Goal: Task Accomplishment & Management: Manage account settings

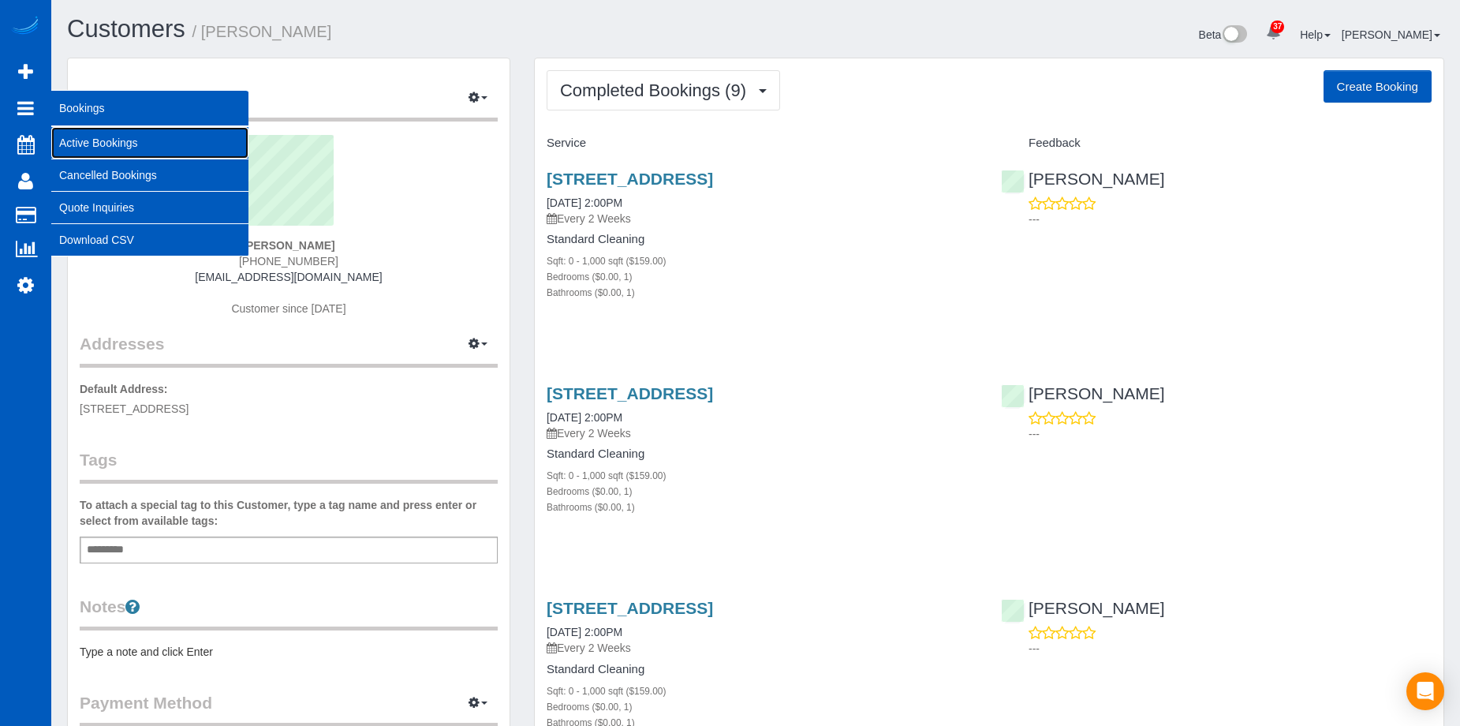
click at [62, 134] on link "Active Bookings" at bounding box center [149, 143] width 197 height 32
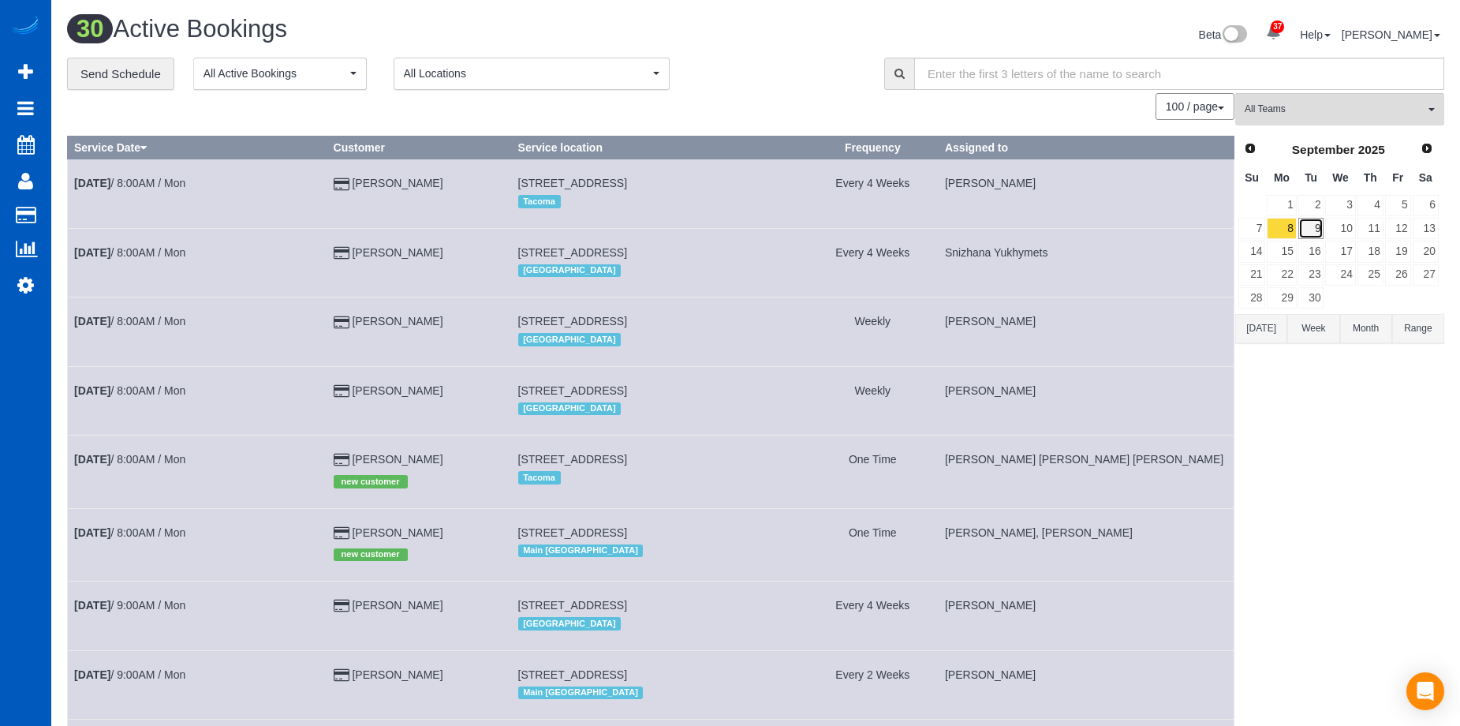
click at [1312, 234] on link "9" at bounding box center [1311, 228] width 26 height 21
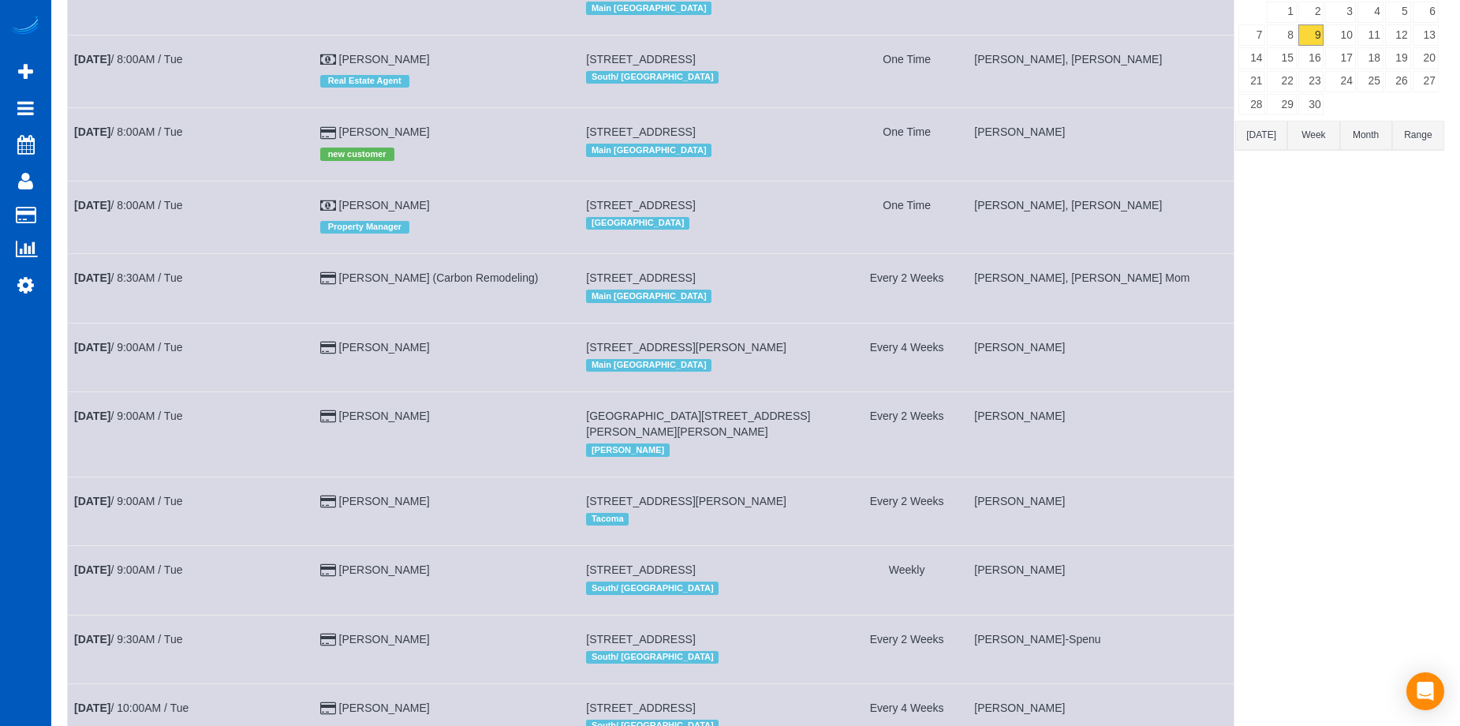
scroll to position [79, 0]
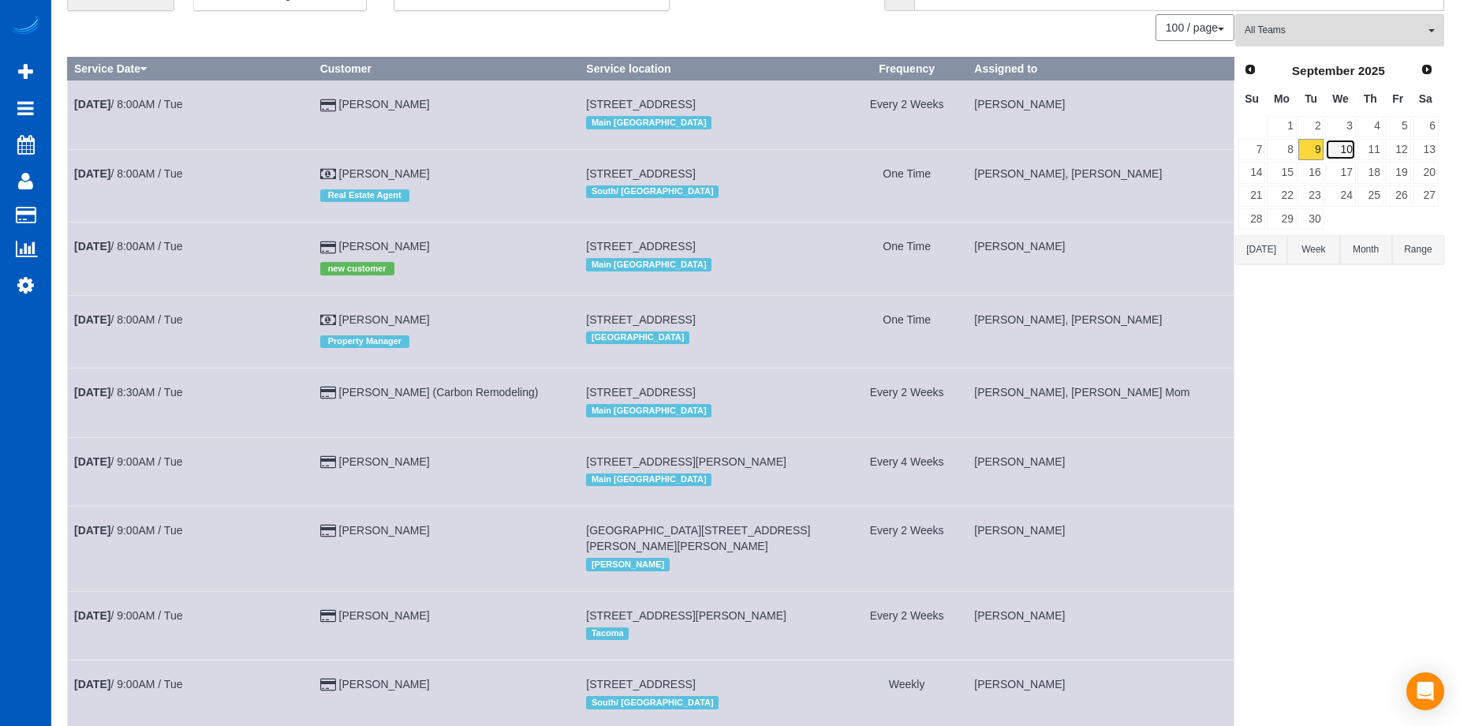
click at [1346, 139] on link "10" at bounding box center [1340, 149] width 30 height 21
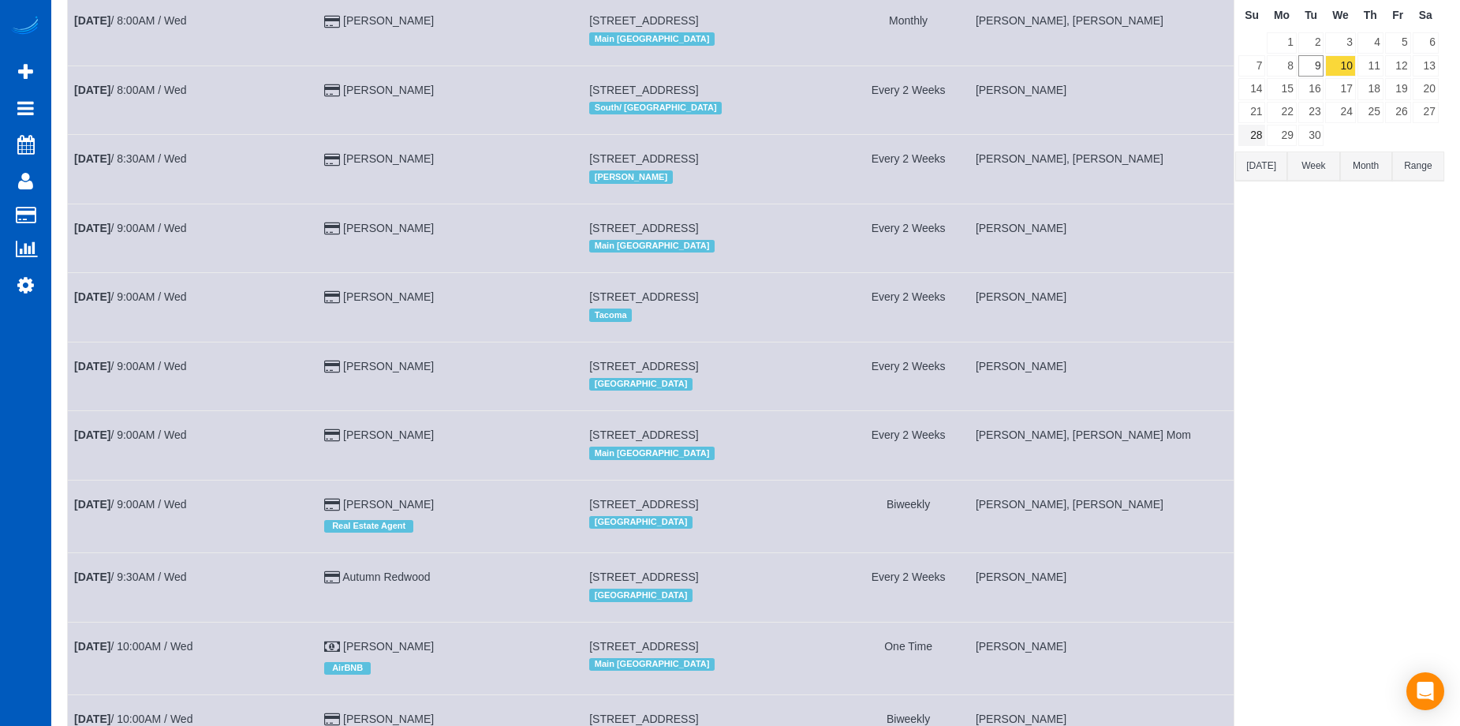
scroll to position [158, 0]
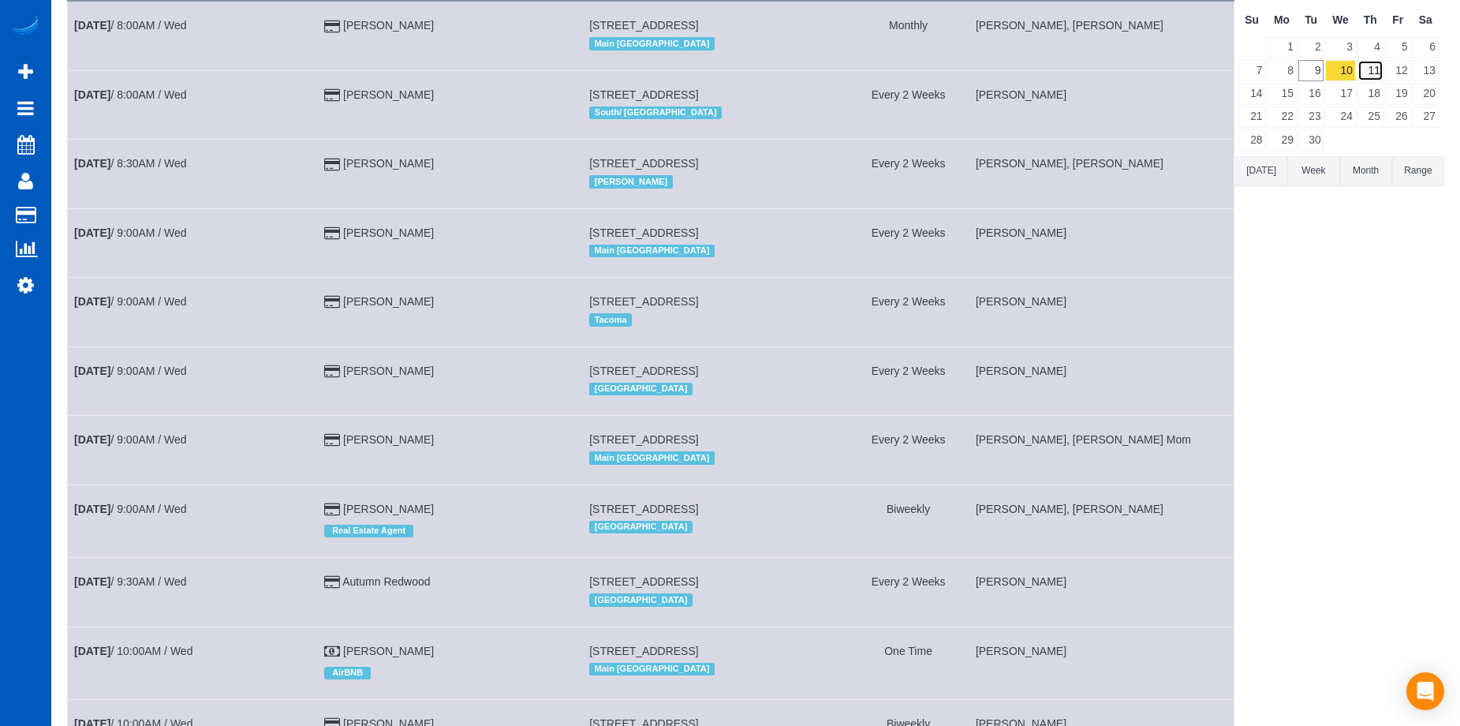
click at [1371, 69] on link "11" at bounding box center [1370, 70] width 26 height 21
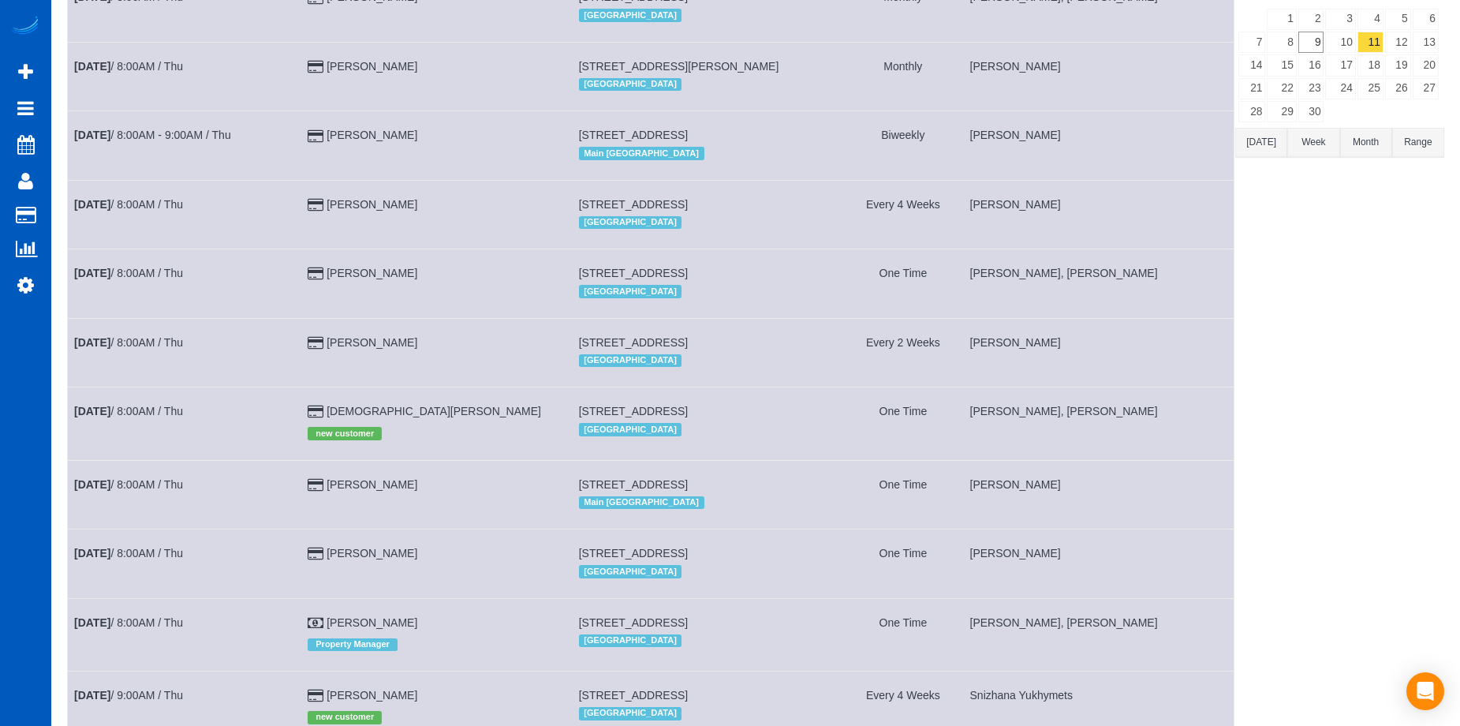
scroll to position [0, 0]
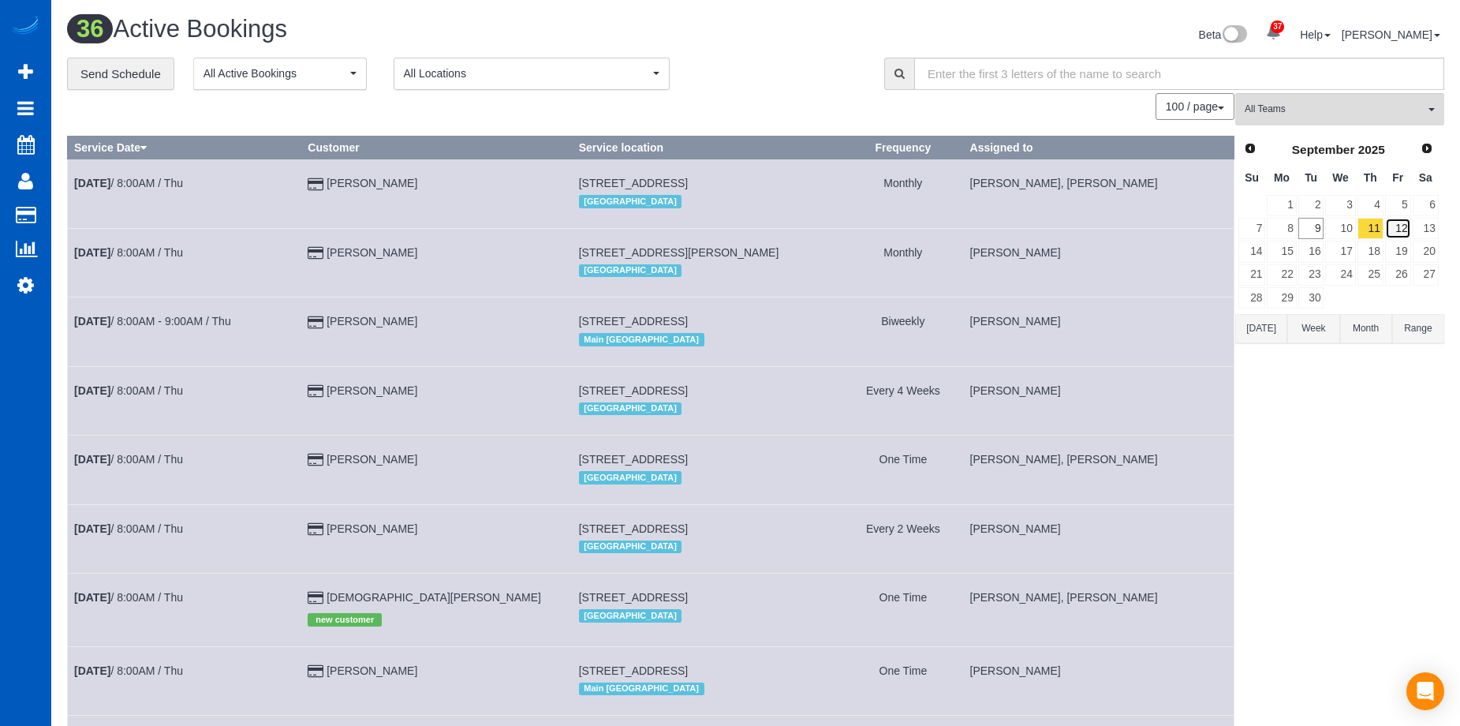
click at [1401, 218] on link "12" at bounding box center [1398, 228] width 26 height 21
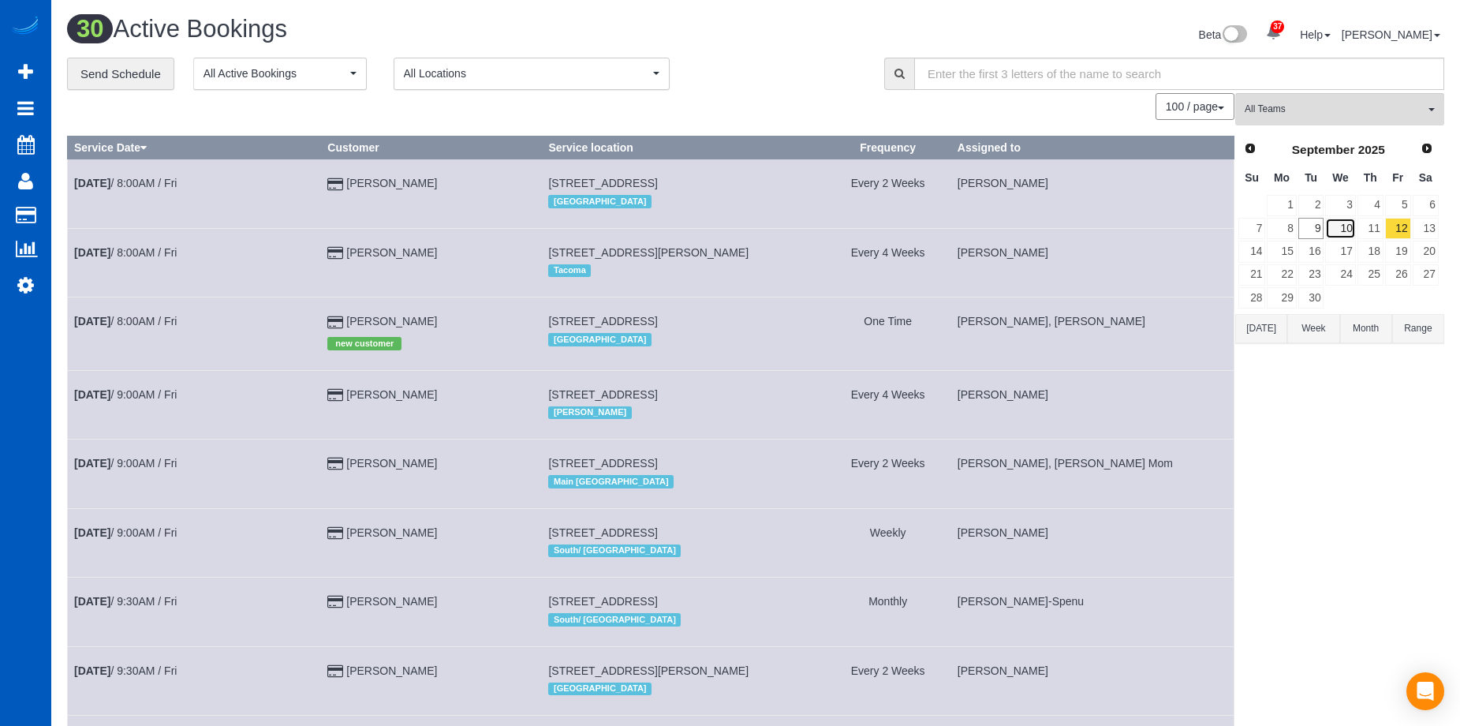
click at [1341, 230] on link "10" at bounding box center [1340, 228] width 30 height 21
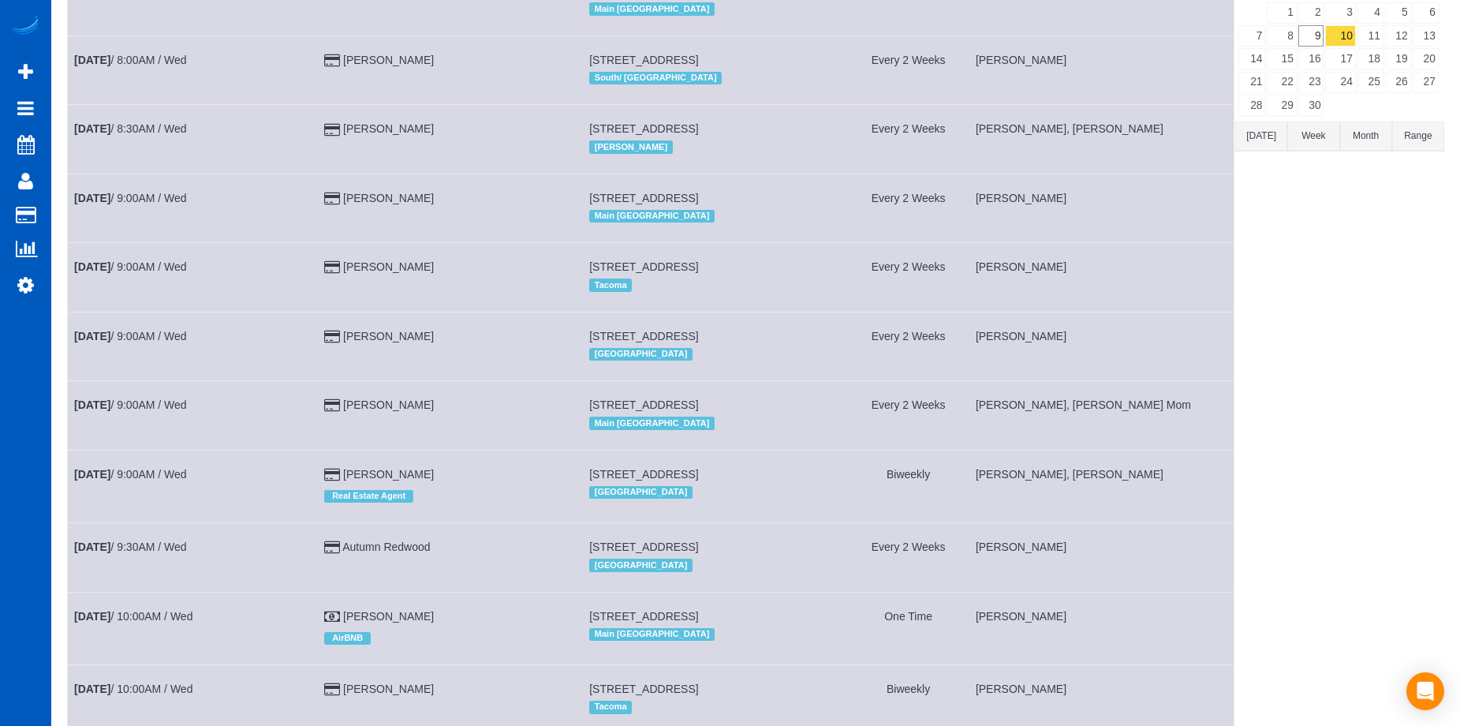
scroll to position [5, 0]
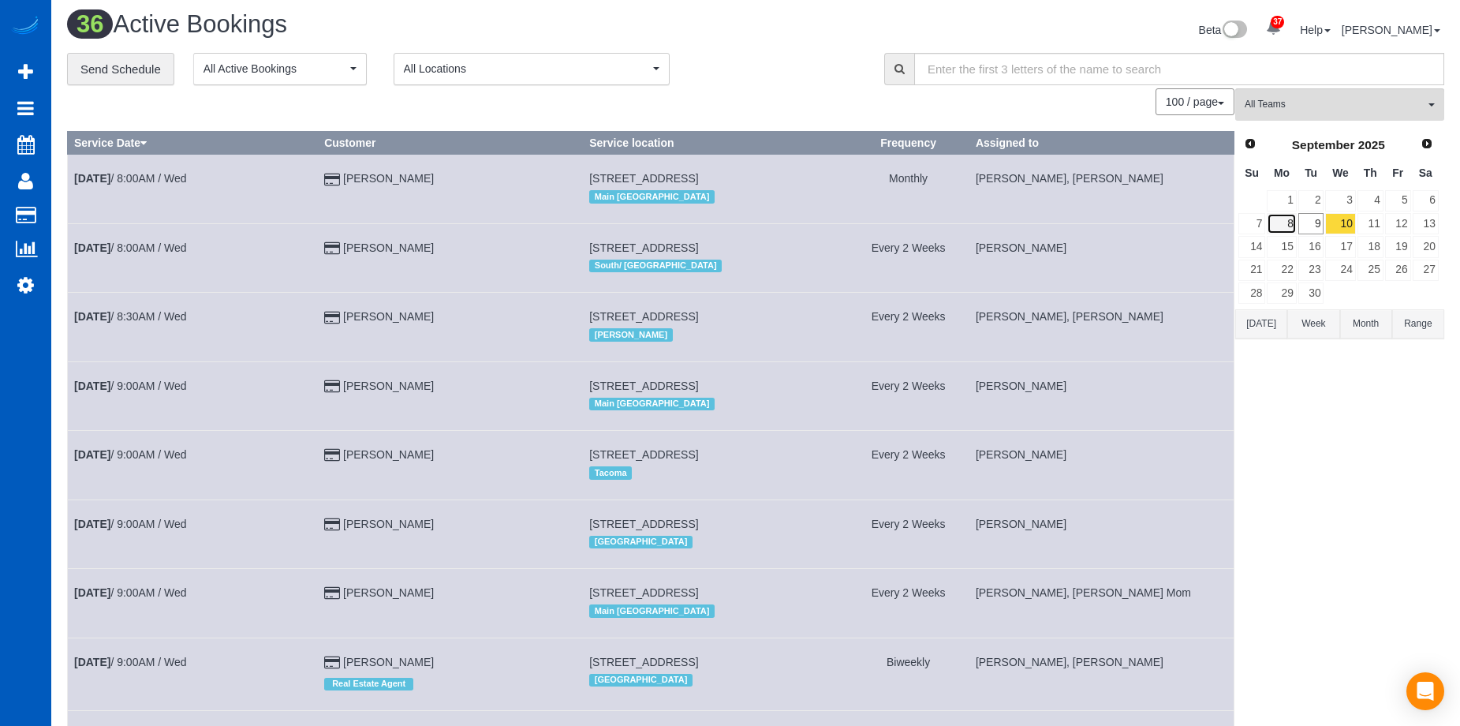
click at [1279, 223] on link "8" at bounding box center [1281, 223] width 29 height 21
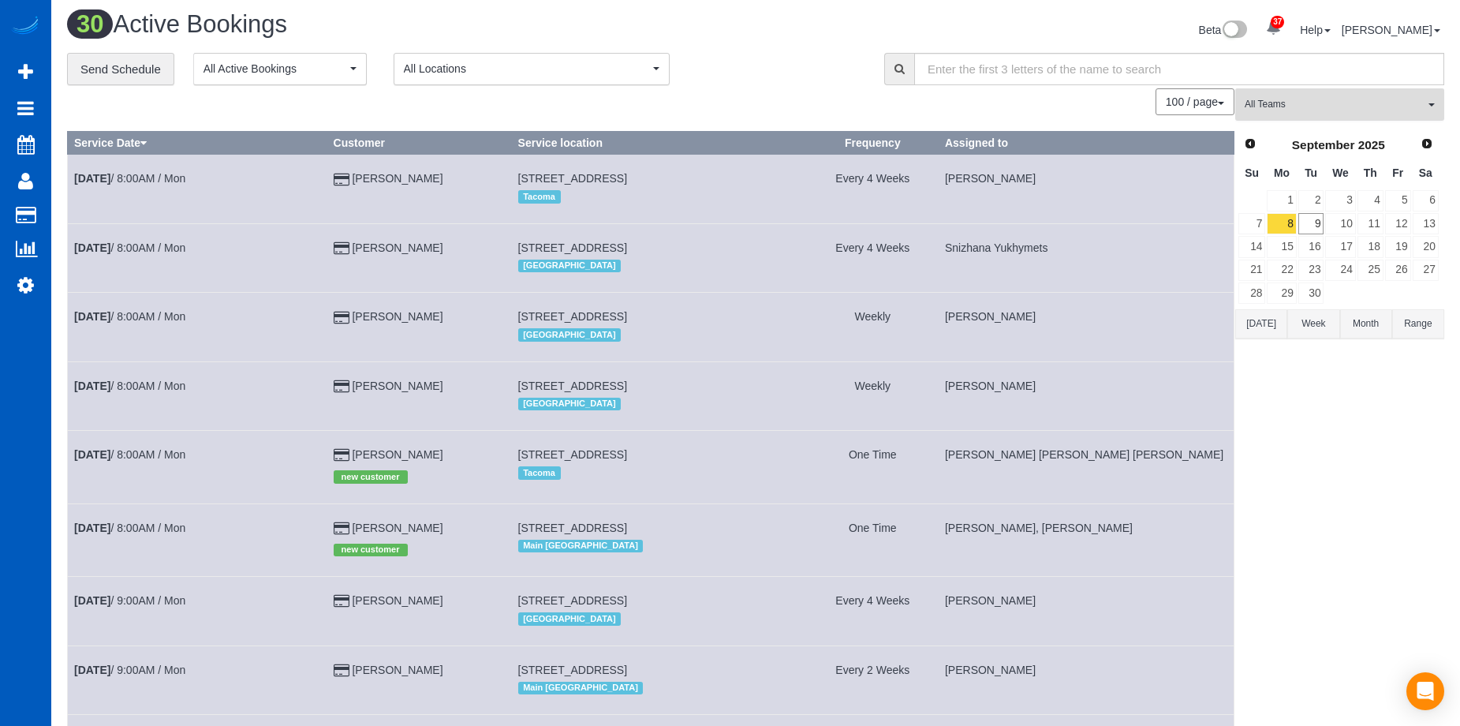
click at [1267, 101] on span "All Teams" at bounding box center [1334, 104] width 180 height 13
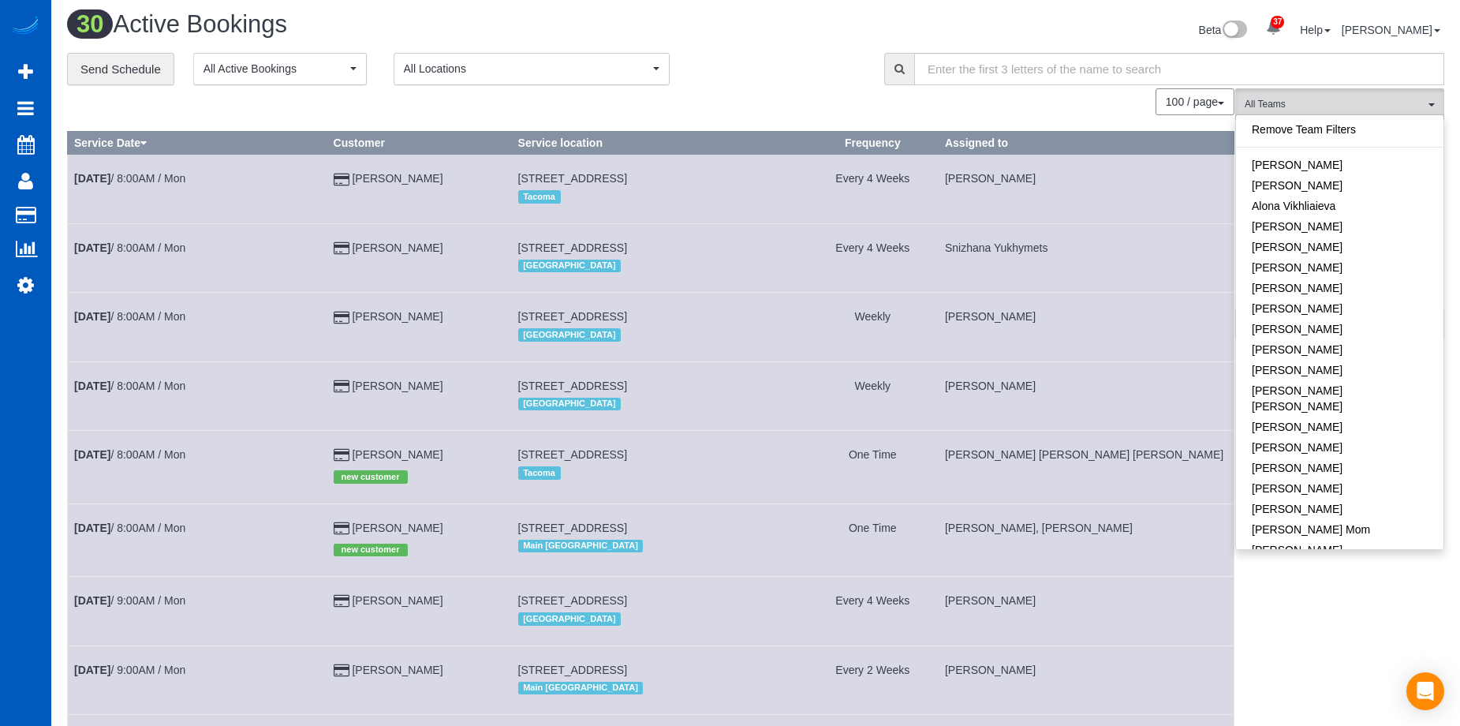
click at [804, 82] on div "**********" at bounding box center [463, 69] width 793 height 33
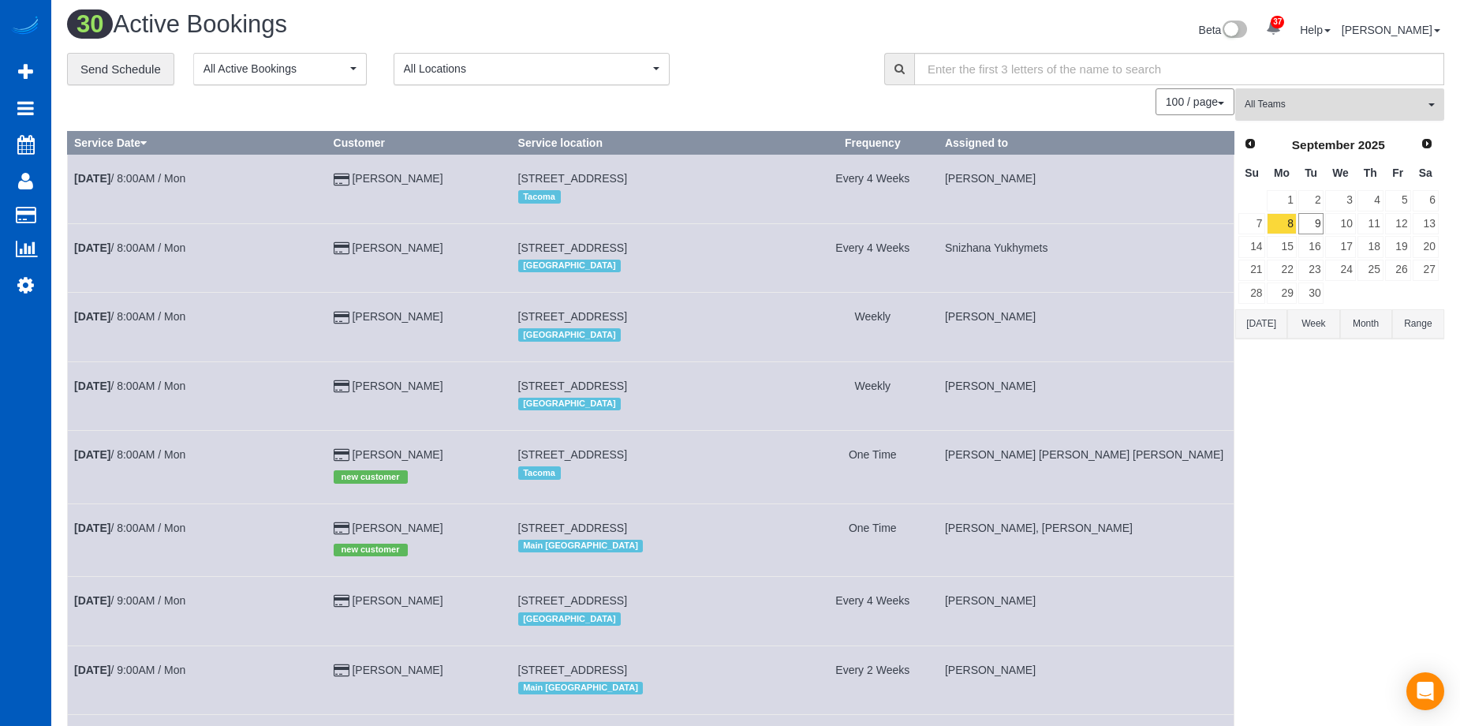
click at [1401, 90] on button "All Teams" at bounding box center [1339, 104] width 209 height 32
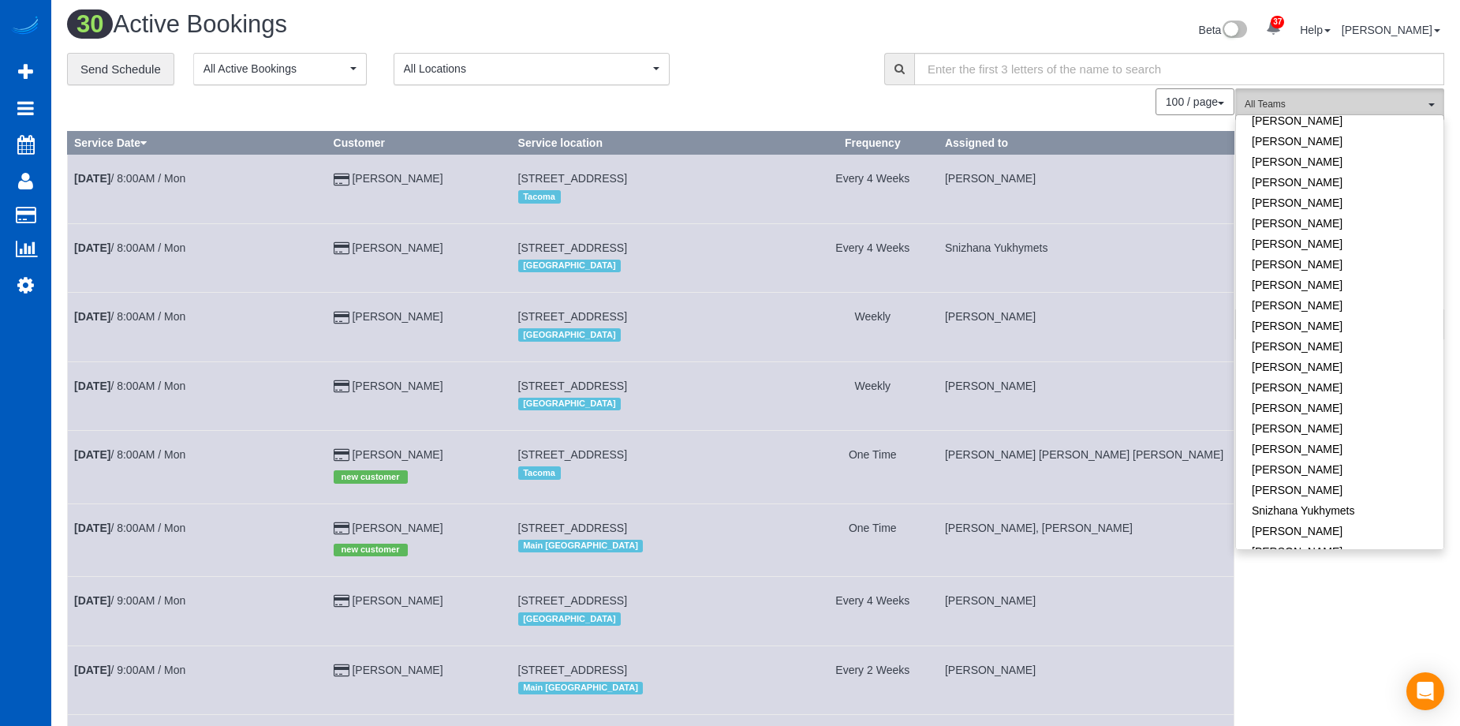
scroll to position [1025, 0]
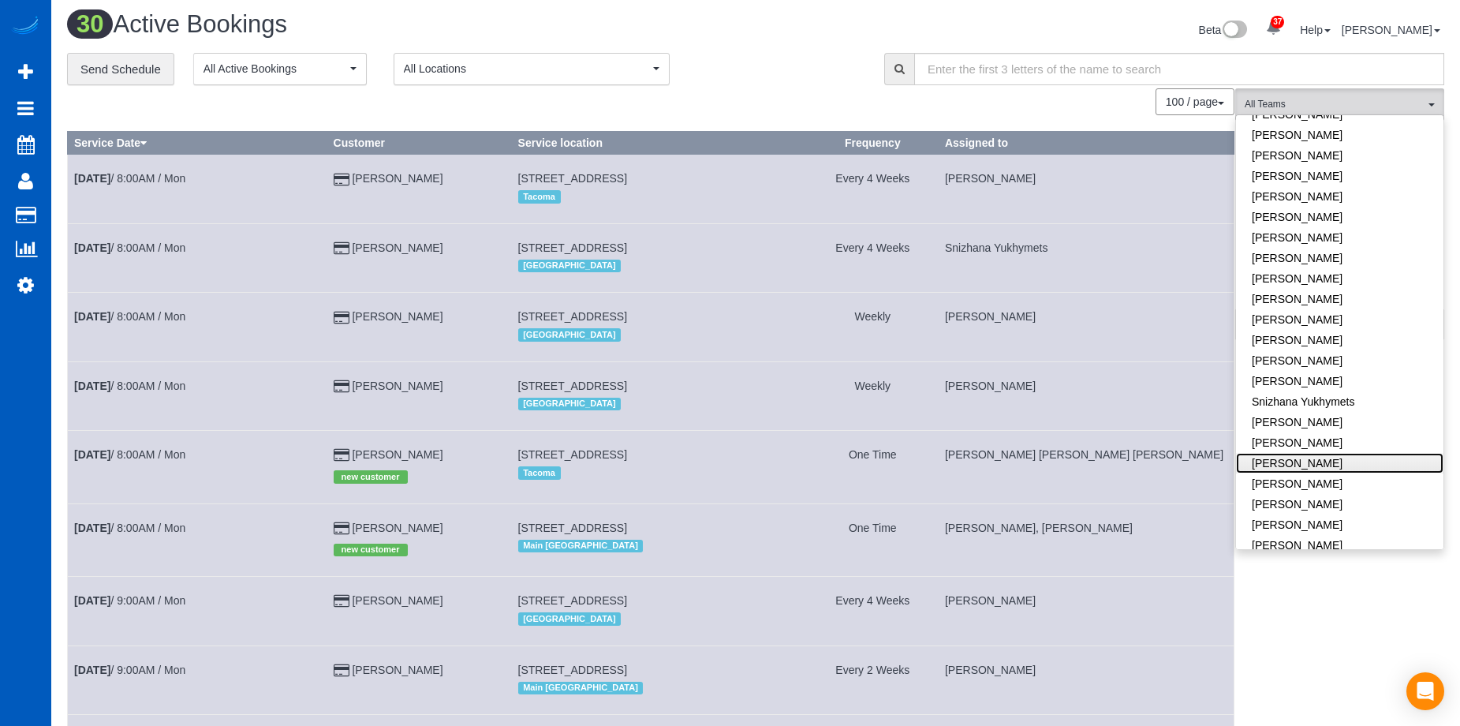
click at [1348, 453] on link "[PERSON_NAME]" at bounding box center [1339, 463] width 207 height 21
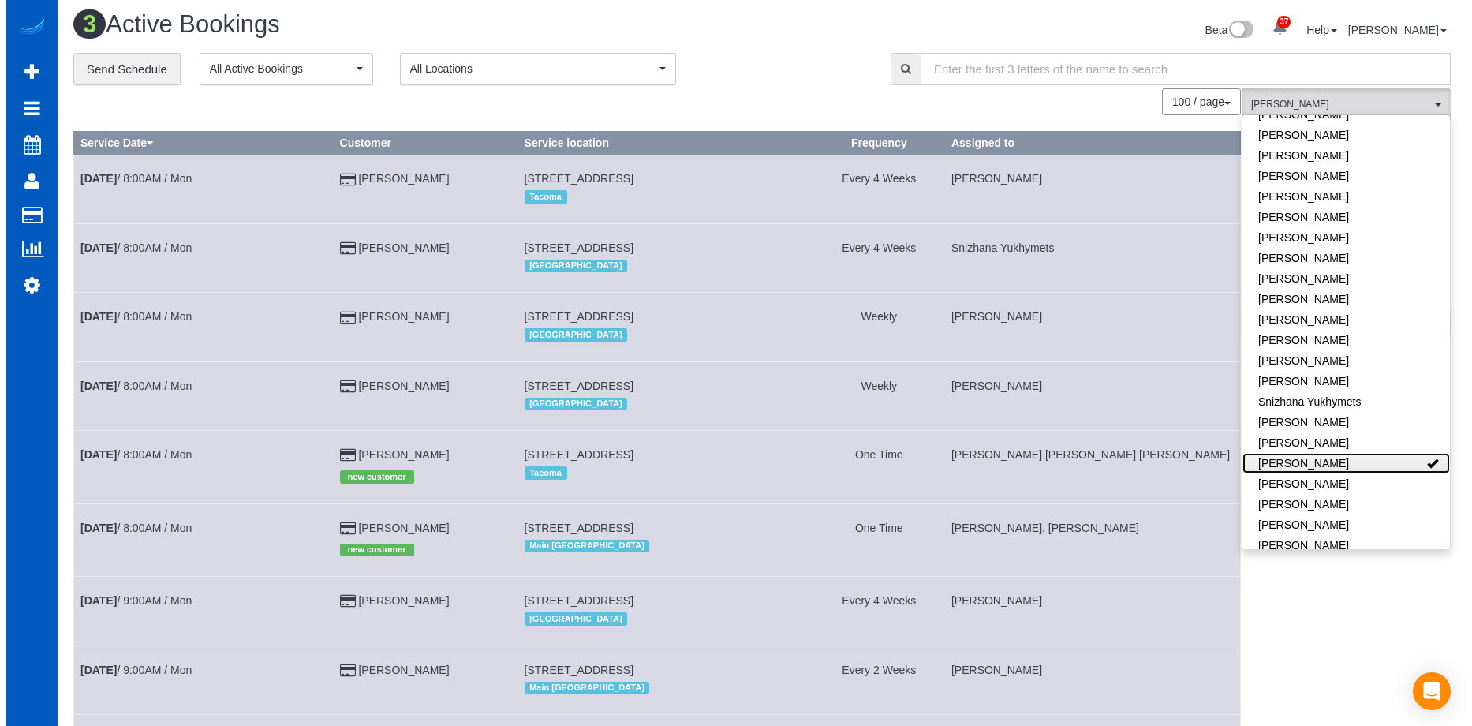
scroll to position [0, 0]
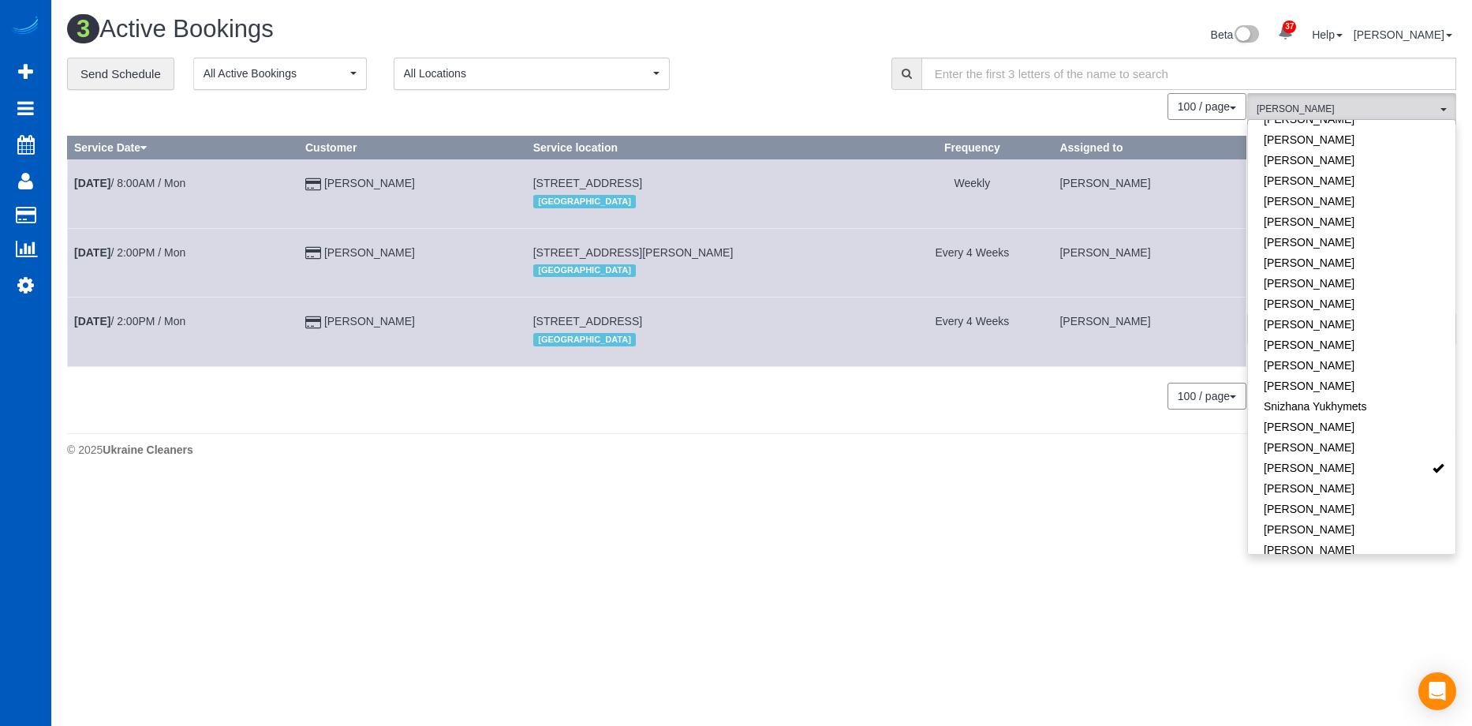
click at [726, 25] on h1 "3 Active Bookings" at bounding box center [408, 29] width 683 height 27
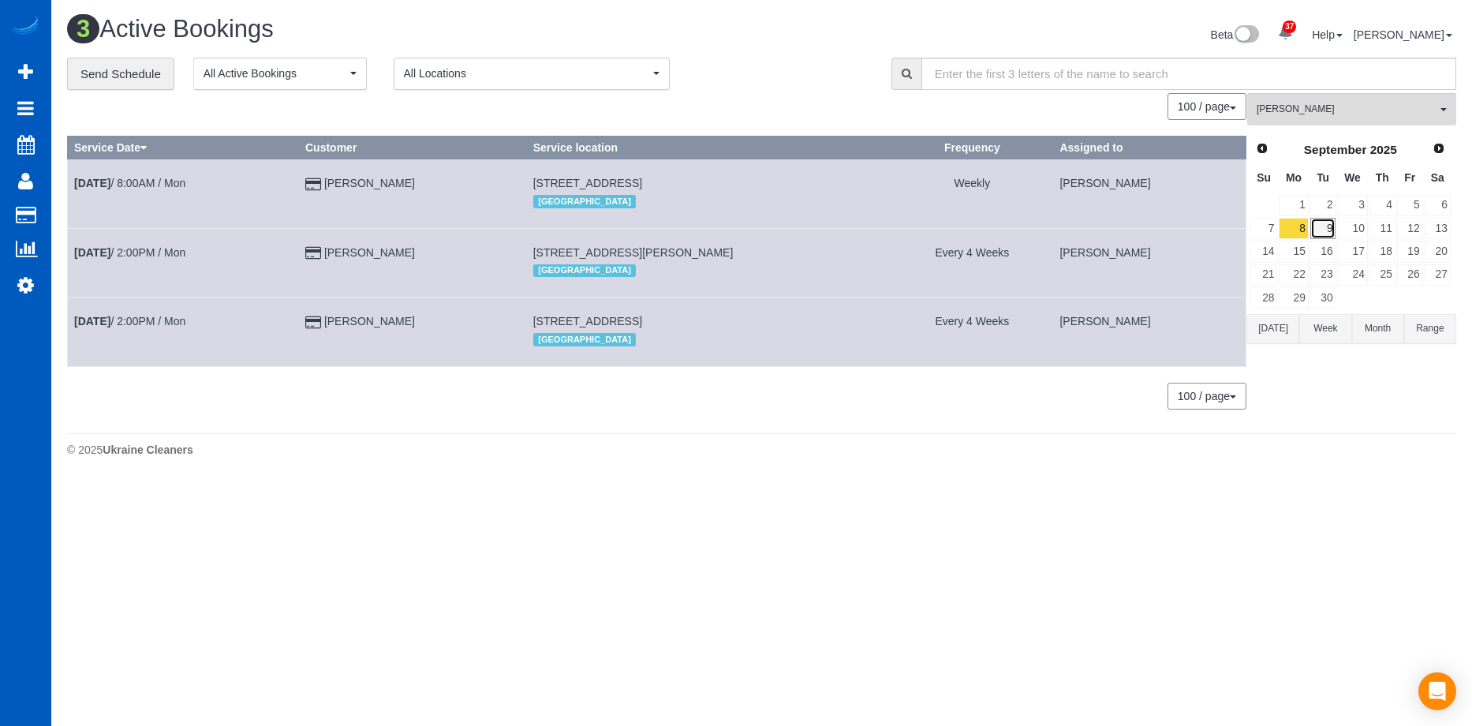
click at [1322, 226] on link "9" at bounding box center [1323, 228] width 26 height 21
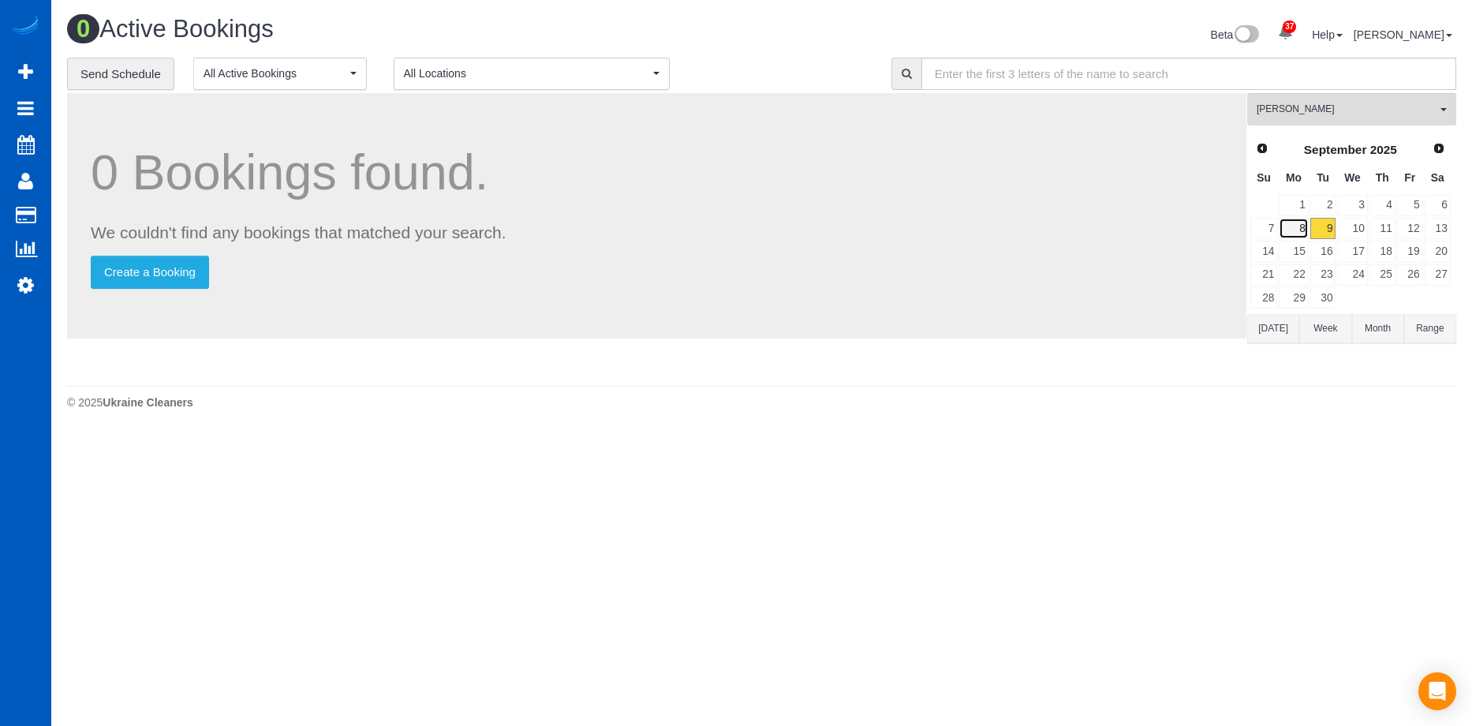
click at [1296, 228] on link "8" at bounding box center [1292, 228] width 29 height 21
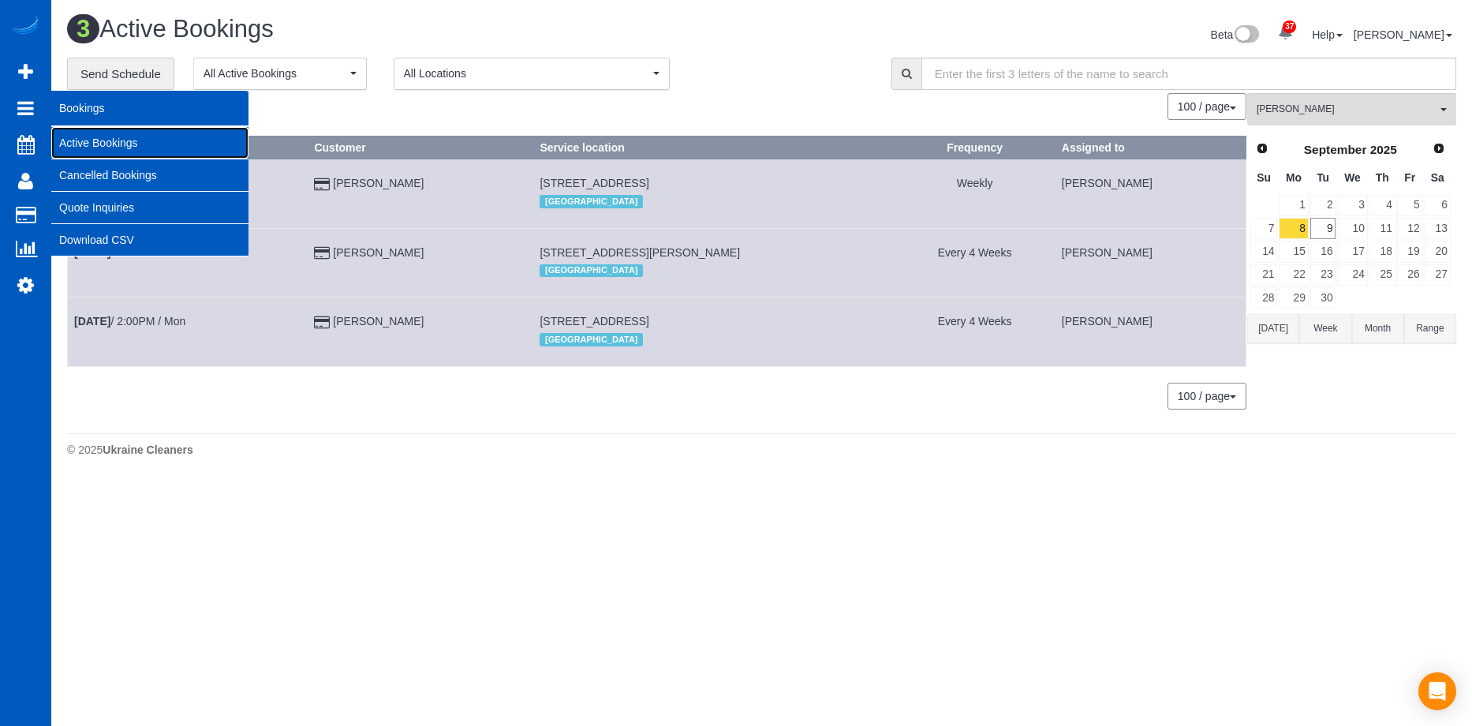
click at [82, 140] on link "Active Bookings" at bounding box center [149, 143] width 197 height 32
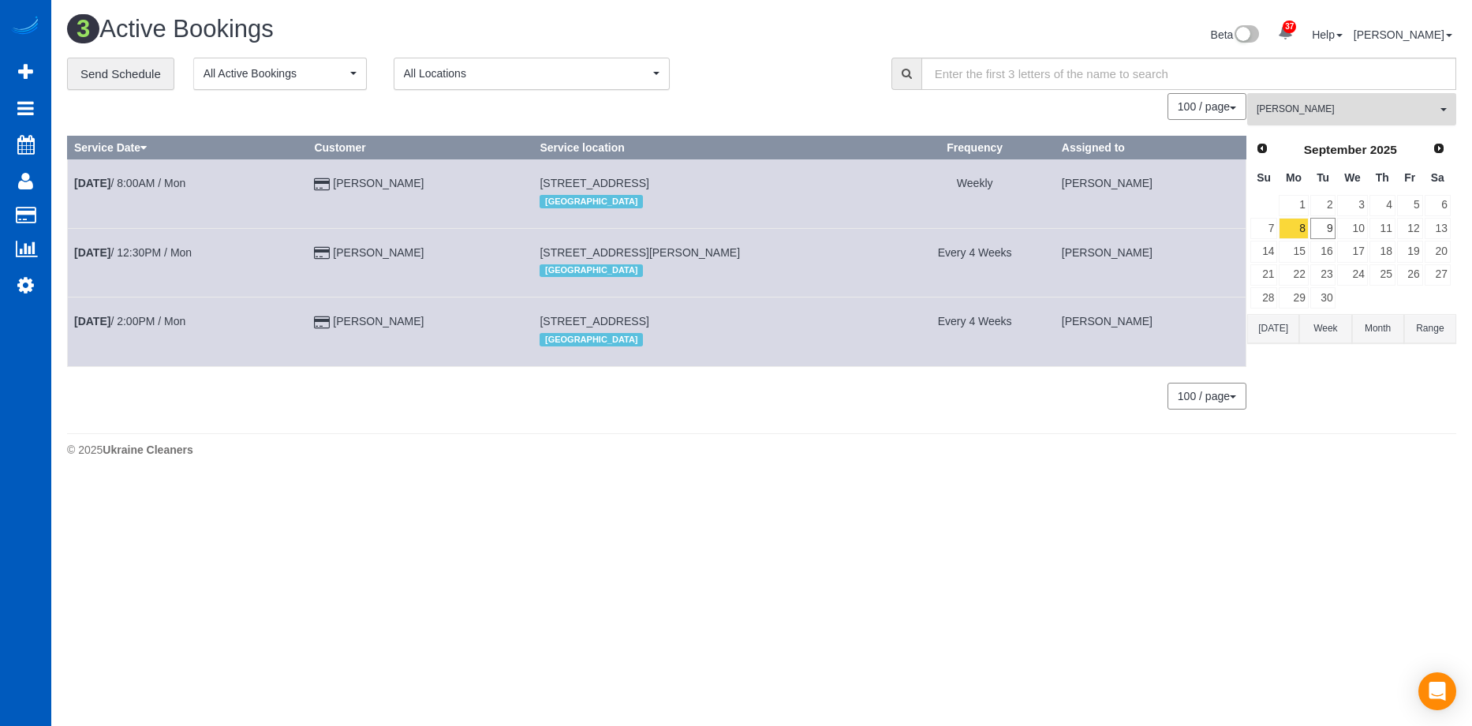
click at [1329, 110] on span "[PERSON_NAME]" at bounding box center [1346, 109] width 180 height 13
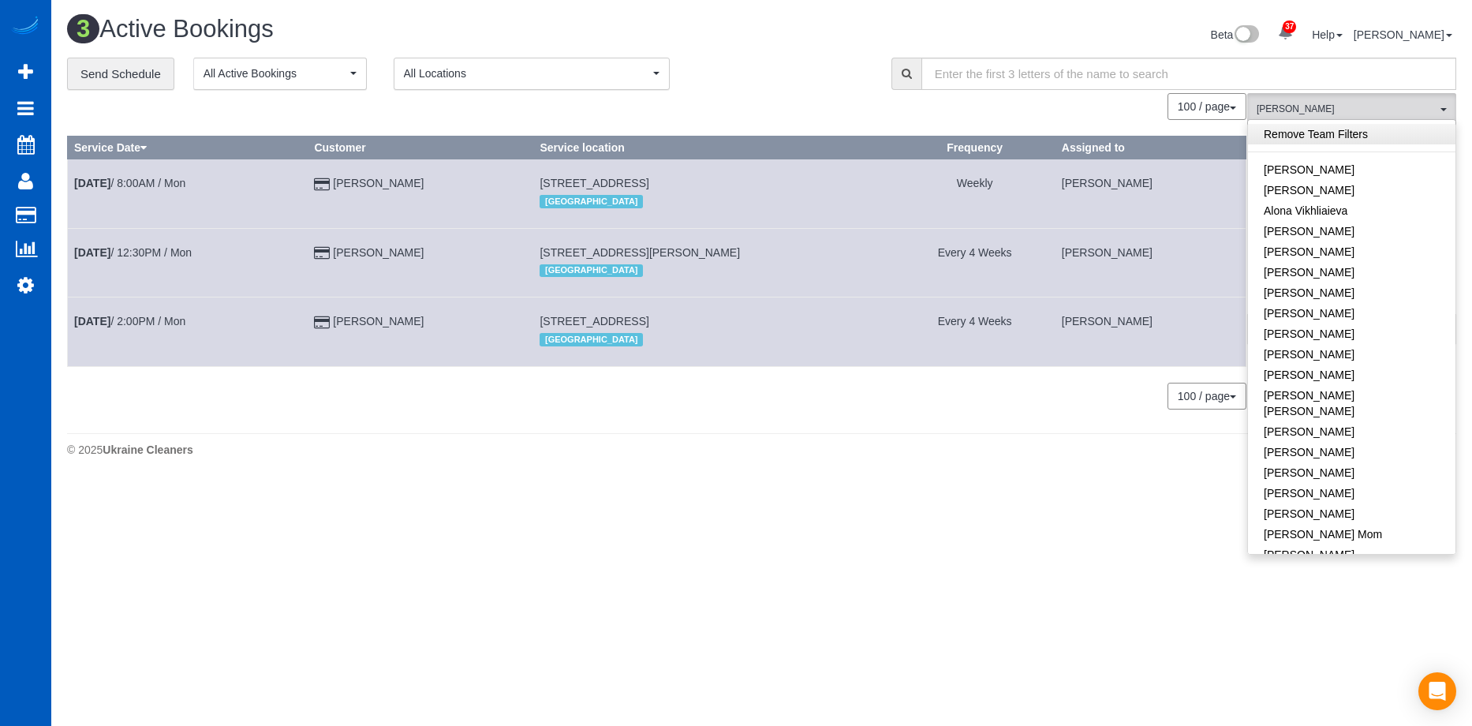
click at [1369, 132] on link "Remove Team Filters" at bounding box center [1351, 134] width 207 height 21
click at [802, 73] on div "**********" at bounding box center [467, 74] width 800 height 33
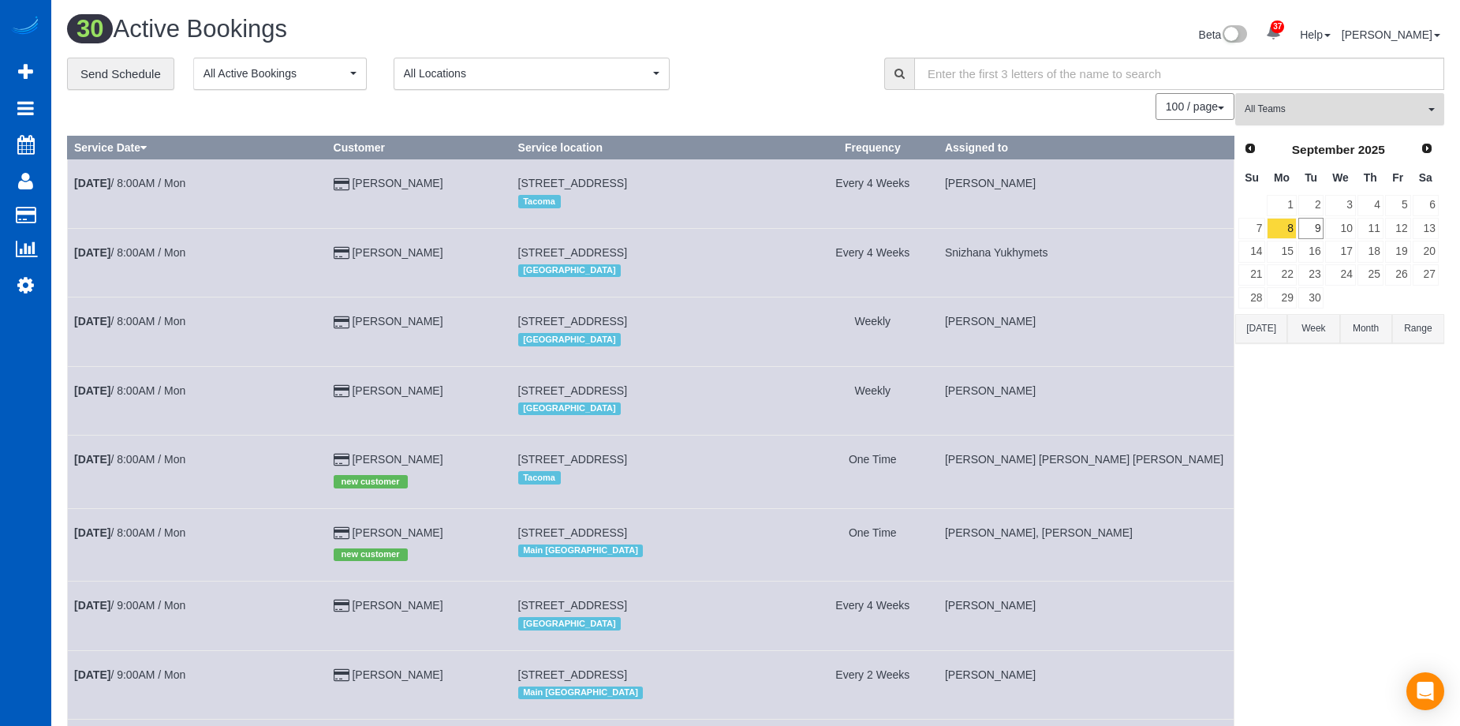
click at [1339, 106] on span "All Teams" at bounding box center [1334, 109] width 180 height 13
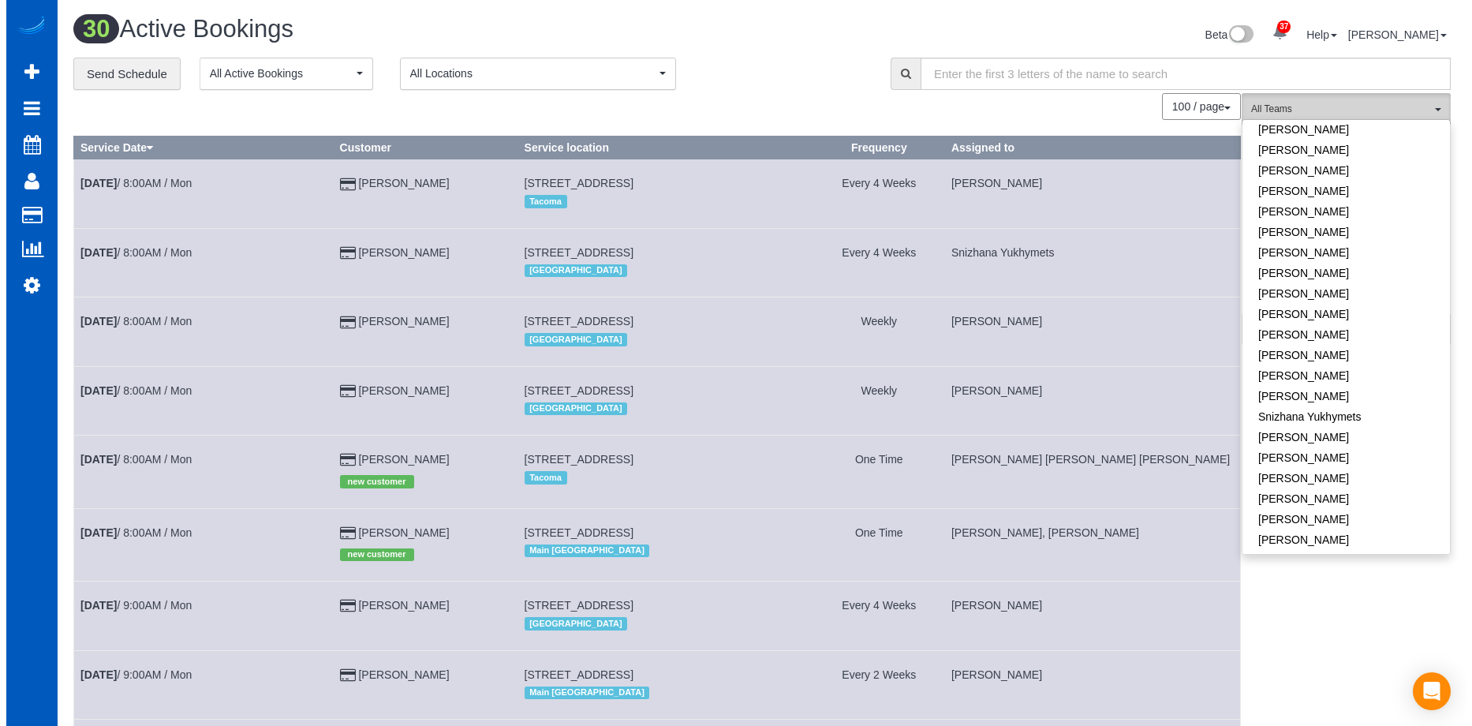
scroll to position [1065, 0]
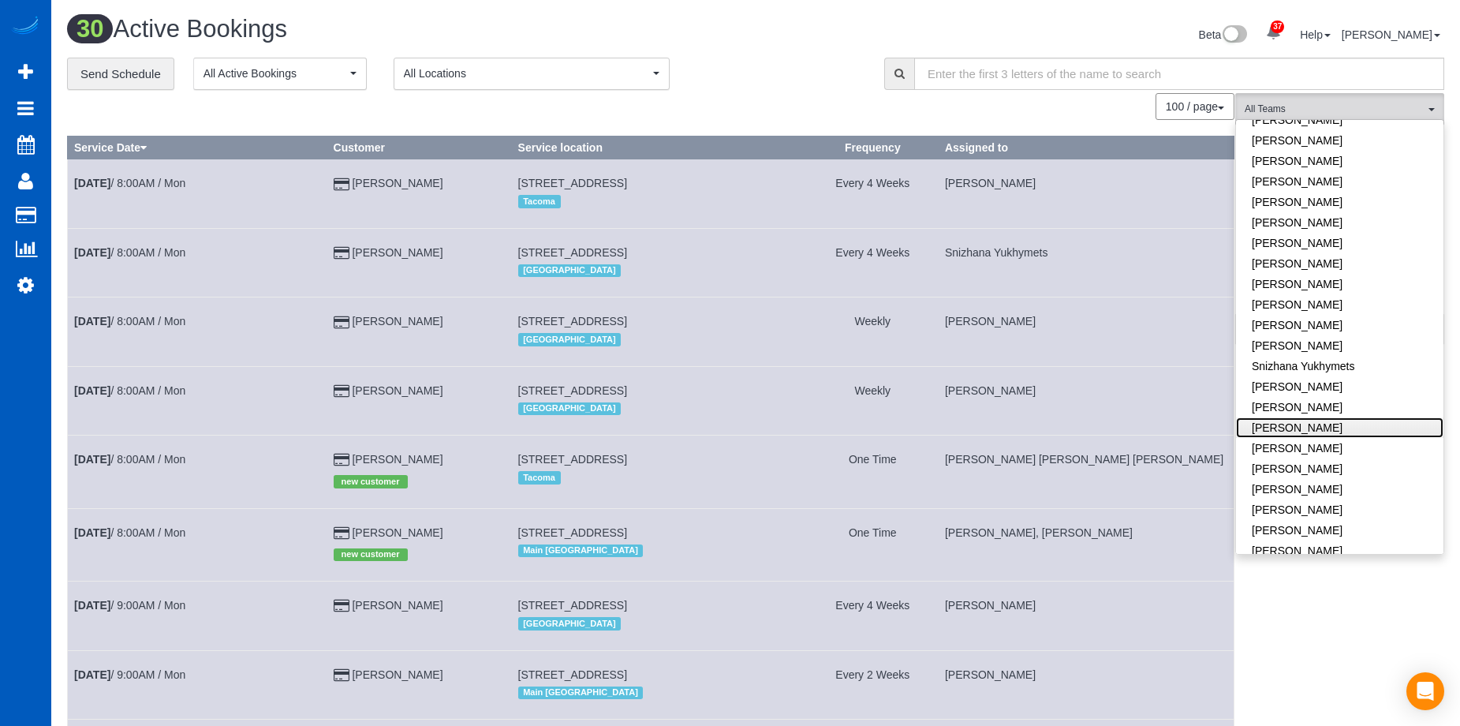
click at [1368, 417] on link "[PERSON_NAME]" at bounding box center [1339, 427] width 207 height 21
click at [829, 82] on div "**********" at bounding box center [463, 74] width 793 height 33
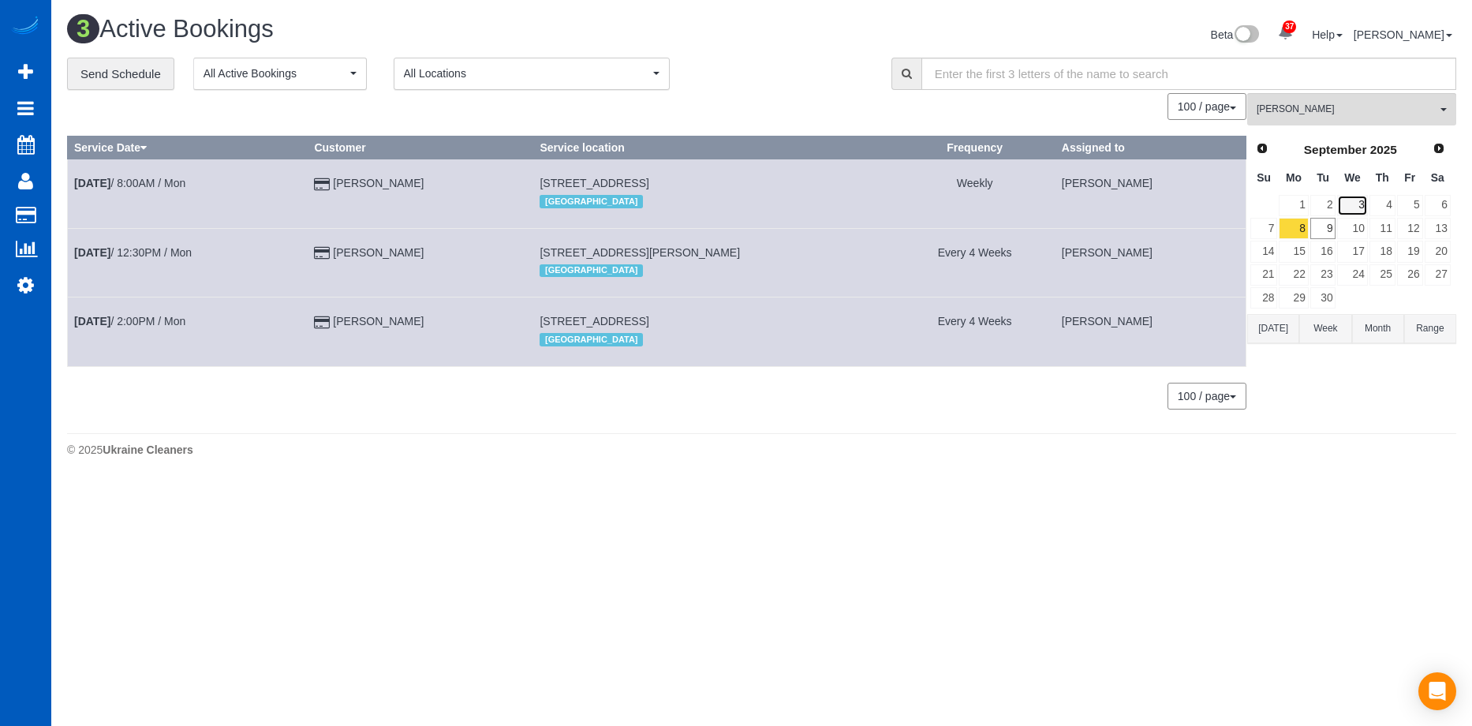
click at [1360, 203] on link "3" at bounding box center [1352, 205] width 30 height 21
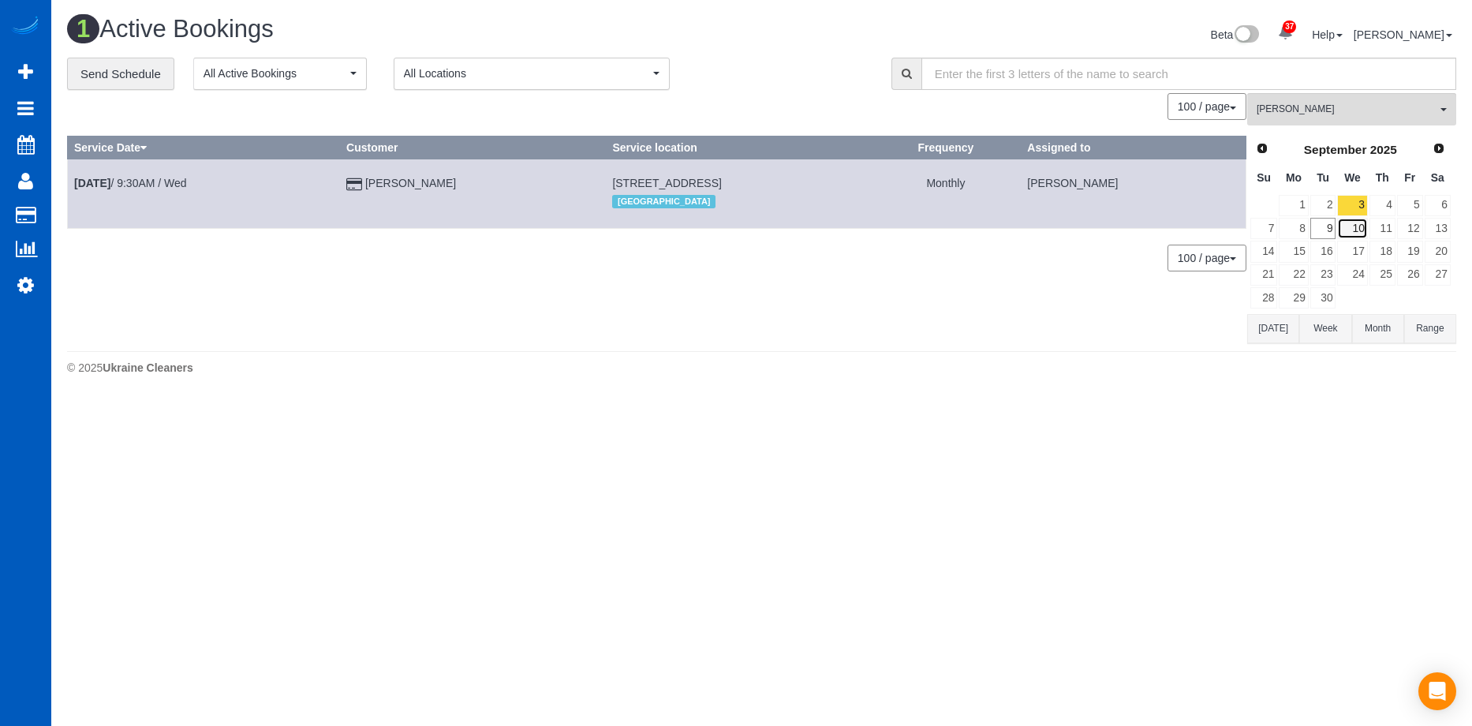
click at [1357, 224] on link "10" at bounding box center [1352, 228] width 30 height 21
click at [1355, 203] on link "3" at bounding box center [1352, 205] width 30 height 21
click at [1360, 233] on link "10" at bounding box center [1352, 228] width 30 height 21
click at [1356, 255] on link "17" at bounding box center [1352, 251] width 30 height 21
click at [1349, 269] on link "24" at bounding box center [1352, 274] width 30 height 21
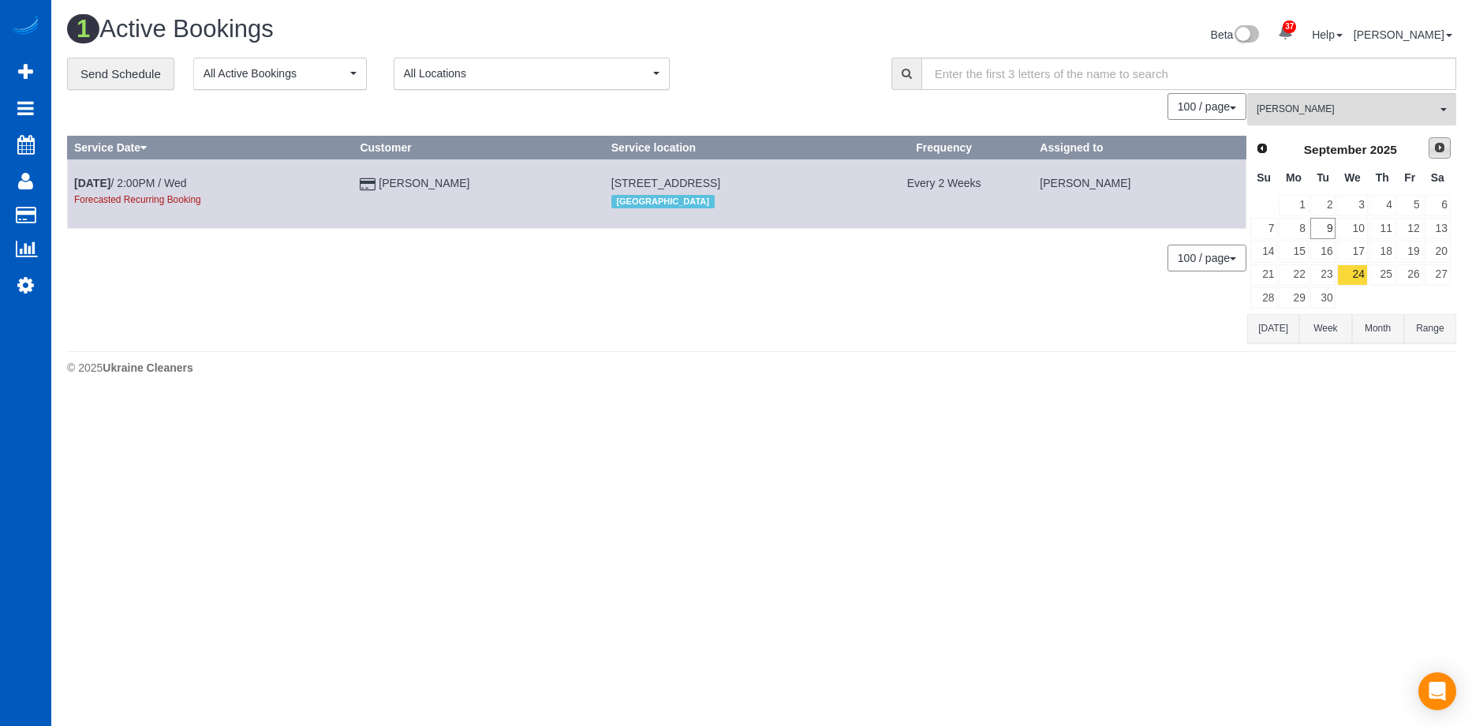
click at [1438, 151] on span "Next" at bounding box center [1439, 147] width 13 height 13
click at [1364, 199] on link "1" at bounding box center [1352, 205] width 30 height 21
click at [1265, 145] on span "Prev" at bounding box center [1261, 147] width 13 height 13
click at [1359, 202] on link "3" at bounding box center [1352, 205] width 30 height 21
click at [1434, 151] on span "Next" at bounding box center [1439, 147] width 13 height 13
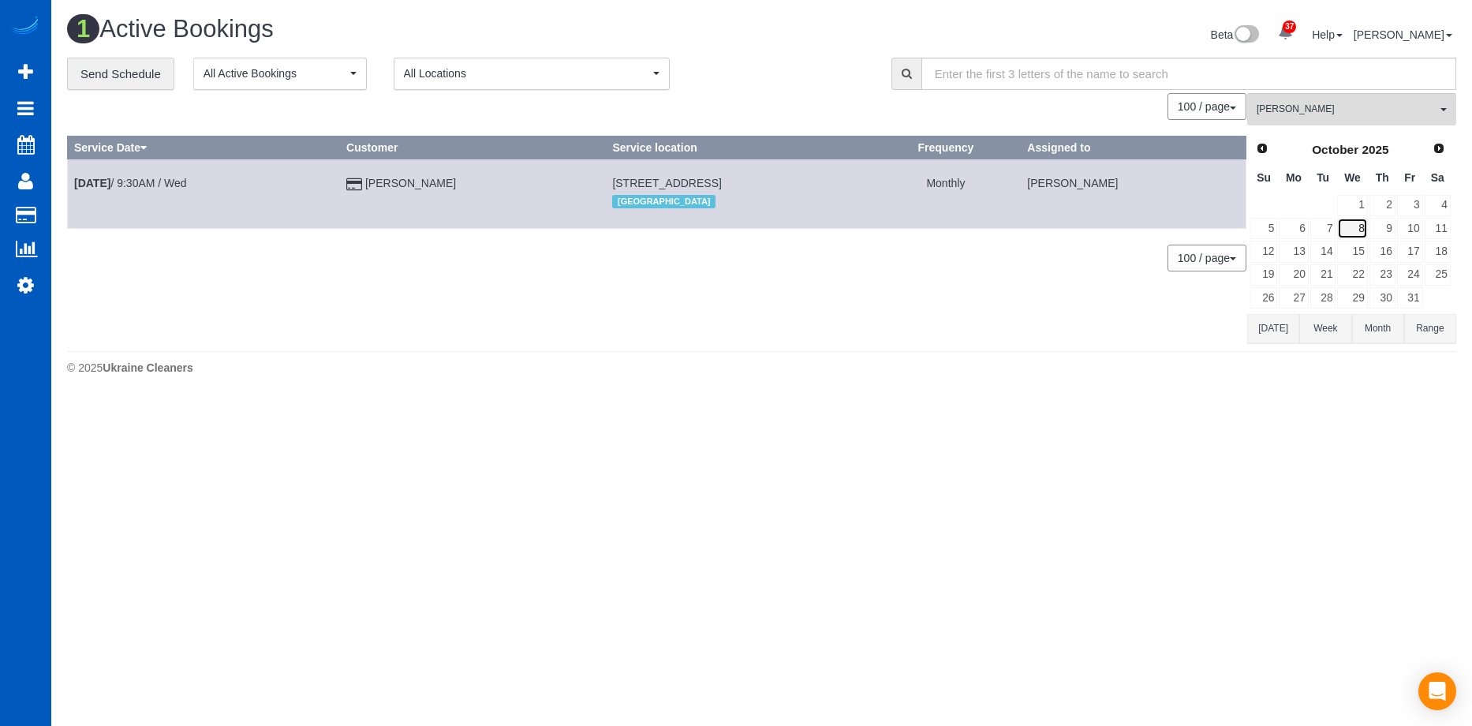
click at [1354, 227] on link "8" at bounding box center [1352, 228] width 30 height 21
click at [1356, 241] on link "15" at bounding box center [1352, 251] width 30 height 21
click at [1267, 153] on link "Prev" at bounding box center [1261, 148] width 22 height 22
click at [1351, 250] on link "17" at bounding box center [1352, 251] width 30 height 21
click at [1435, 145] on span "Next" at bounding box center [1439, 147] width 13 height 13
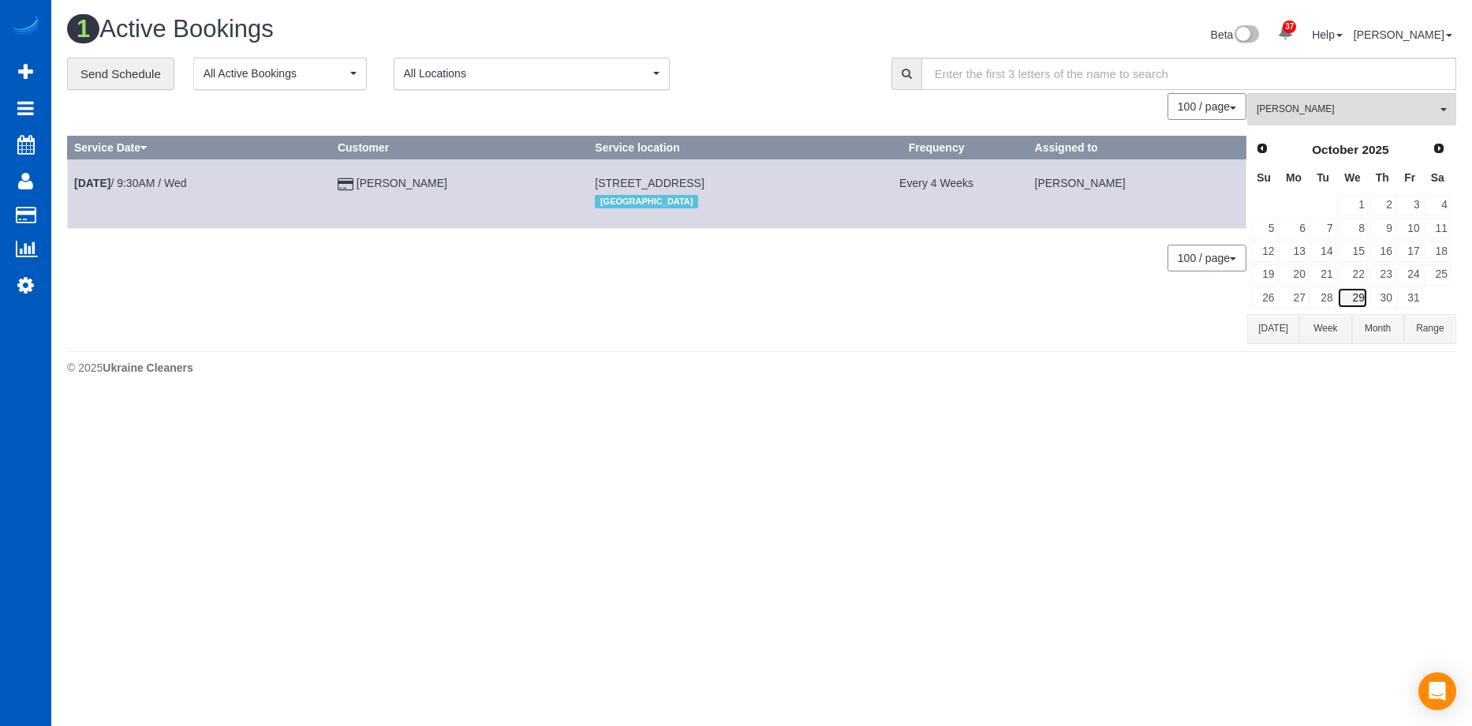
click at [1358, 295] on link "29" at bounding box center [1352, 297] width 30 height 21
click at [1321, 101] on button "Tatyana Razumovskaya All Teams" at bounding box center [1351, 109] width 209 height 32
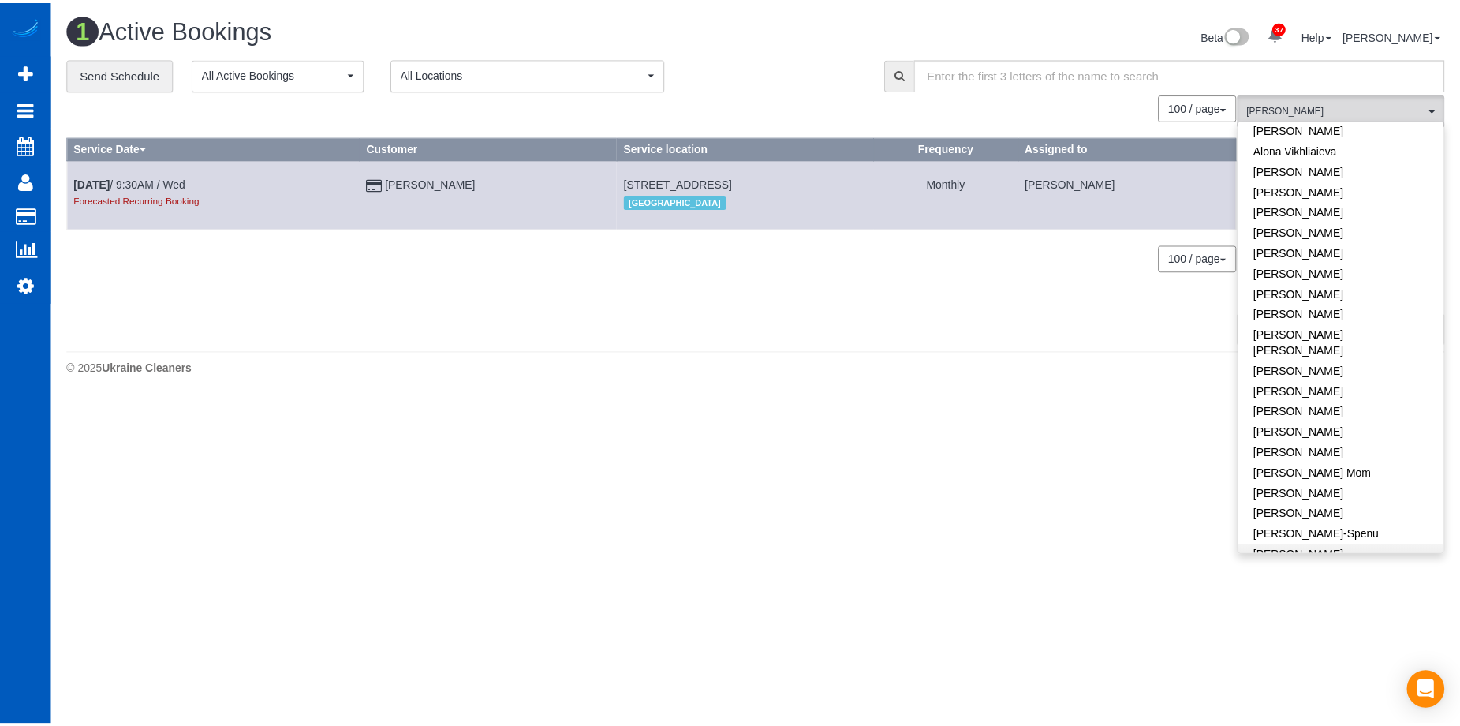
scroll to position [0, 0]
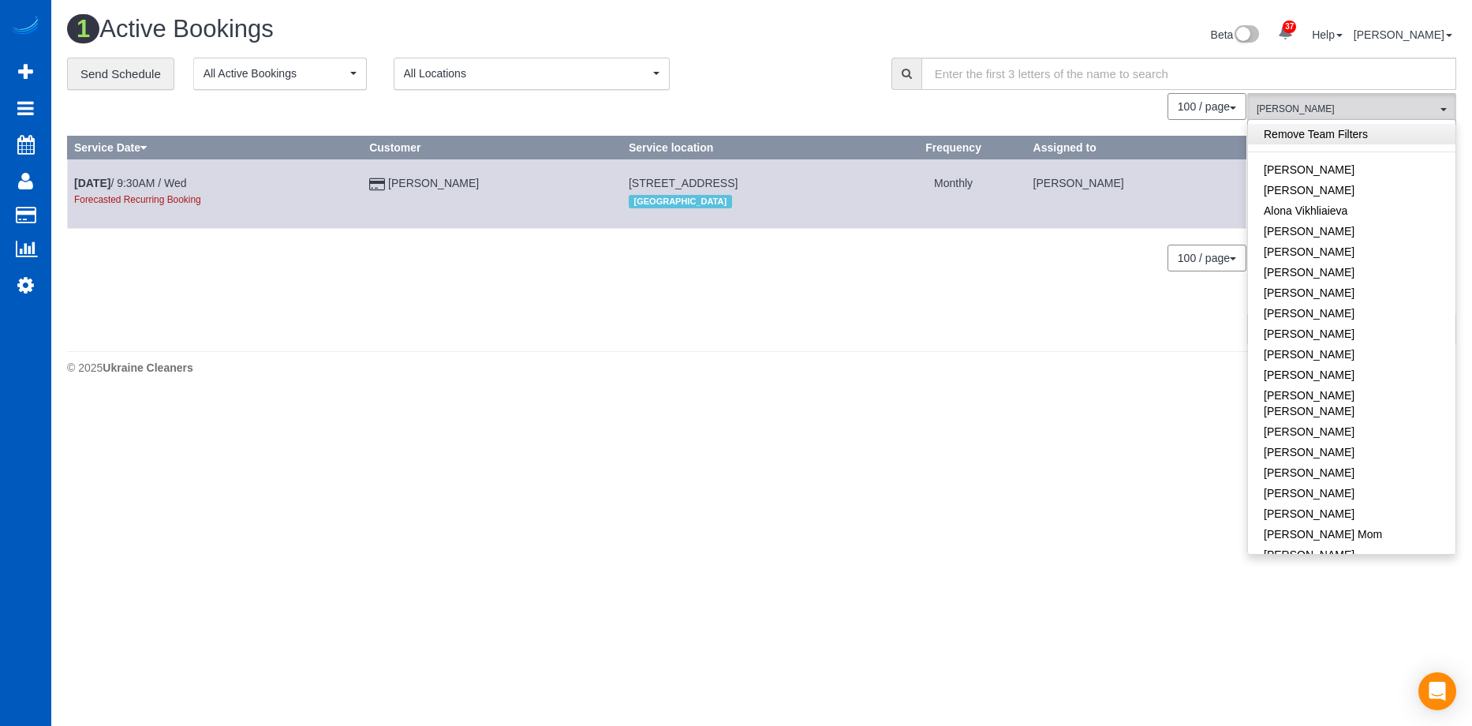
click at [1380, 125] on link "Remove Team Filters" at bounding box center [1351, 134] width 207 height 21
click at [808, 47] on div "Beta 37 Your Notifications You have 0 alerts × You have 1 to charge for 09/06/2…" at bounding box center [1115, 37] width 707 height 42
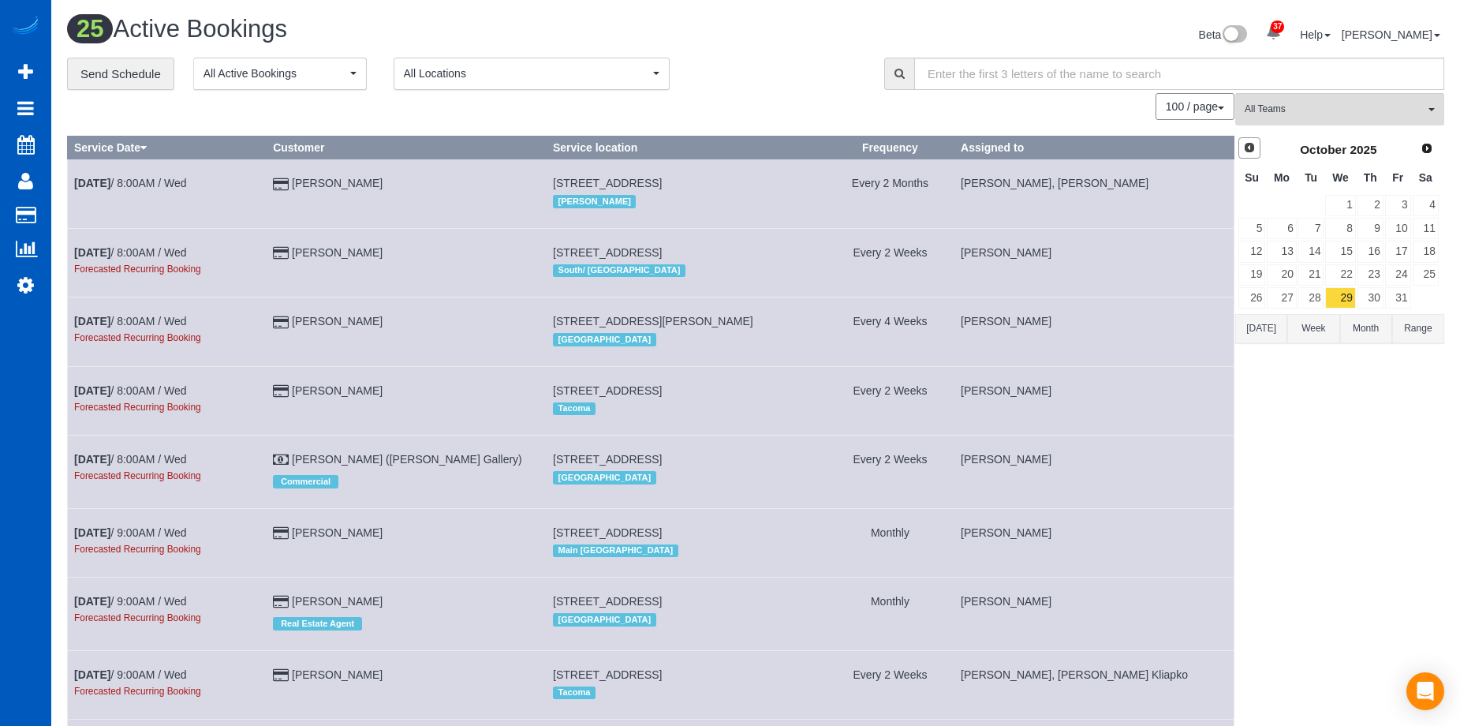
click at [1244, 147] on span "Prev" at bounding box center [1249, 147] width 13 height 13
click at [1352, 228] on link "10" at bounding box center [1340, 228] width 30 height 21
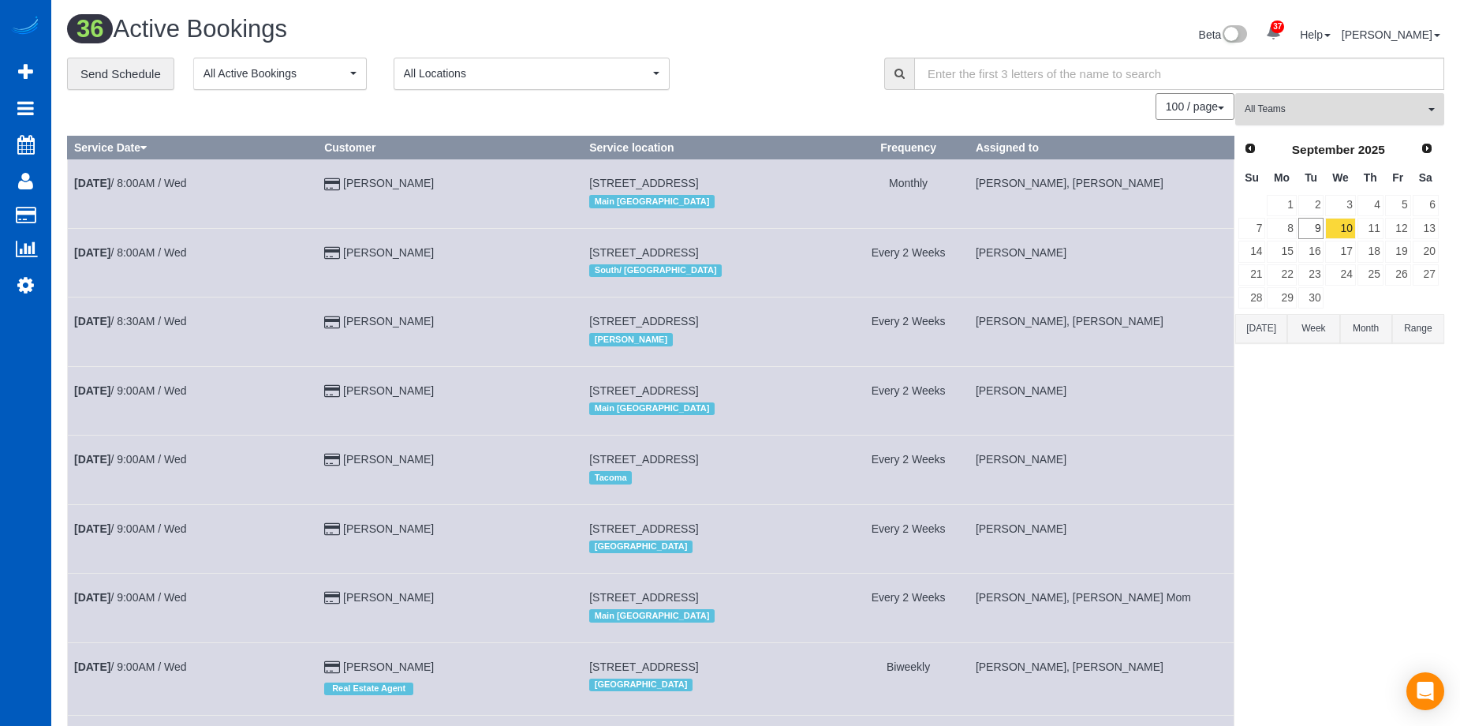
click at [1427, 110] on button "All Teams" at bounding box center [1339, 109] width 209 height 32
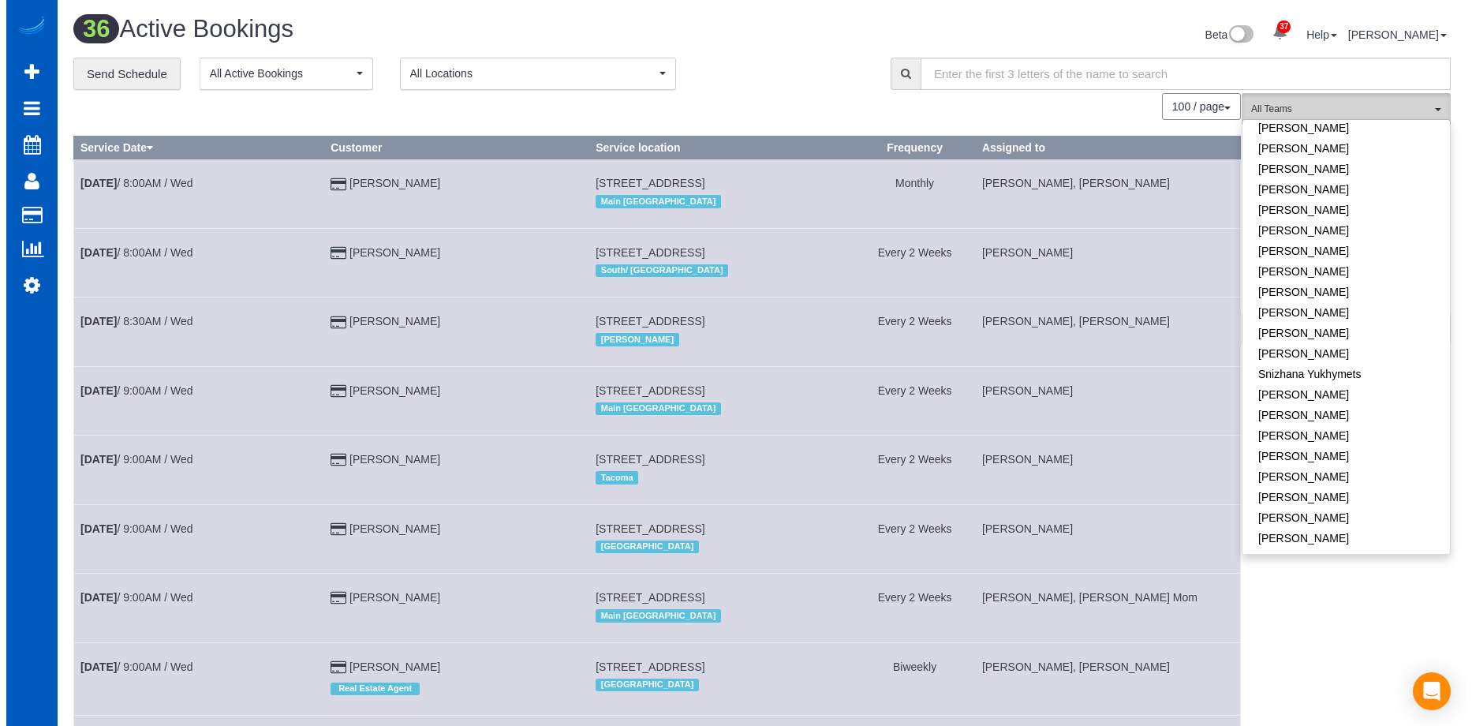
scroll to position [1065, 0]
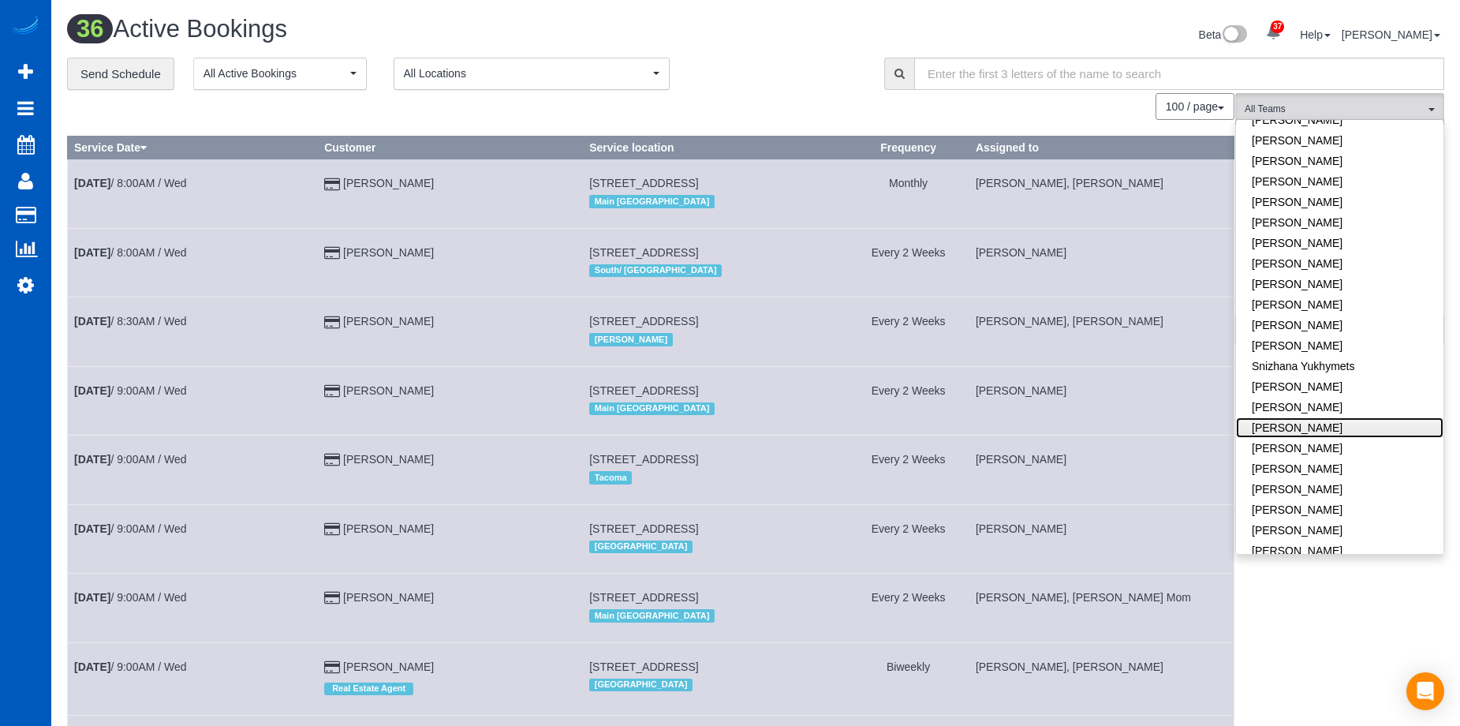
click at [1337, 417] on link "[PERSON_NAME]" at bounding box center [1339, 427] width 207 height 21
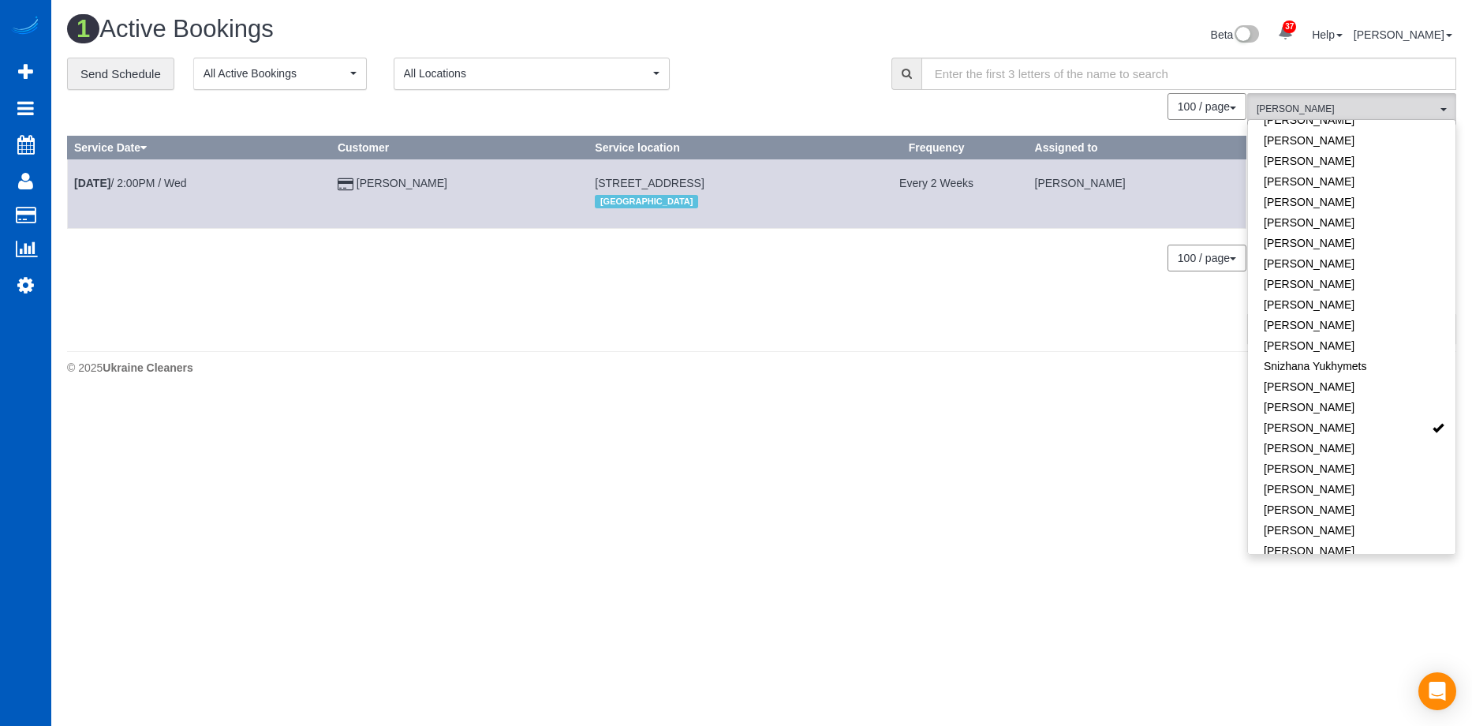
click at [844, 73] on div "**********" at bounding box center [467, 74] width 800 height 33
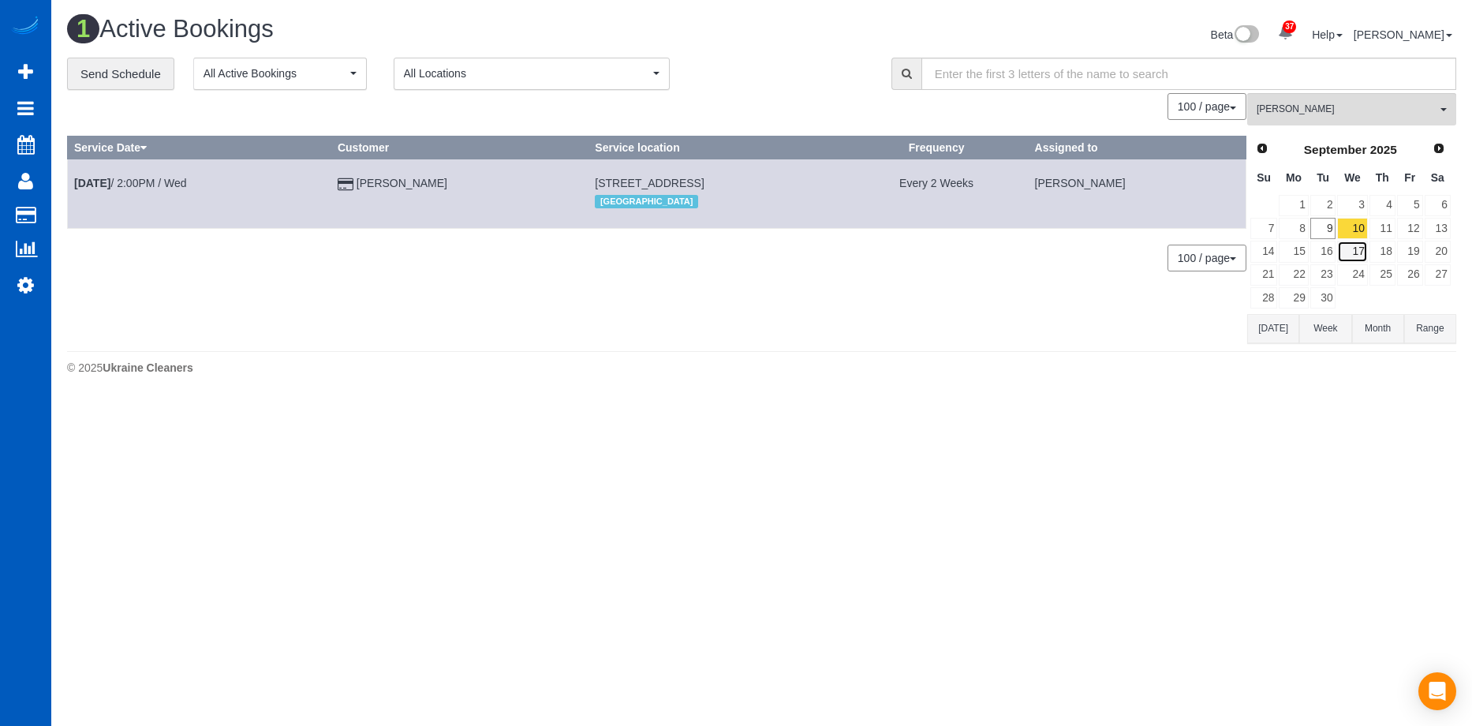
click at [1359, 243] on link "17" at bounding box center [1352, 251] width 30 height 21
click at [1378, 244] on link "18" at bounding box center [1382, 251] width 26 height 21
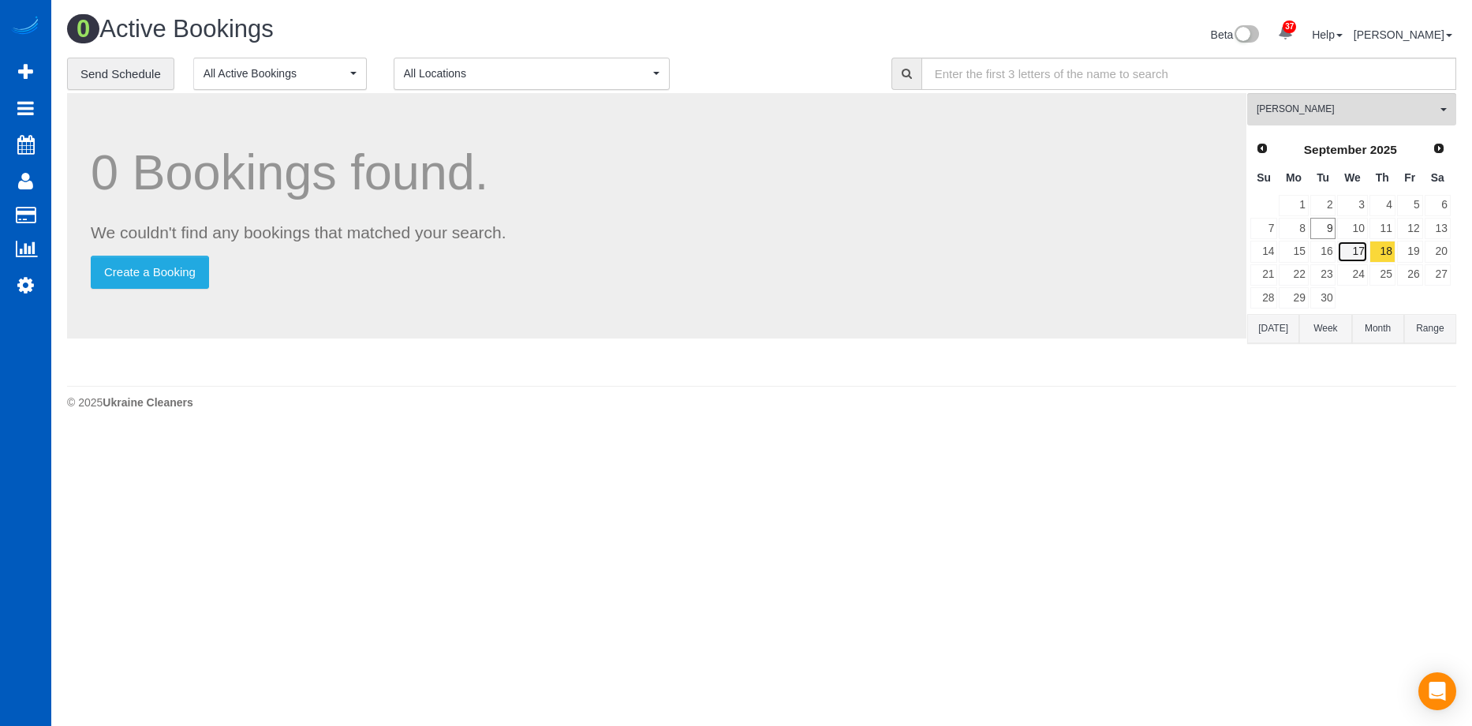
click at [1360, 253] on link "17" at bounding box center [1352, 251] width 30 height 21
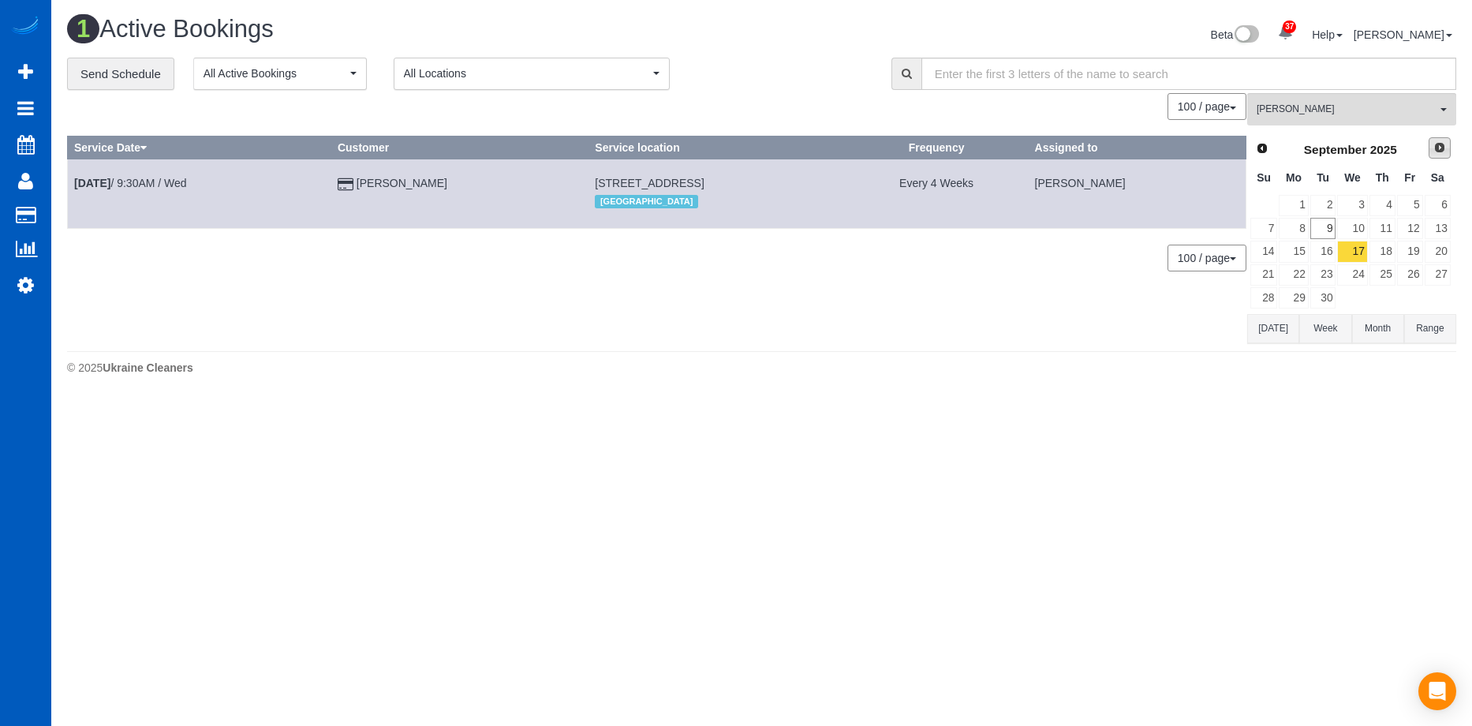
click at [1433, 148] on span "Next" at bounding box center [1439, 147] width 13 height 13
click at [1359, 203] on link "1" at bounding box center [1352, 205] width 30 height 21
click at [1321, 111] on span "[PERSON_NAME]" at bounding box center [1346, 109] width 180 height 13
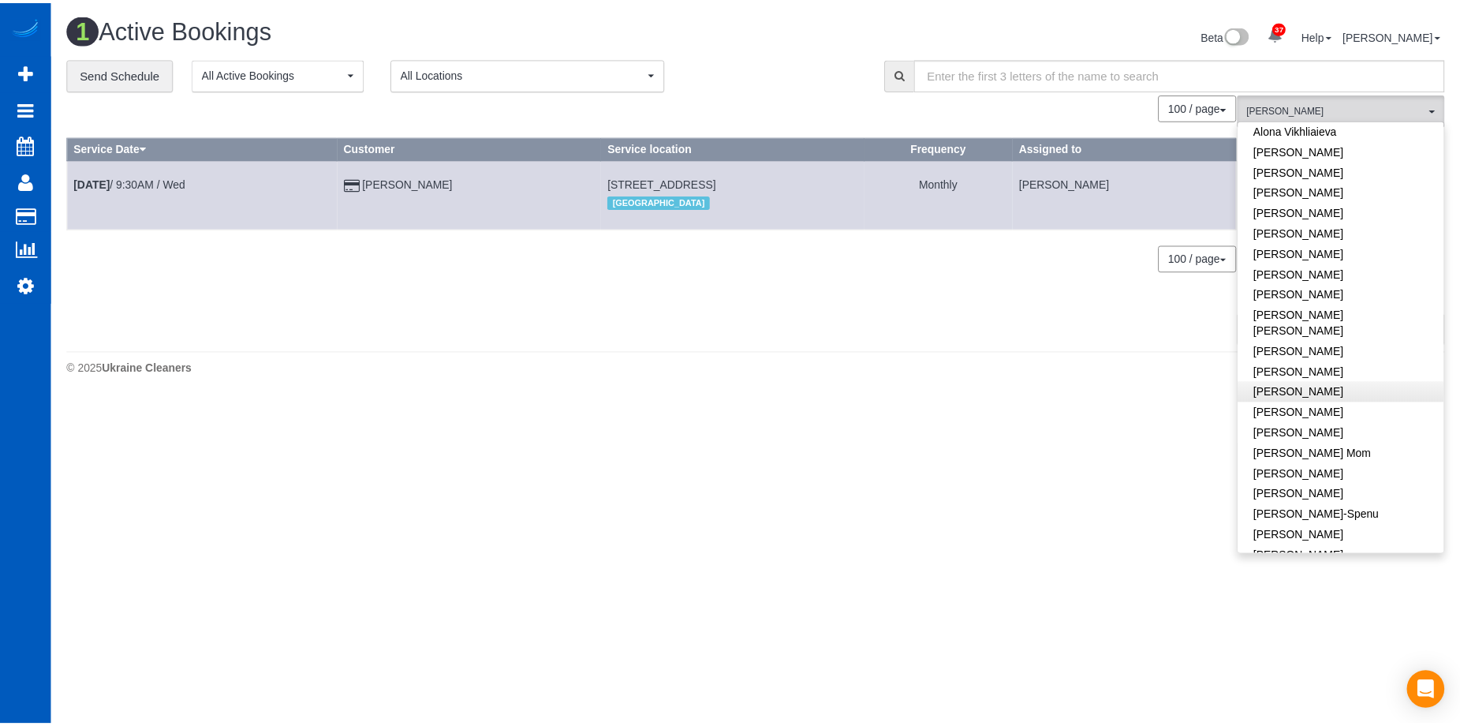
scroll to position [0, 0]
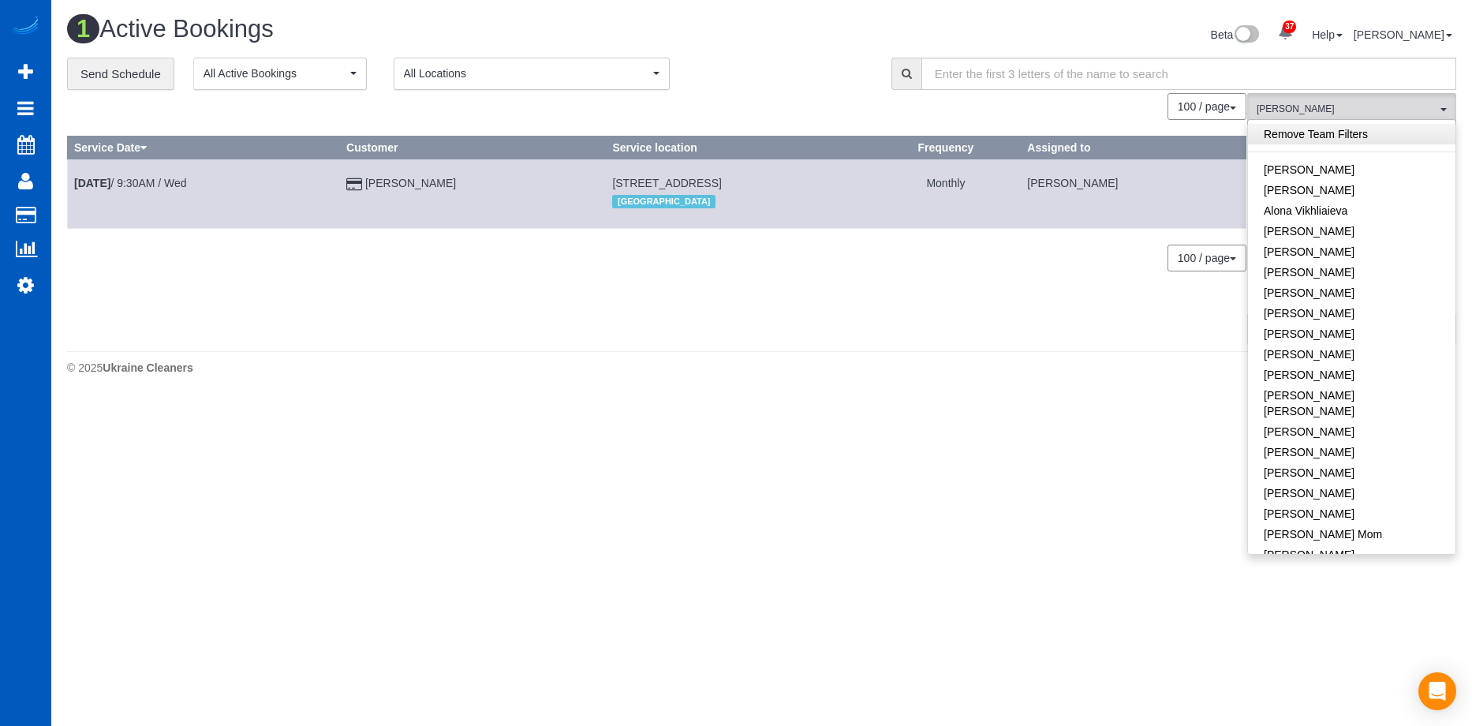
click at [1338, 131] on link "Remove Team Filters" at bounding box center [1351, 134] width 207 height 21
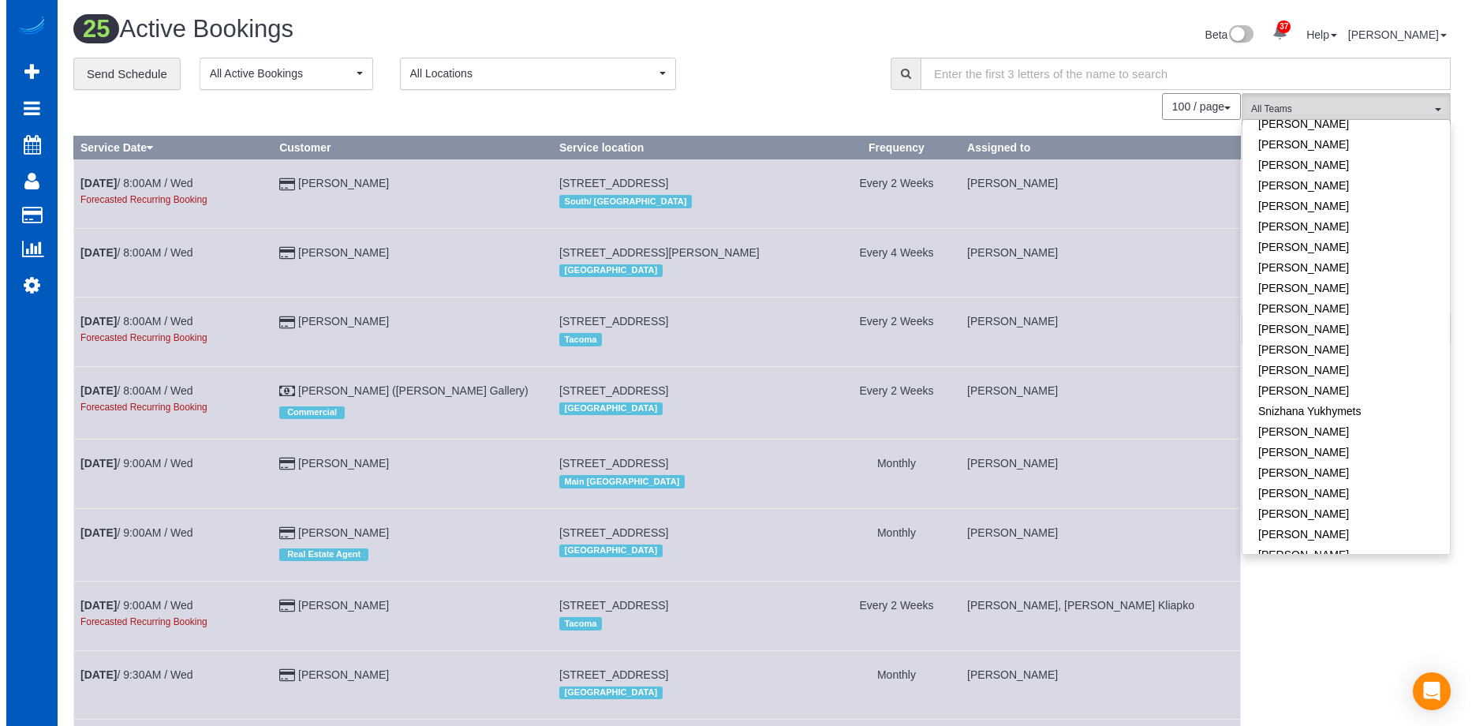
scroll to position [1025, 0]
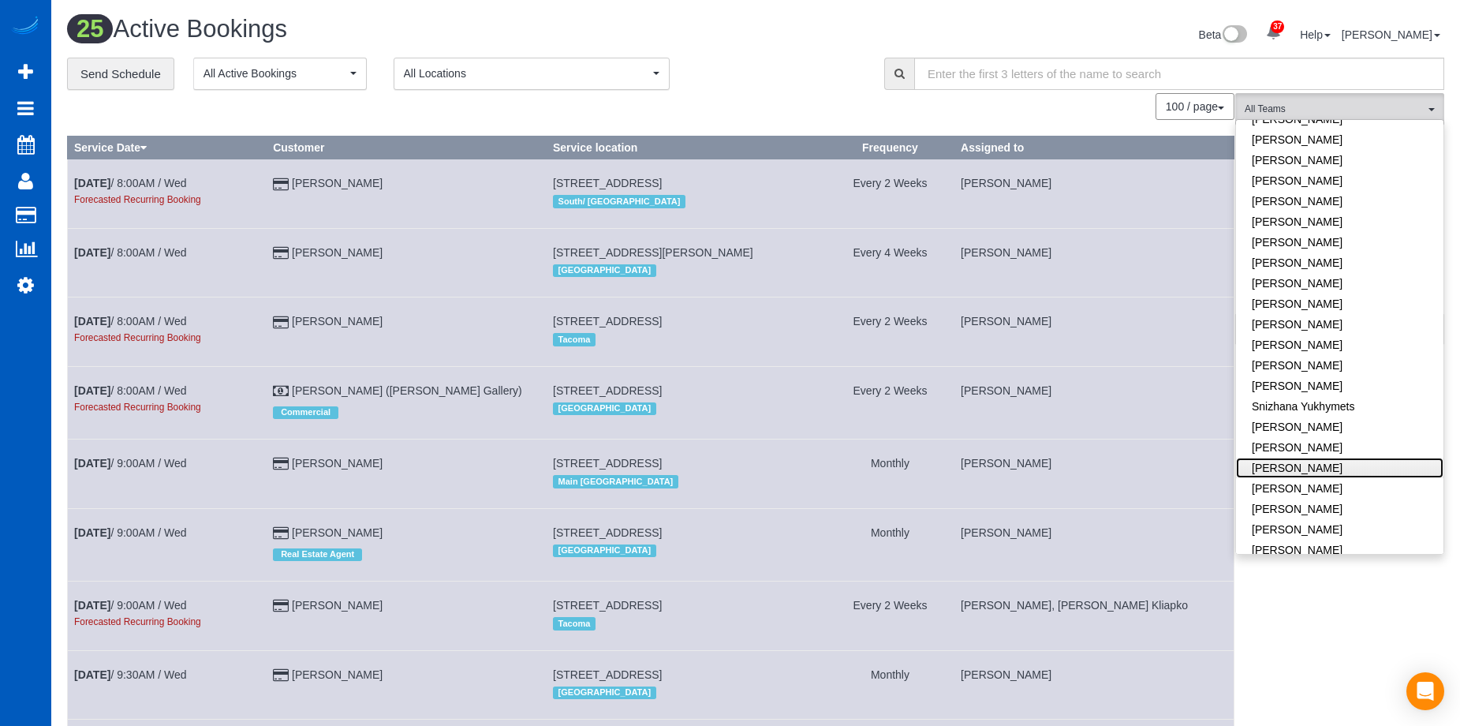
click at [1379, 457] on link "[PERSON_NAME]" at bounding box center [1339, 467] width 207 height 21
click at [765, 105] on div "100 / page 10 / page 20 / page 30 / page 40 / page 50 / page 100 / page" at bounding box center [650, 106] width 1167 height 27
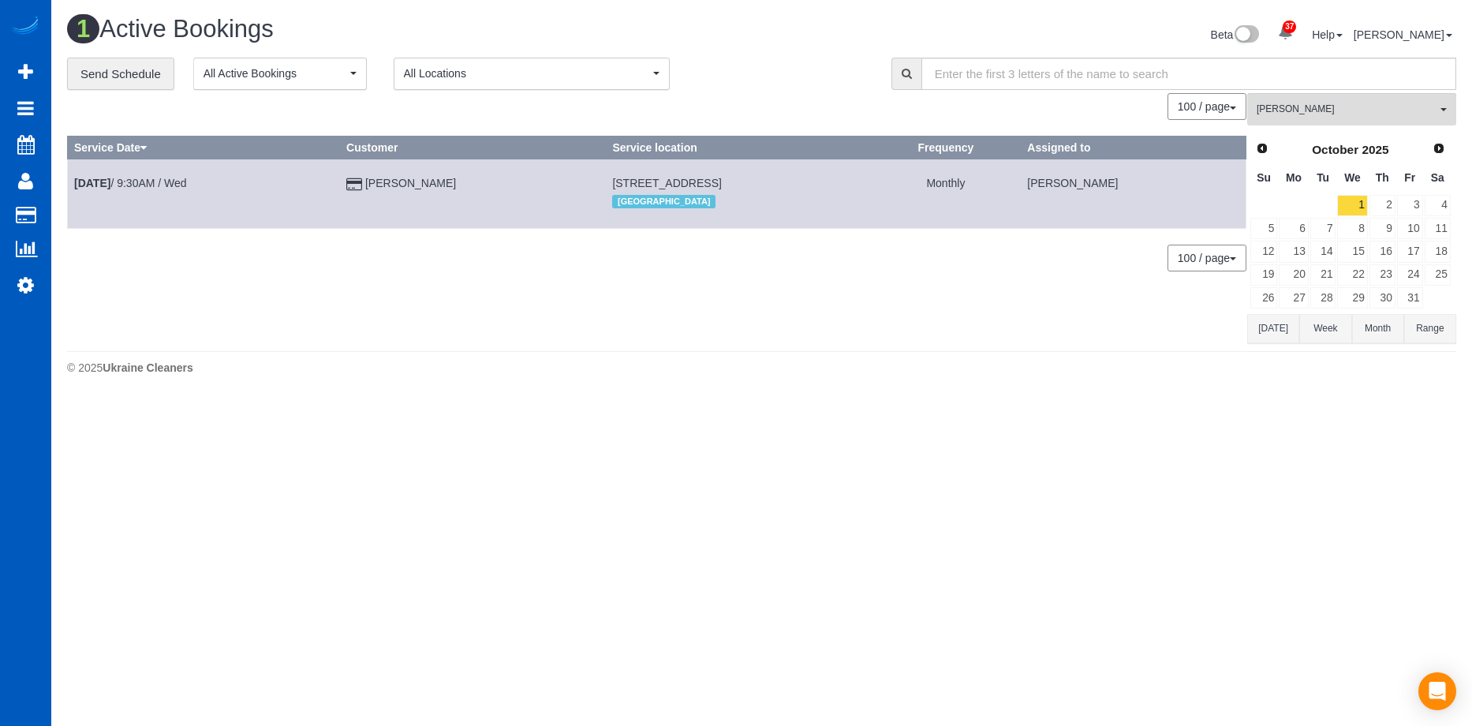
click at [1273, 333] on button "Today" at bounding box center [1273, 328] width 52 height 29
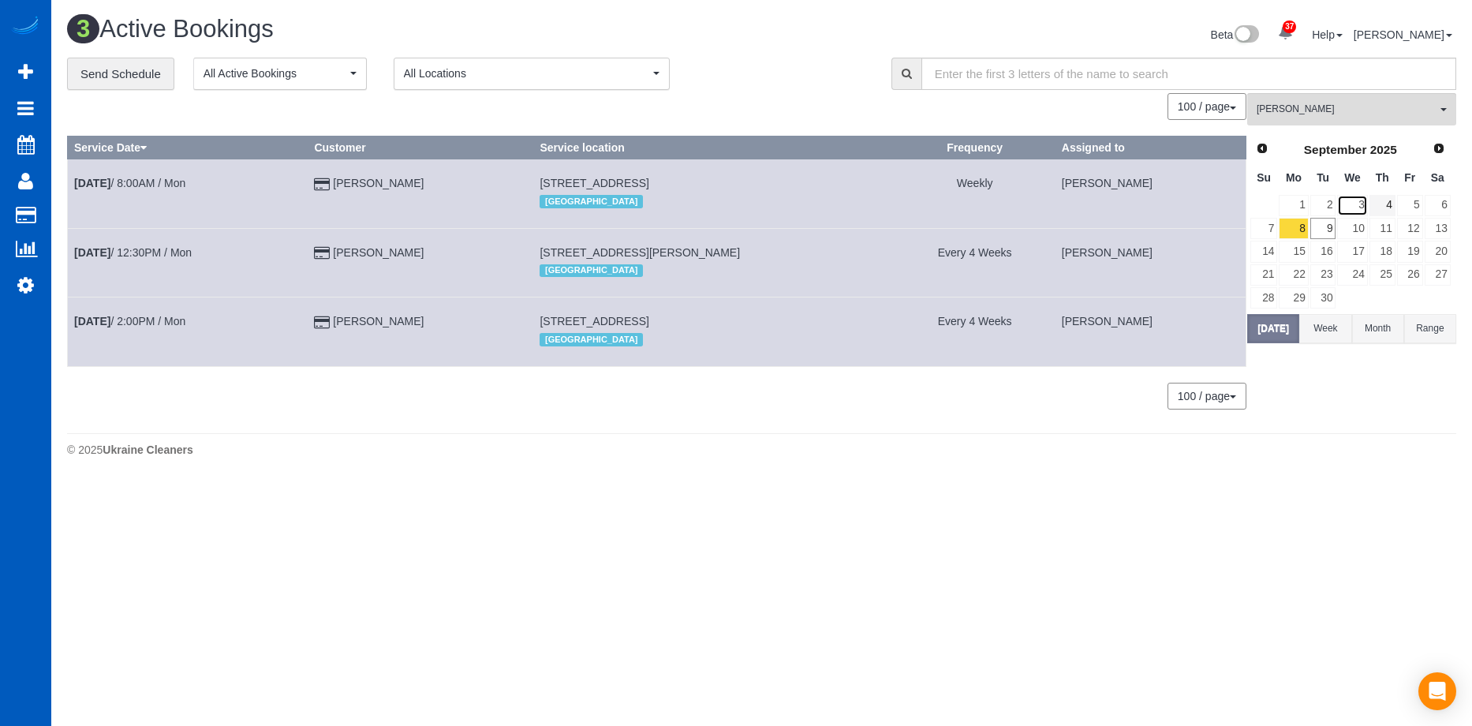
click at [1364, 210] on link "3" at bounding box center [1352, 205] width 30 height 21
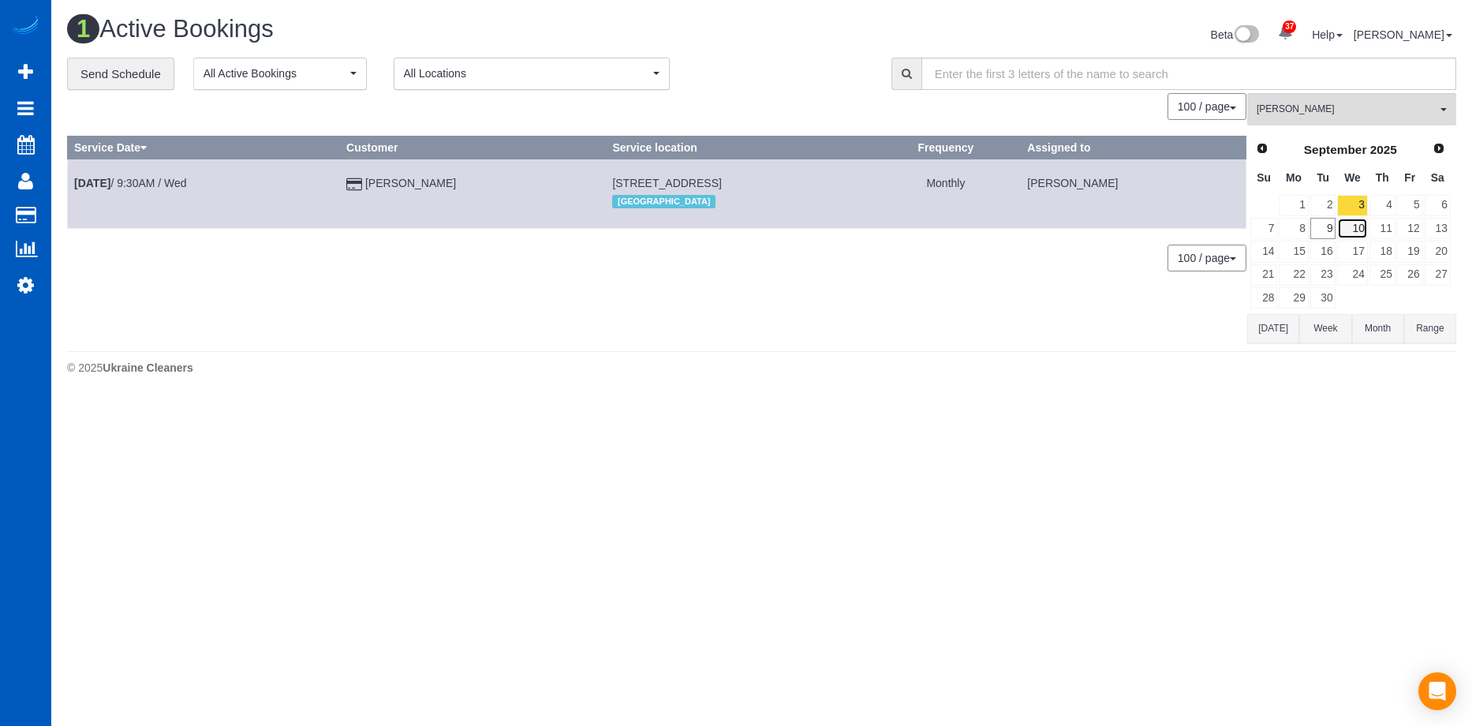
click at [1354, 224] on link "10" at bounding box center [1352, 228] width 30 height 21
click at [1356, 248] on link "17" at bounding box center [1352, 251] width 30 height 21
click at [1356, 271] on link "24" at bounding box center [1352, 274] width 30 height 21
click at [1359, 255] on link "17" at bounding box center [1352, 251] width 30 height 21
click at [1365, 223] on link "10" at bounding box center [1352, 228] width 30 height 21
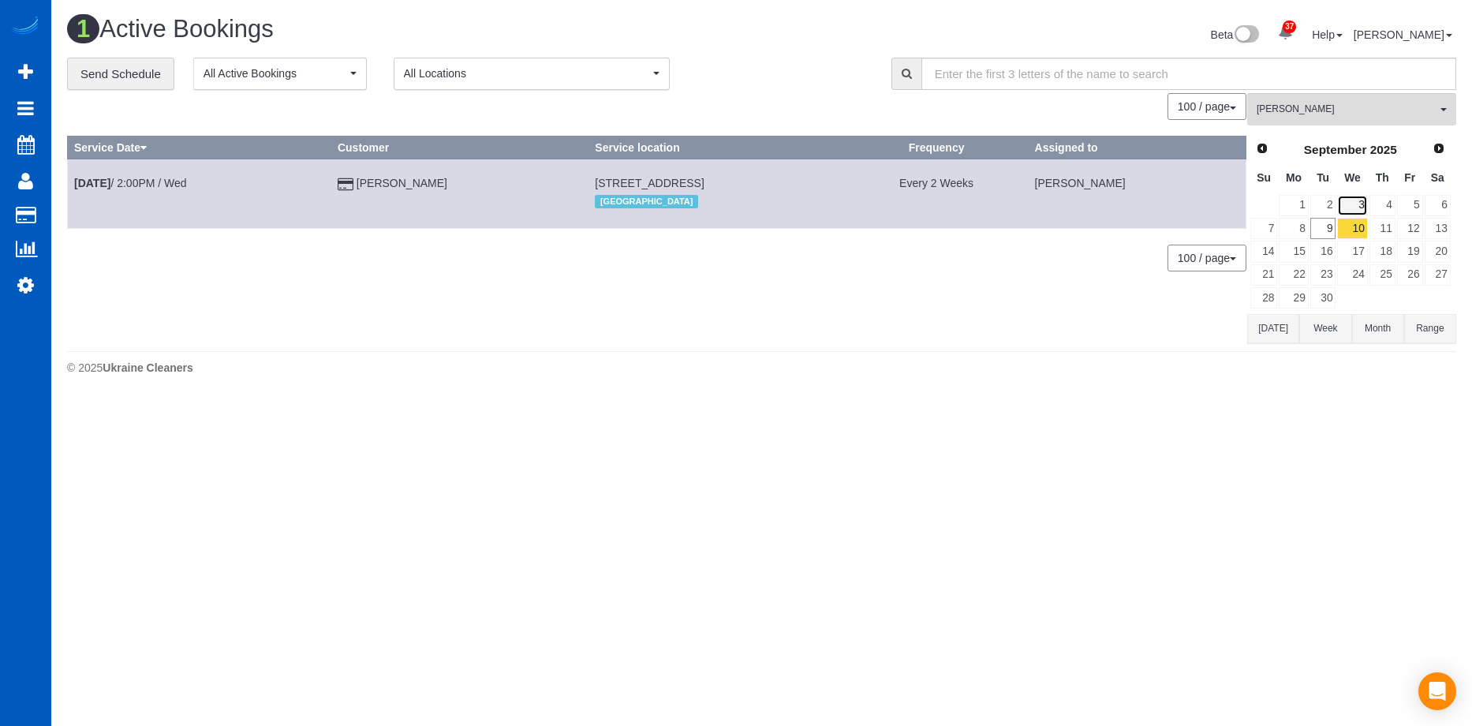
click at [1359, 203] on link "3" at bounding box center [1352, 205] width 30 height 21
click at [1358, 272] on link "24" at bounding box center [1352, 274] width 30 height 21
click at [1375, 101] on button "Tatyana Razumovskaya All Teams" at bounding box center [1351, 109] width 209 height 32
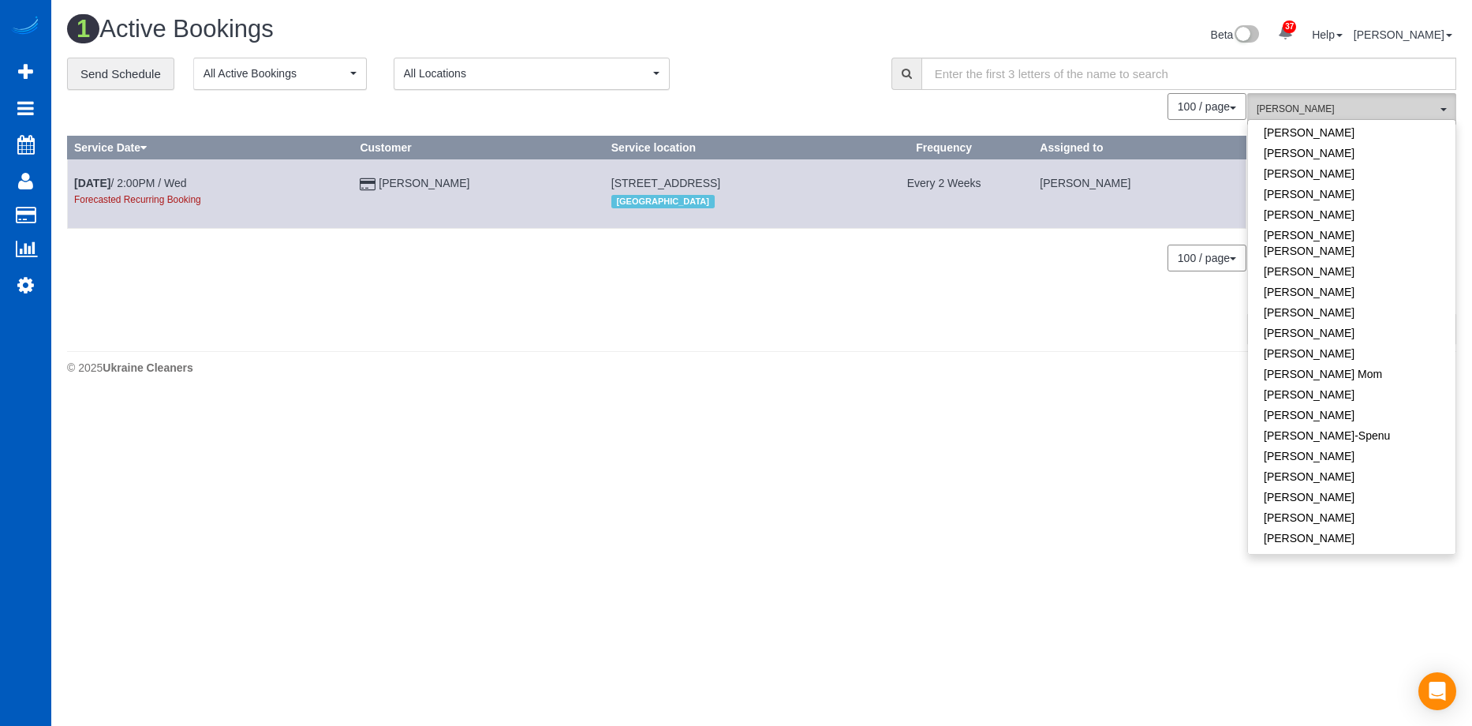
scroll to position [0, 0]
click at [1325, 130] on link "Remove Team Filters" at bounding box center [1351, 134] width 207 height 21
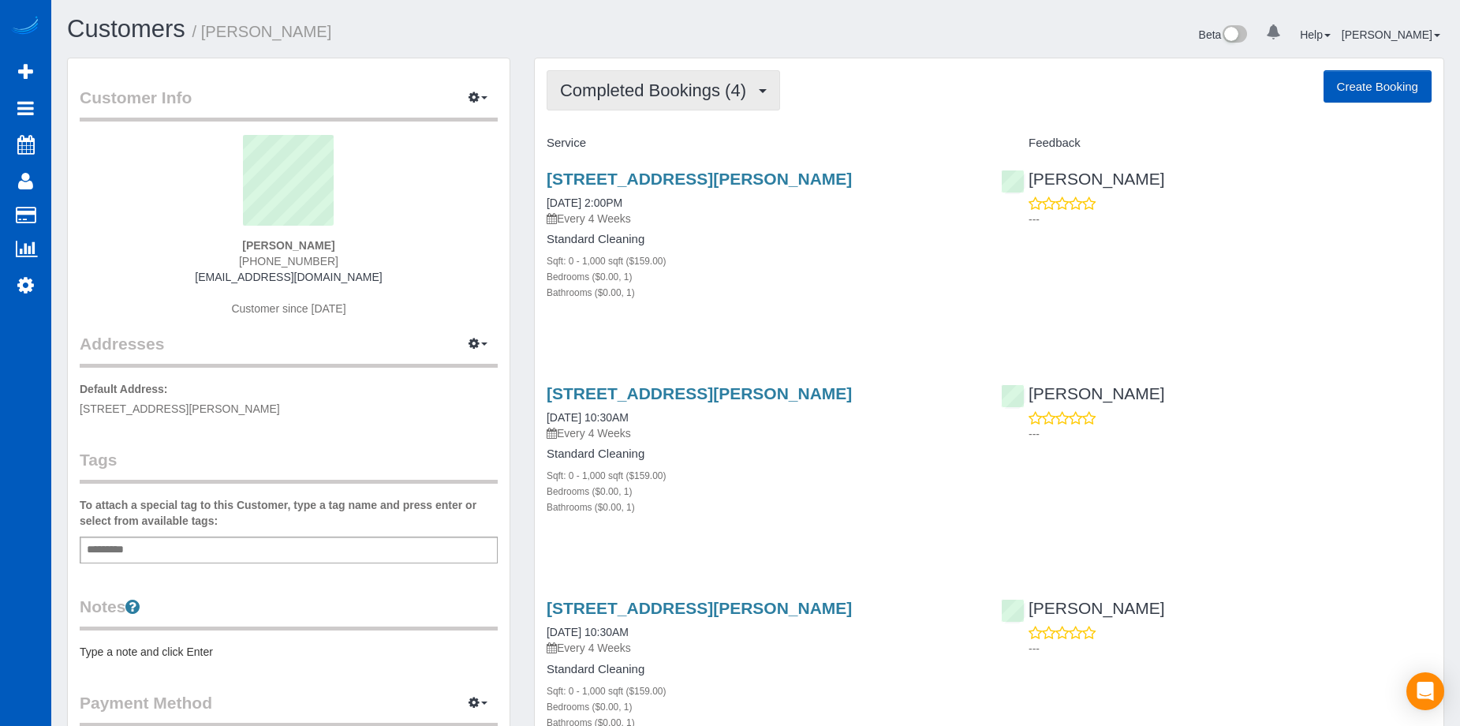
click at [709, 90] on span "Completed Bookings (4)" at bounding box center [657, 90] width 194 height 20
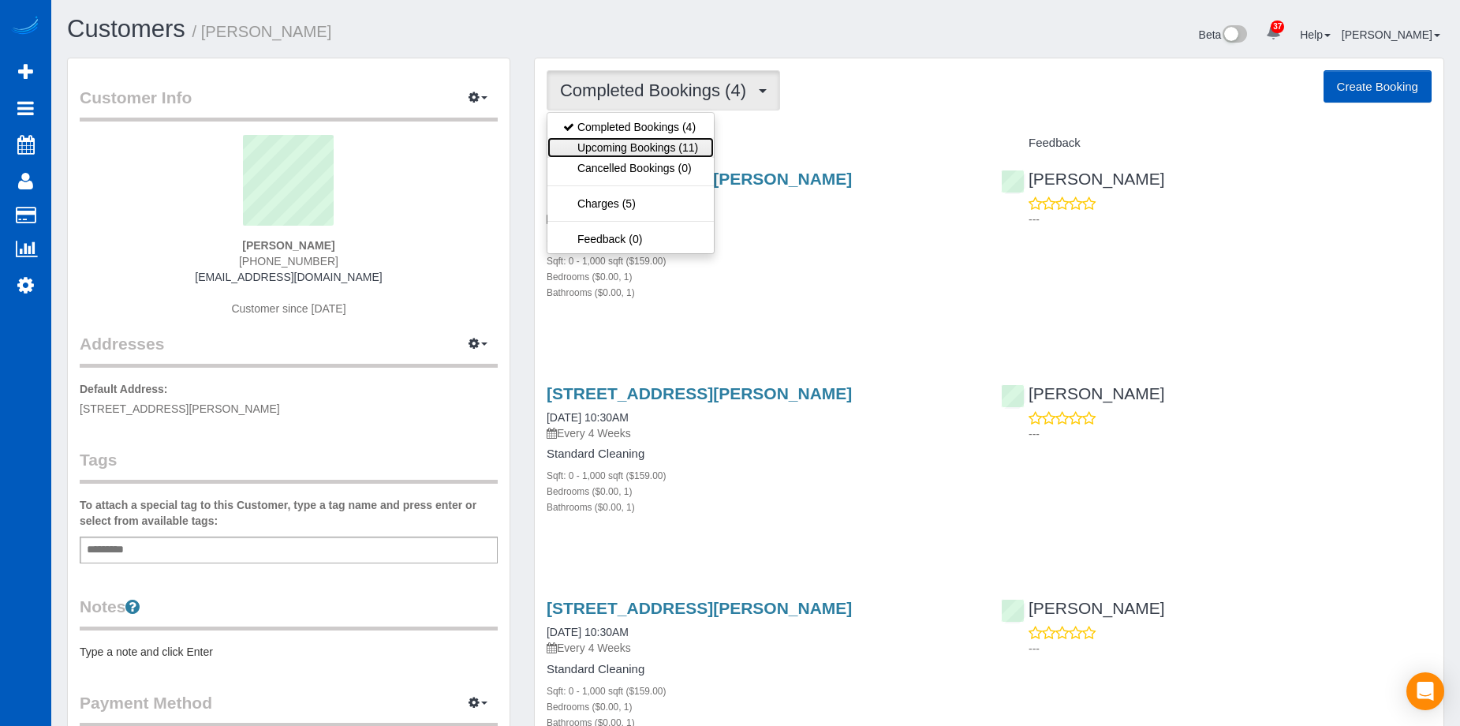
click at [669, 144] on link "Upcoming Bookings (11)" at bounding box center [630, 147] width 166 height 21
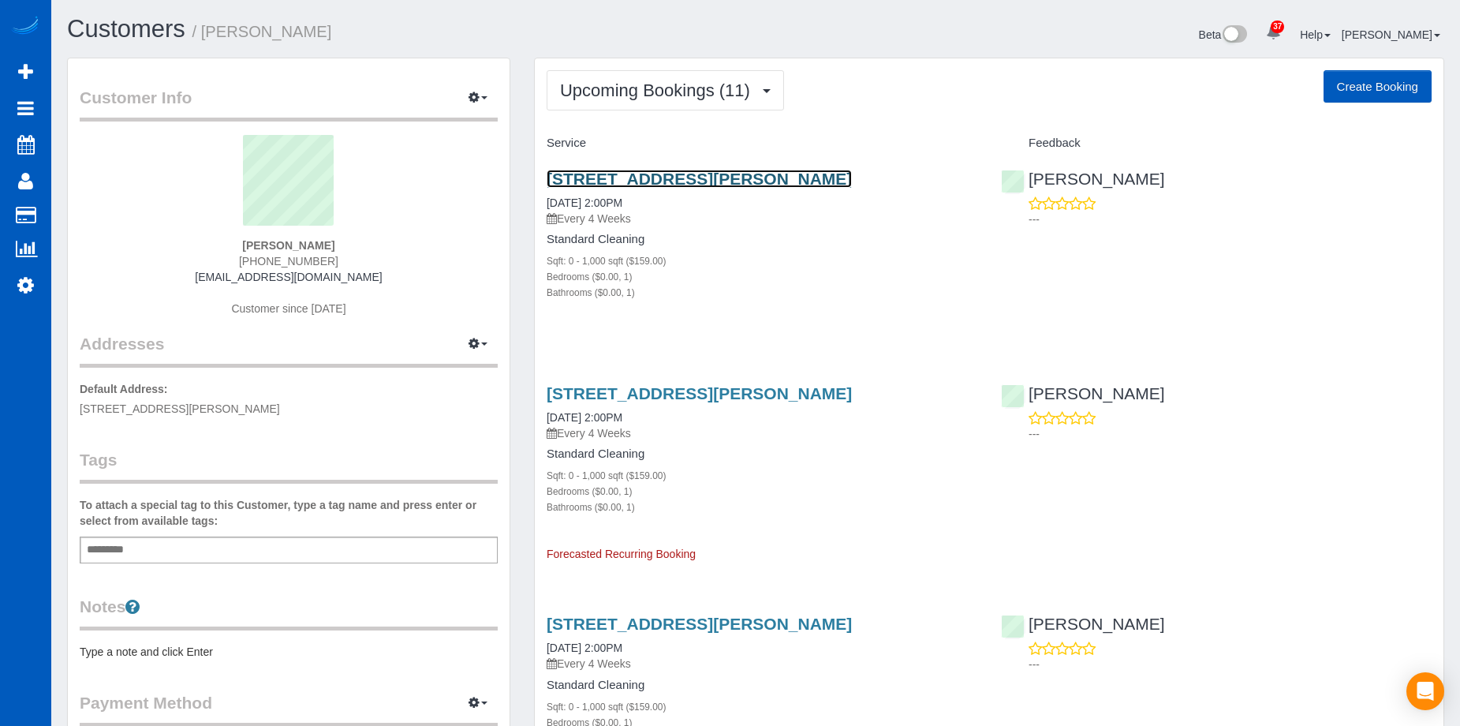
click at [673, 175] on link "[STREET_ADDRESS][PERSON_NAME]" at bounding box center [699, 179] width 305 height 18
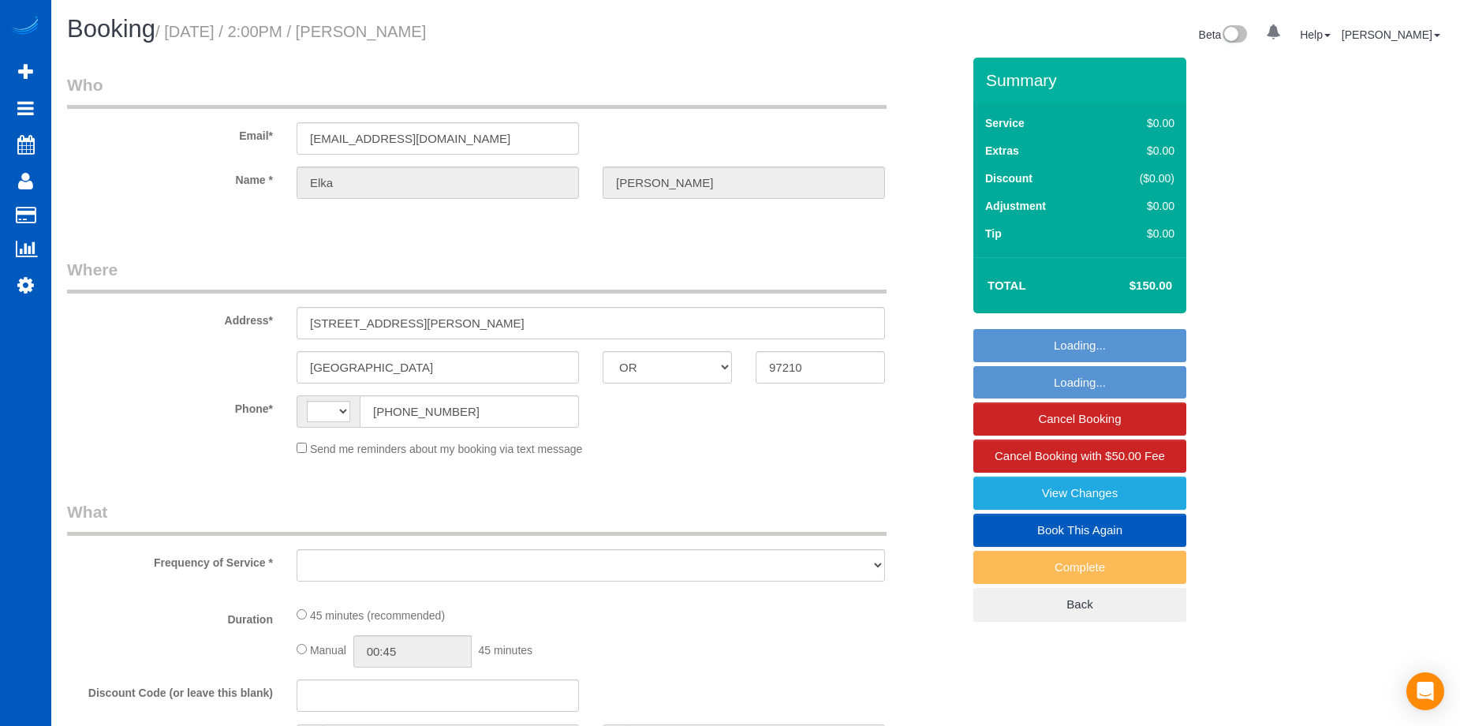
select select "OR"
select select "string:[GEOGRAPHIC_DATA]"
select select "object:809"
select select "string:fspay-71e33be3-e28a-46c4-a4c9-ba2fe7834e72"
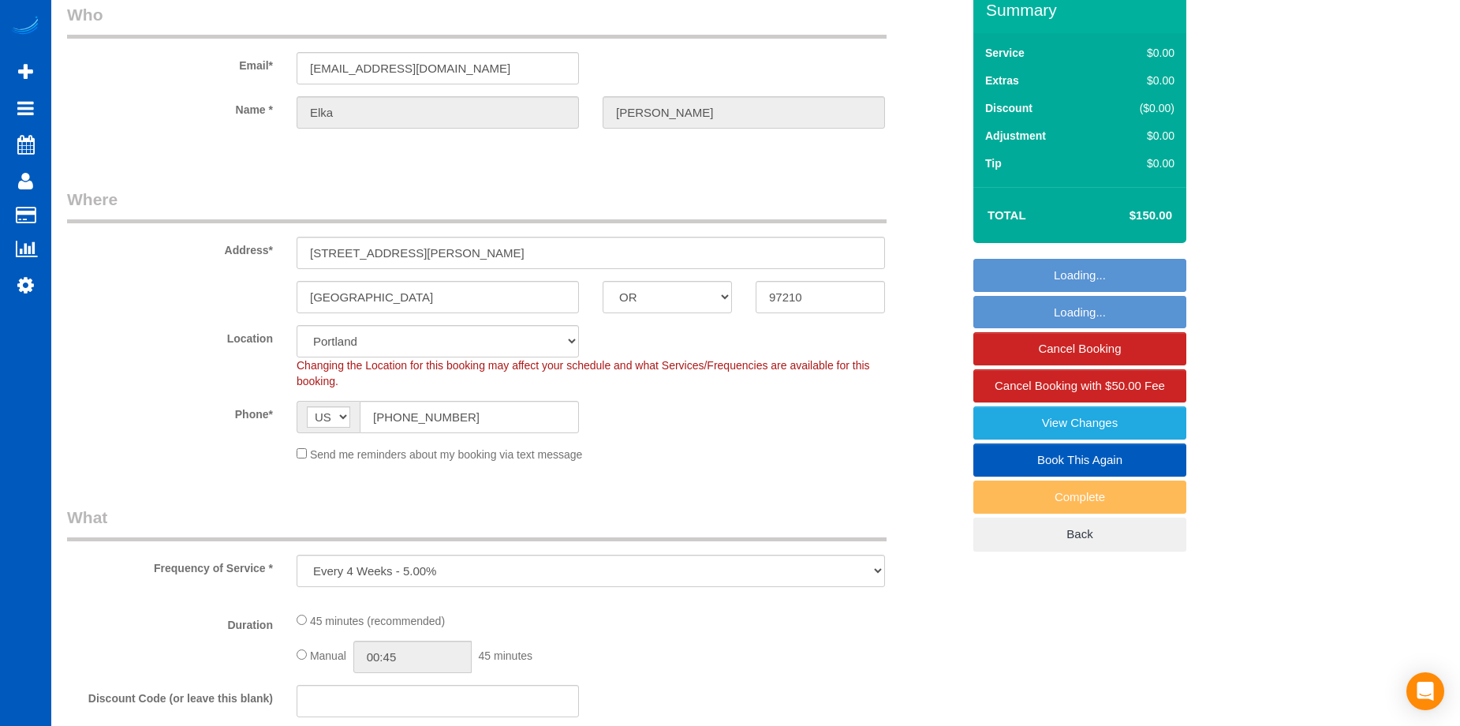
select select "199"
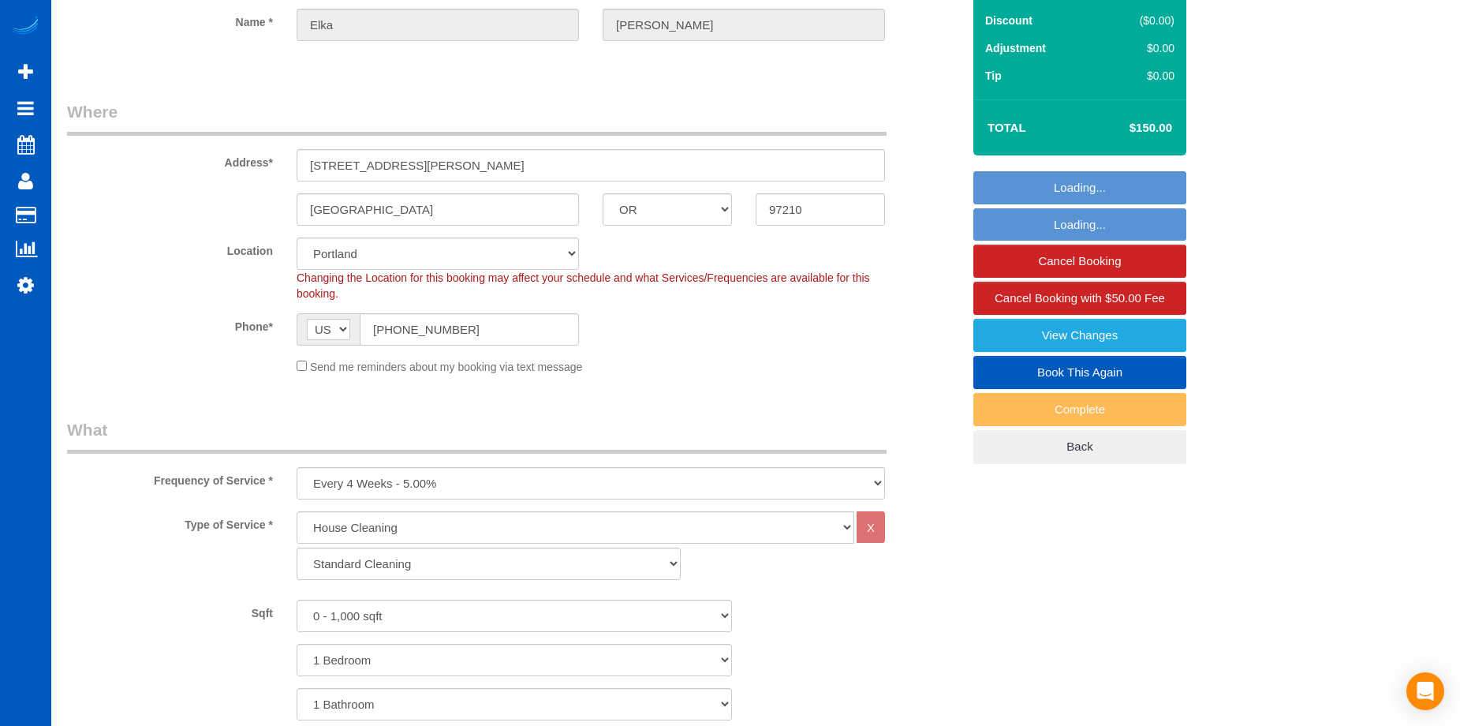
select select "object:1057"
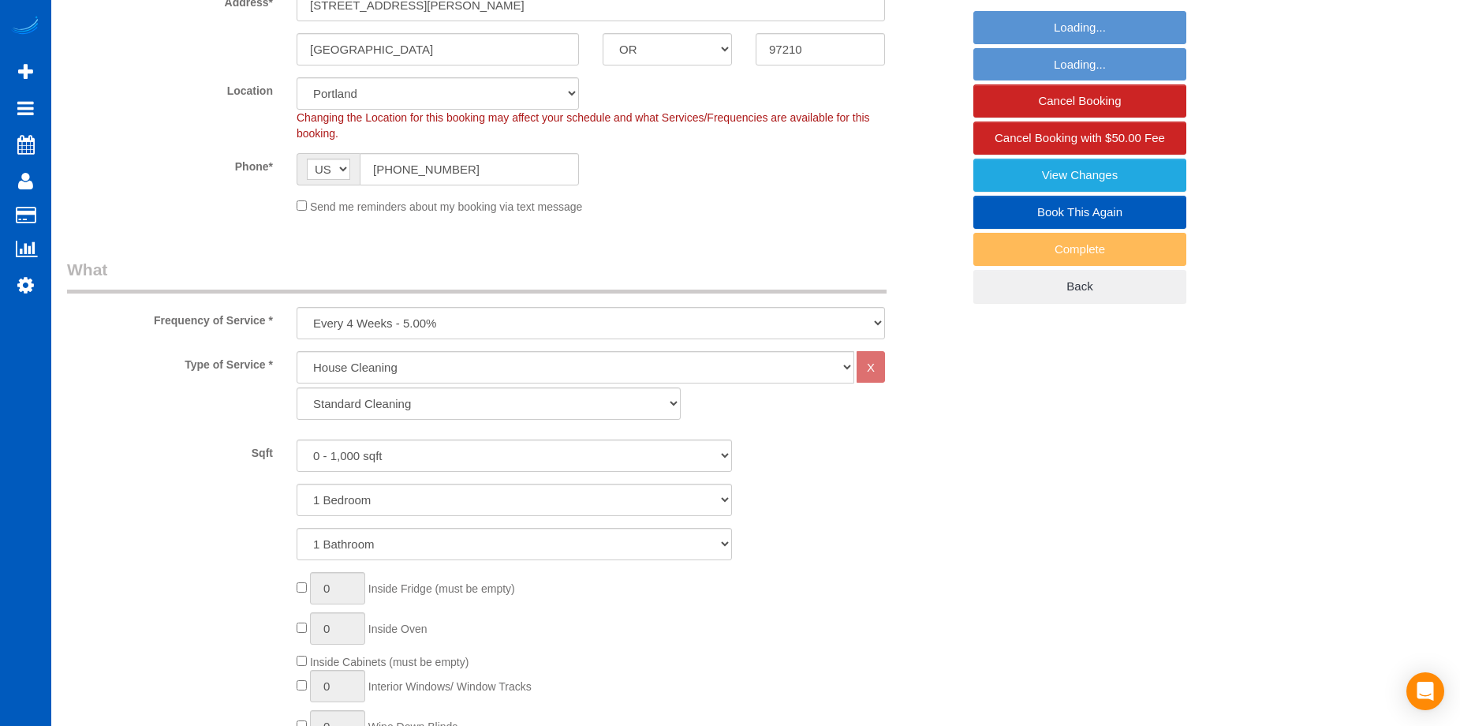
select select "spot1"
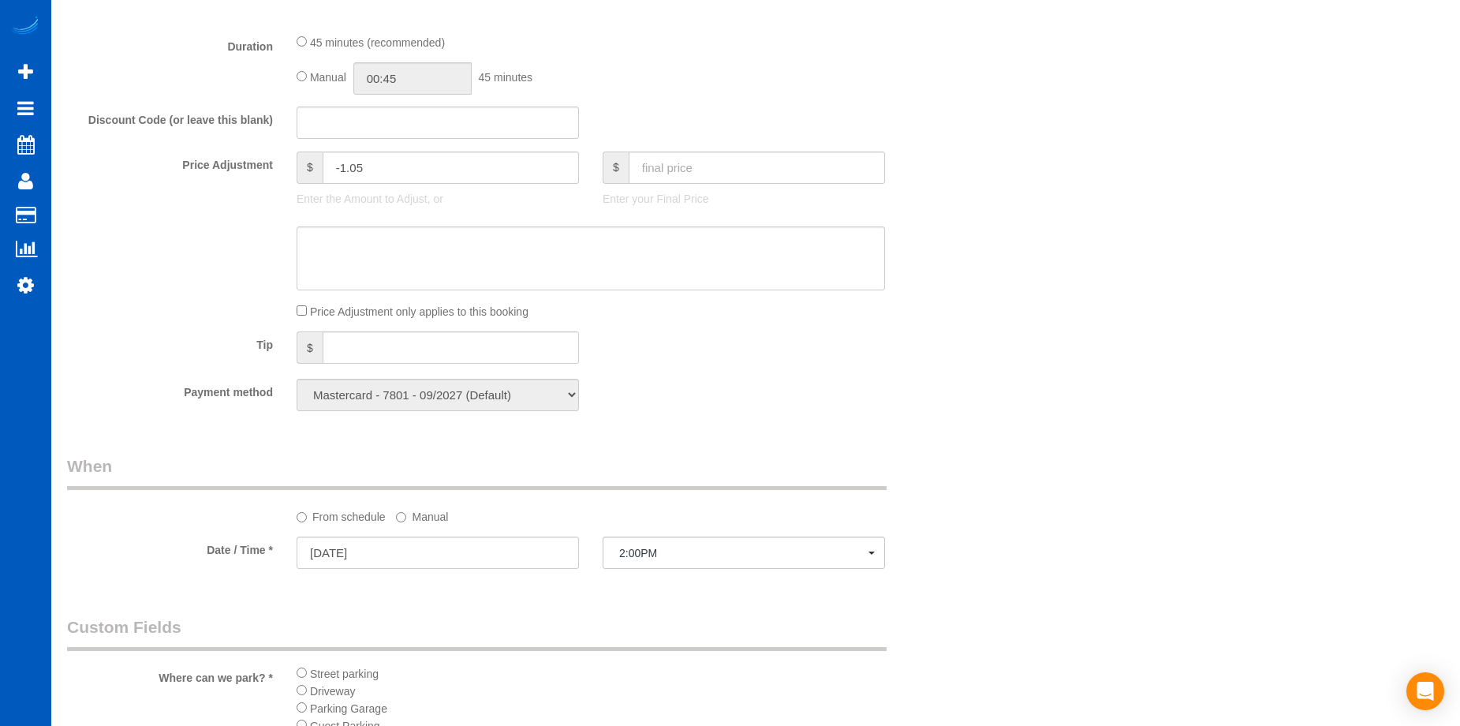
scroll to position [1183, 0]
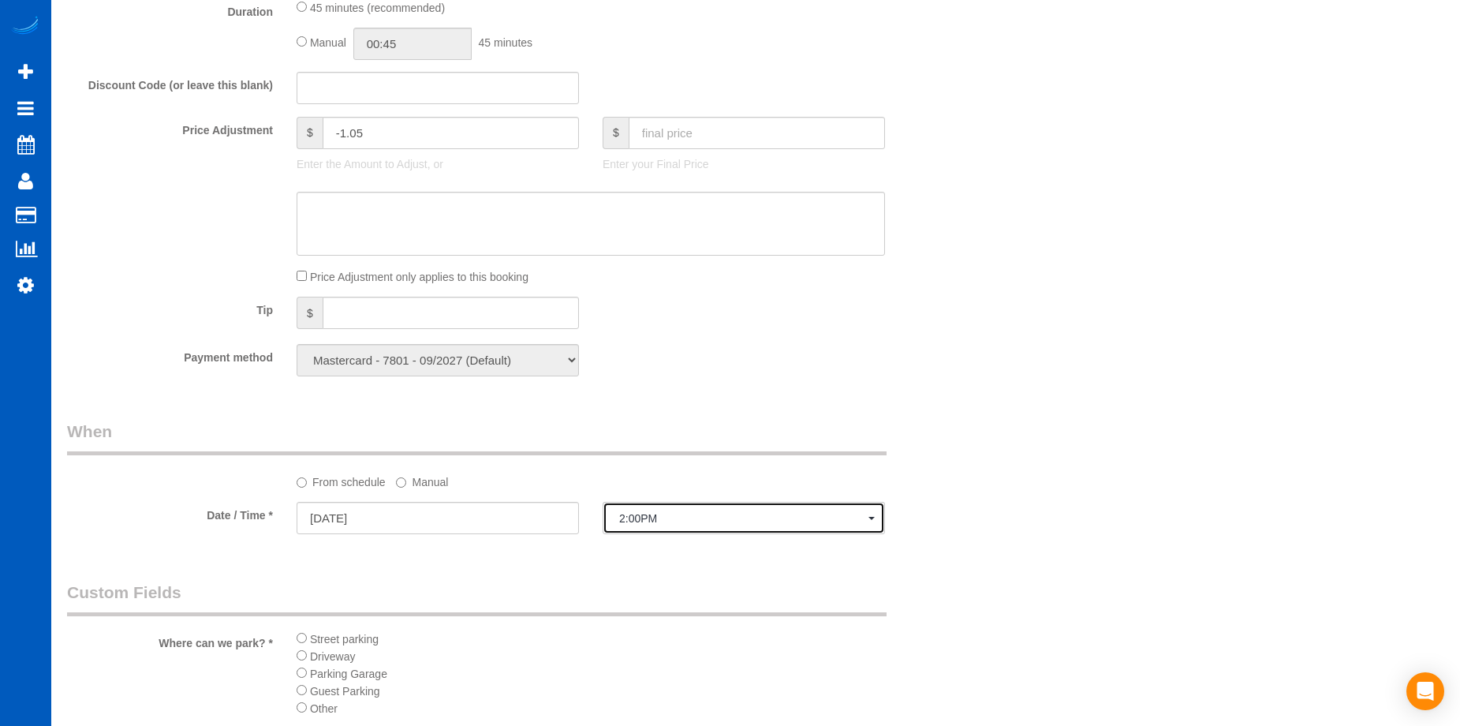
click at [684, 514] on span "2:00PM" at bounding box center [743, 518] width 249 height 13
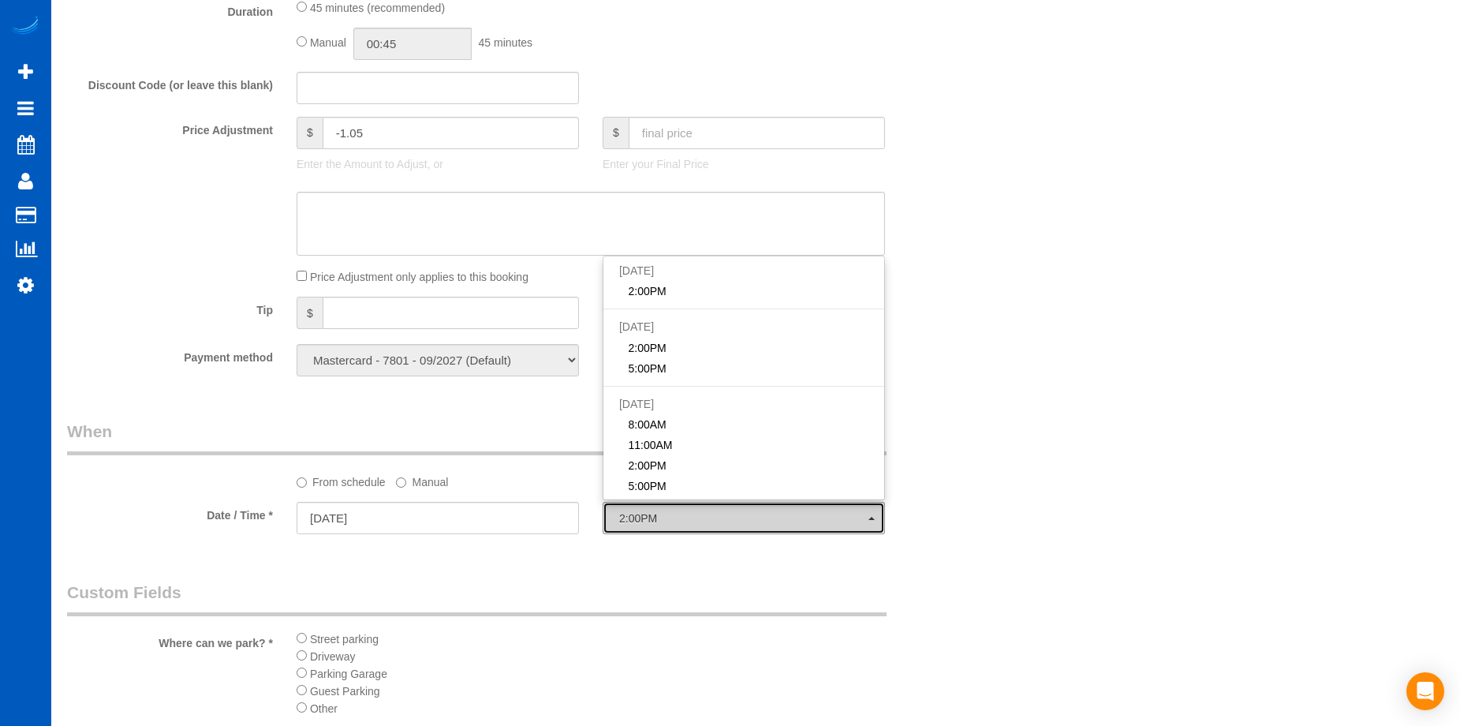
click at [684, 514] on span "2:00PM" at bounding box center [743, 518] width 249 height 13
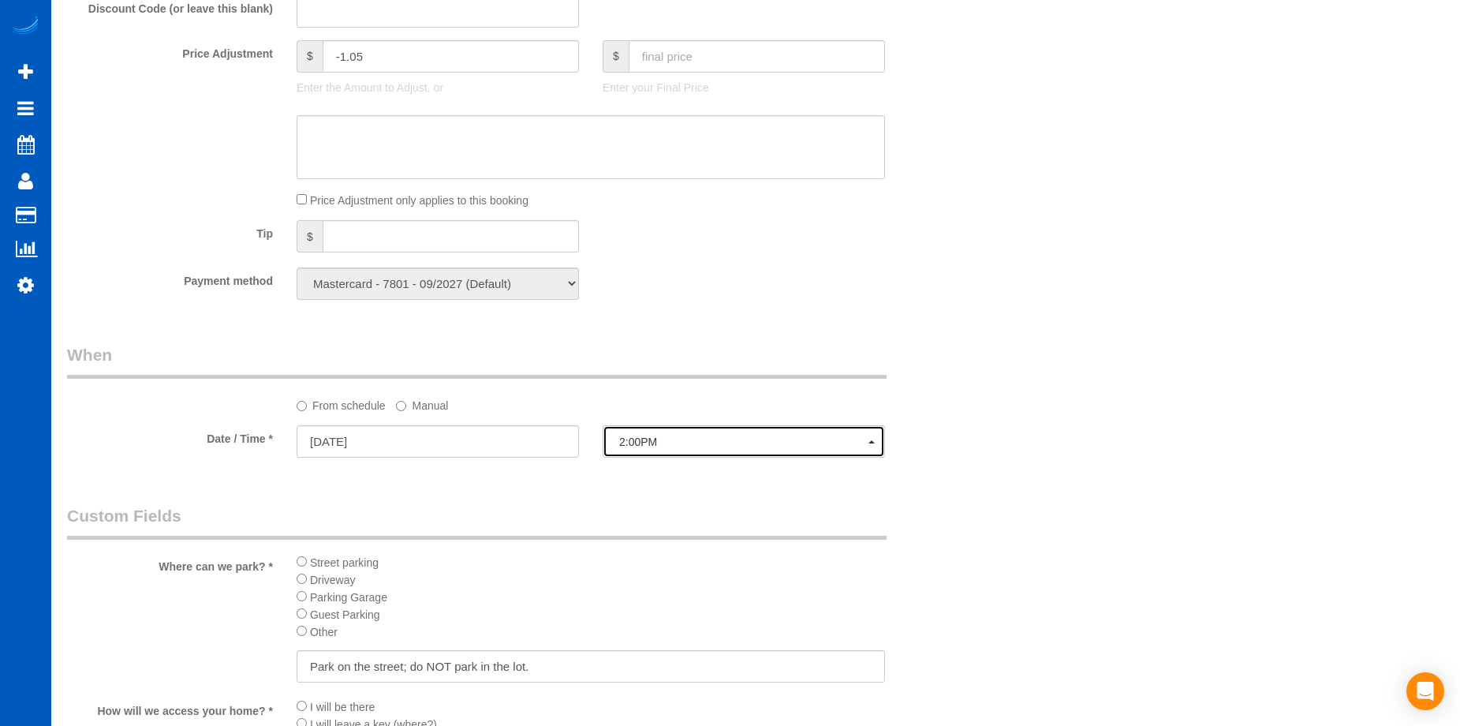
scroll to position [1419, 0]
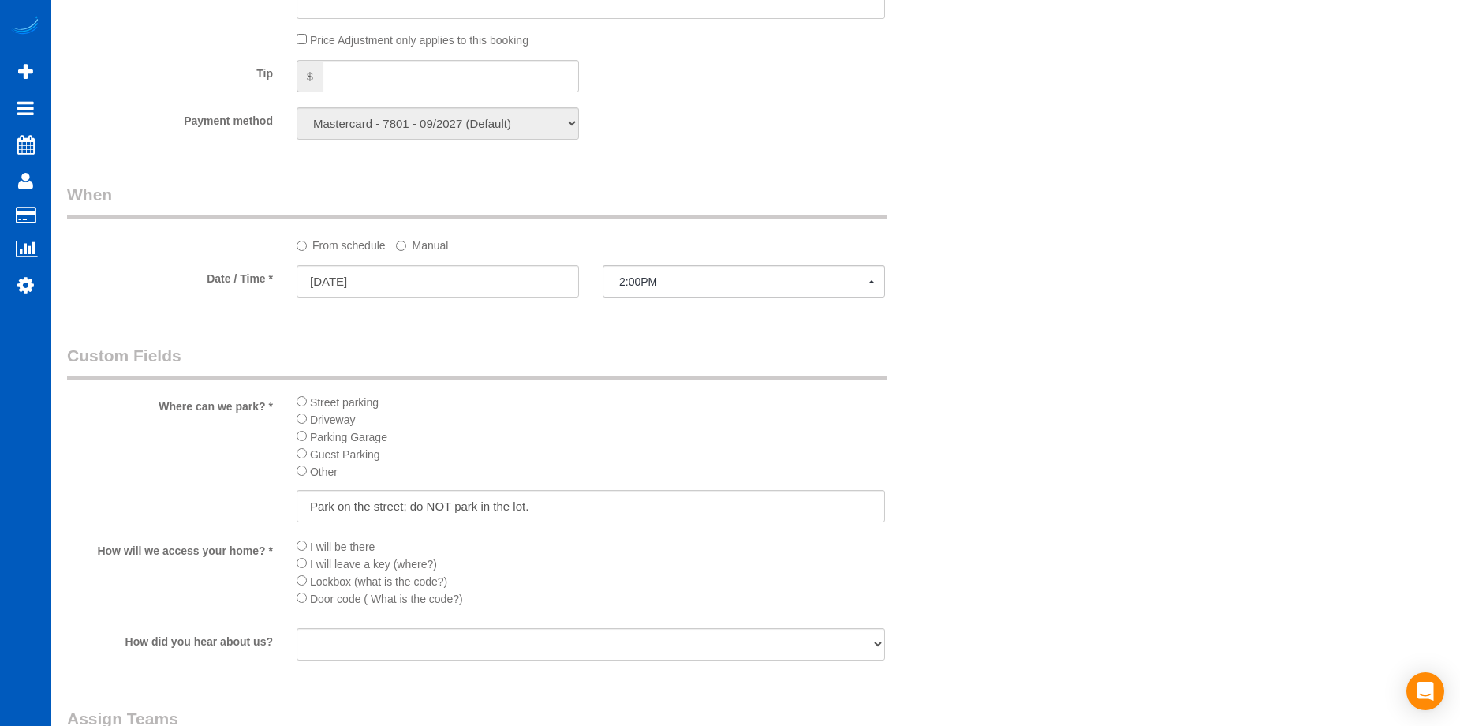
click at [437, 245] on label "Manual" at bounding box center [422, 242] width 52 height 21
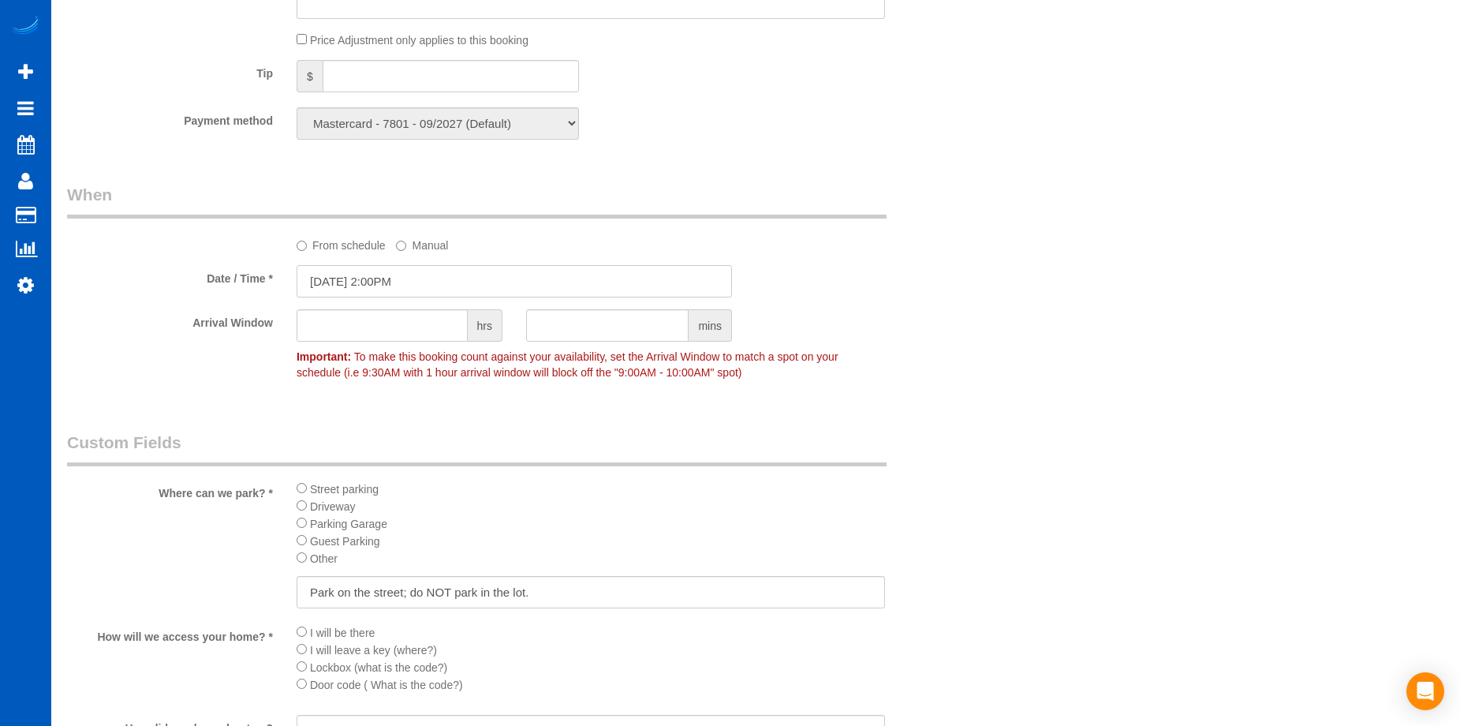
click at [419, 278] on input "09/08/2025 2:00PM" at bounding box center [514, 281] width 435 height 32
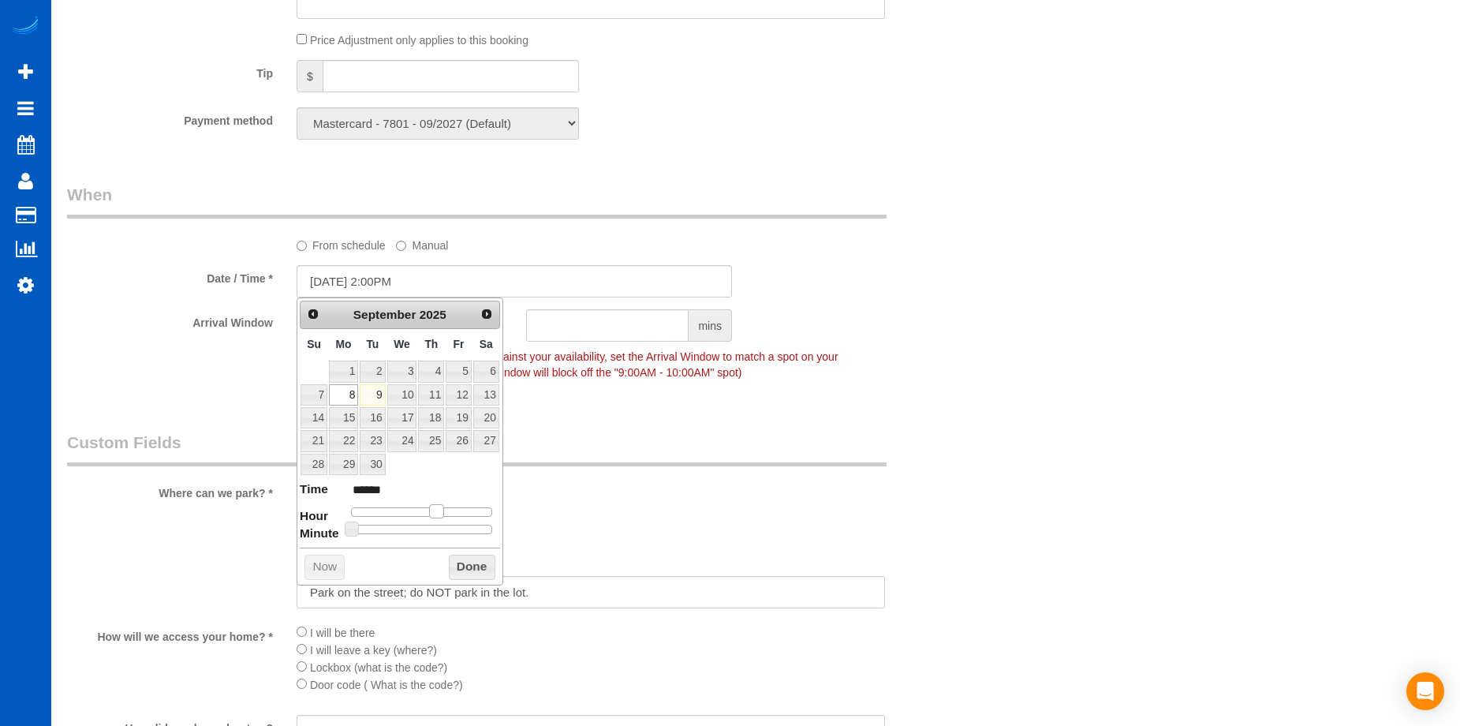
type input "09/08/2025 1:00PM"
type input "******"
type input "09/08/2025 12:00PM"
type input "*******"
drag, startPoint x: 432, startPoint y: 509, endPoint x: 420, endPoint y: 513, distance: 13.2
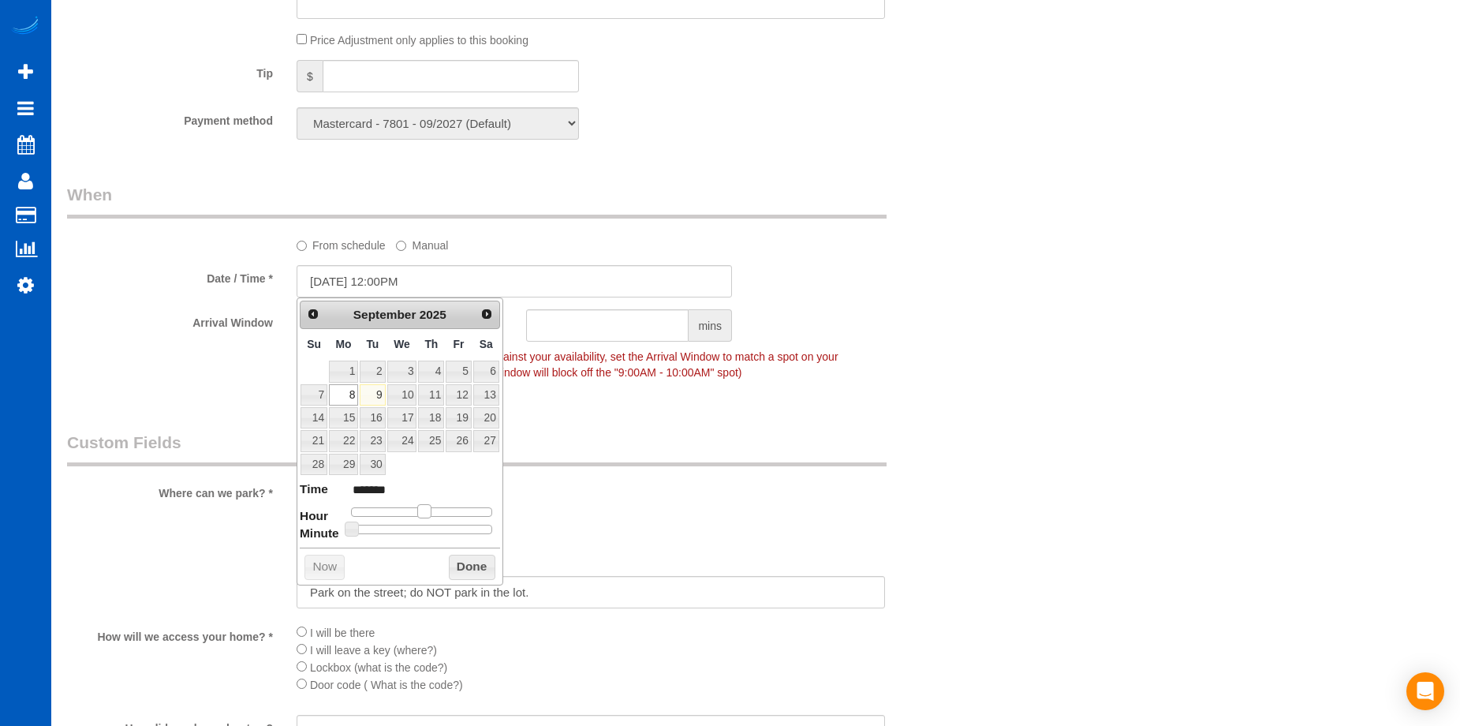
click at [420, 513] on span at bounding box center [424, 511] width 14 height 14
type input "09/08/2025 12:05PM"
type input "*******"
type input "09/08/2025 12:10PM"
type input "*******"
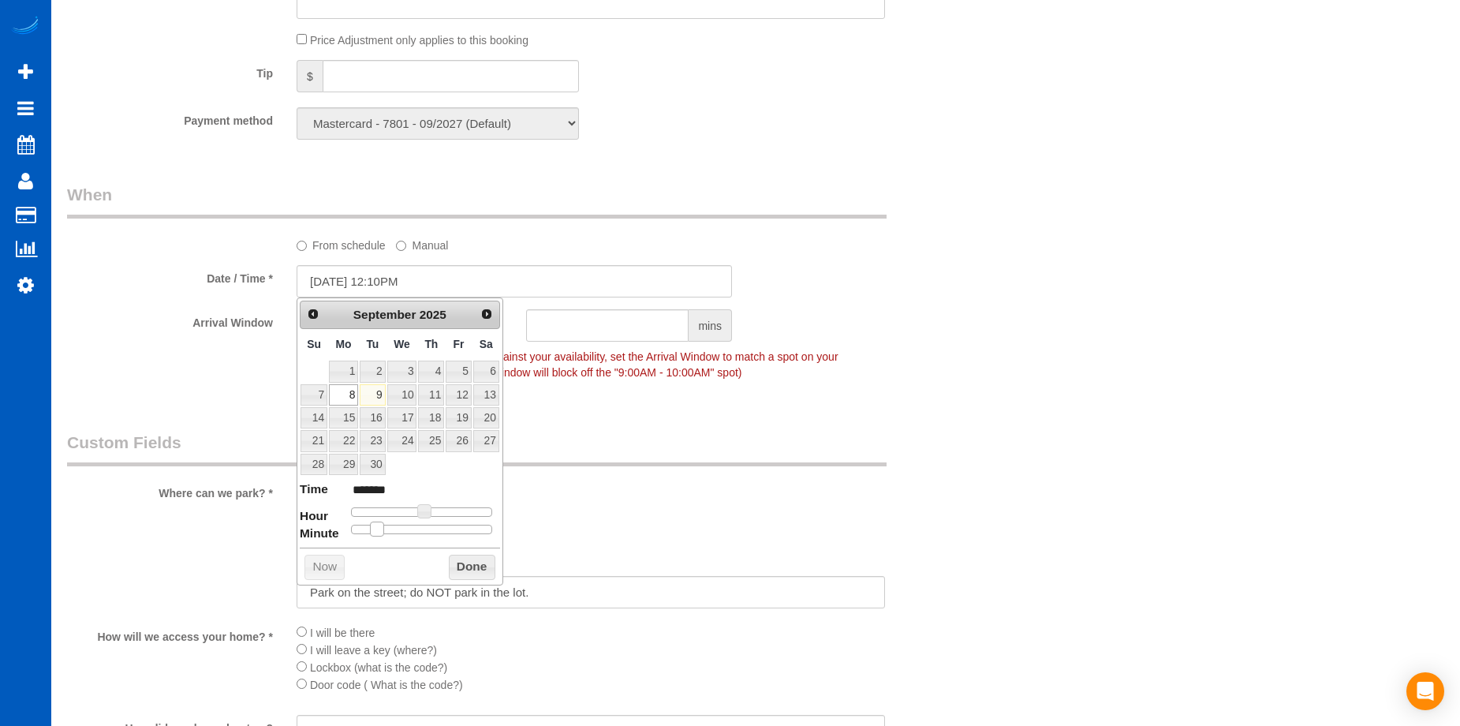
type input "09/08/2025 12:15PM"
type input "*******"
type input "09/08/2025 12:20PM"
type input "*******"
type input "09/08/2025 12:30PM"
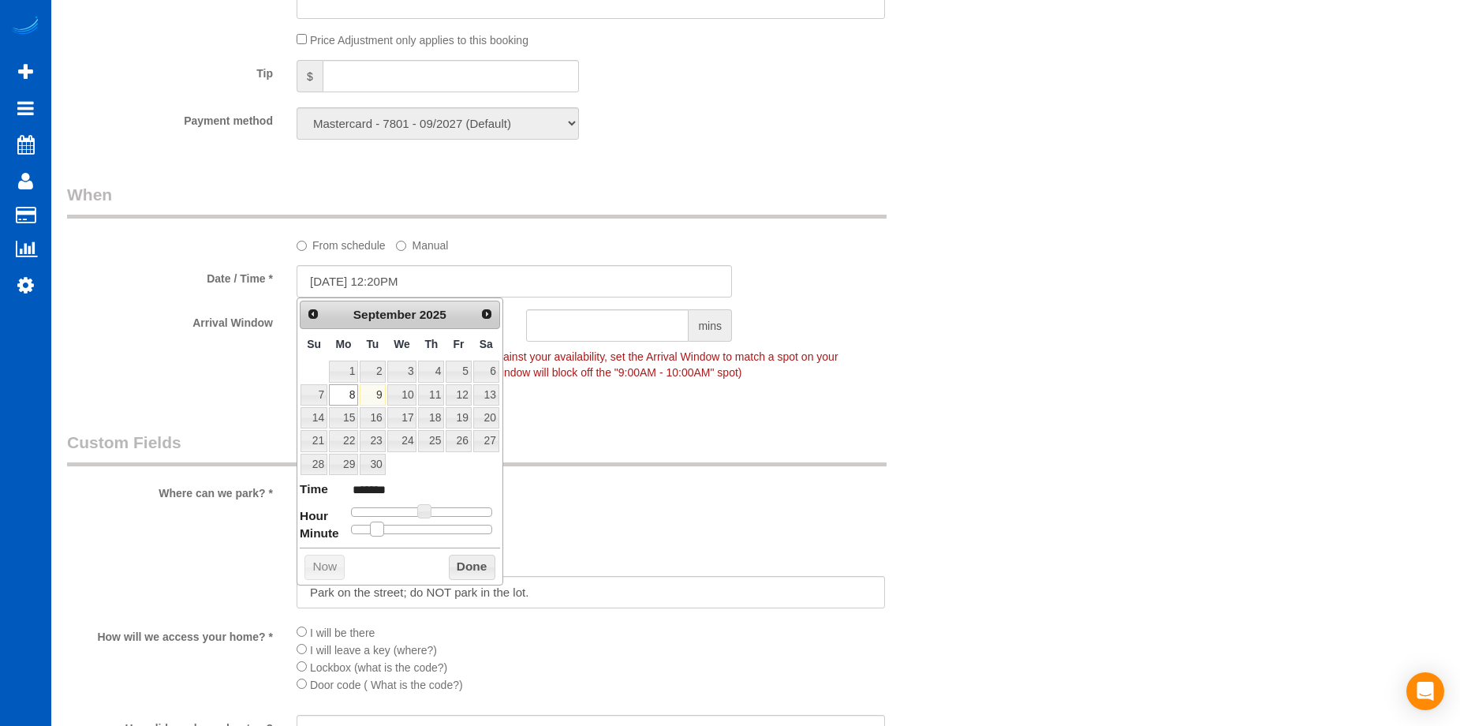
type input "*******"
drag, startPoint x: 352, startPoint y: 528, endPoint x: 425, endPoint y: 536, distance: 73.9
click at [425, 536] on div "Prev Next September 2025 Su Mo Tu We Th Fr Sa 1 2 3 4 5 6 7 8 9 10 11 12 13 14 …" at bounding box center [400, 440] width 207 height 287
click at [463, 562] on button "Done" at bounding box center [472, 566] width 47 height 25
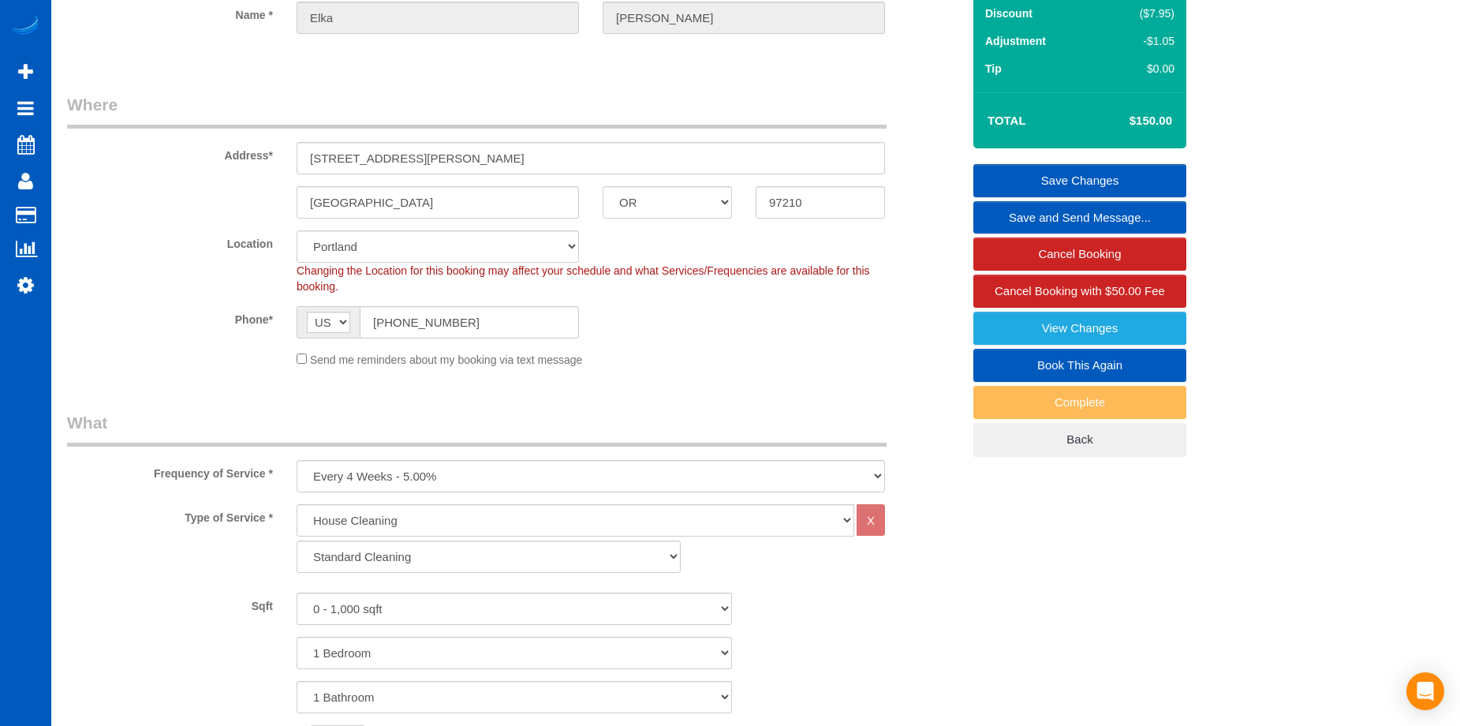
scroll to position [79, 0]
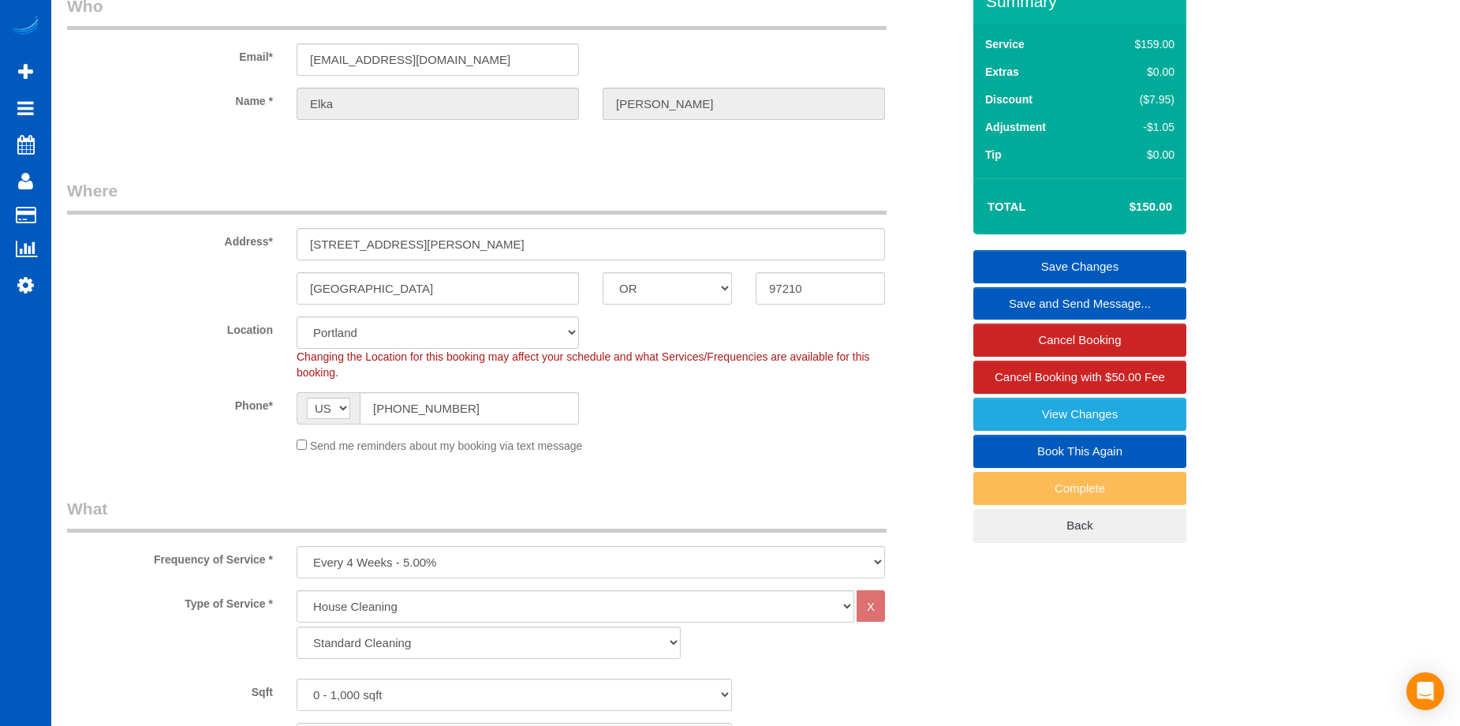
click at [1013, 266] on link "Save Changes" at bounding box center [1079, 266] width 213 height 33
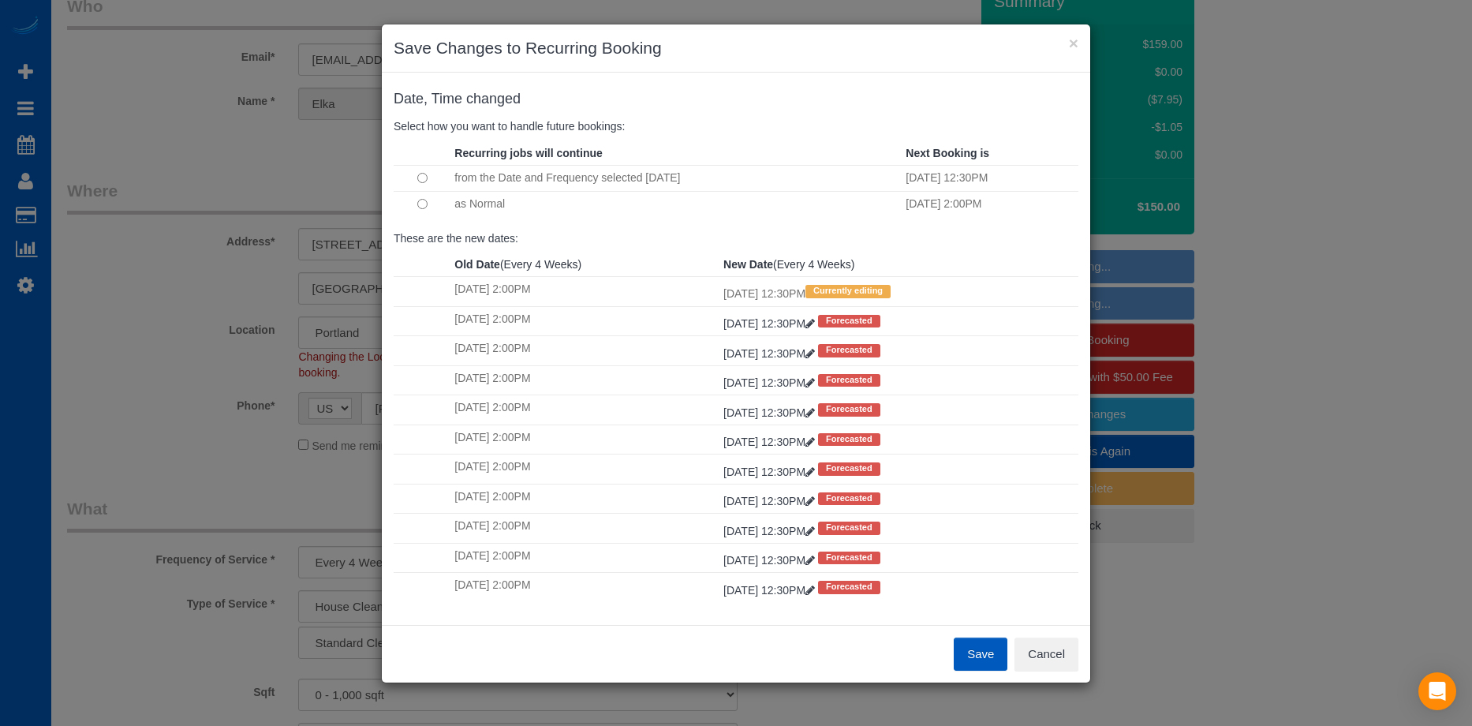
click at [984, 646] on button "Save" at bounding box center [980, 653] width 54 height 33
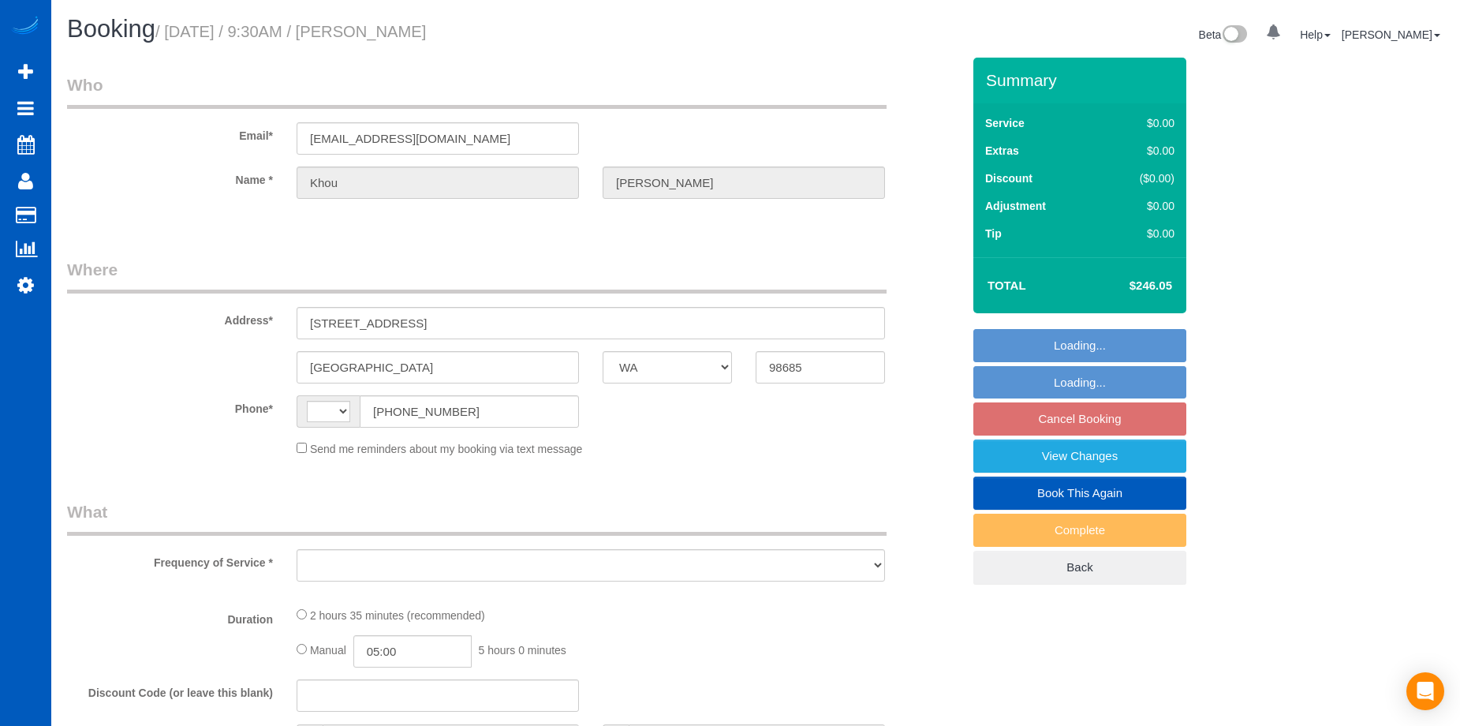
select select "WA"
select select "string:[GEOGRAPHIC_DATA]"
select select "string:fspay-30cc016f-3640-41b7-9817-93999d381835"
select select "object:805"
select select "number:8"
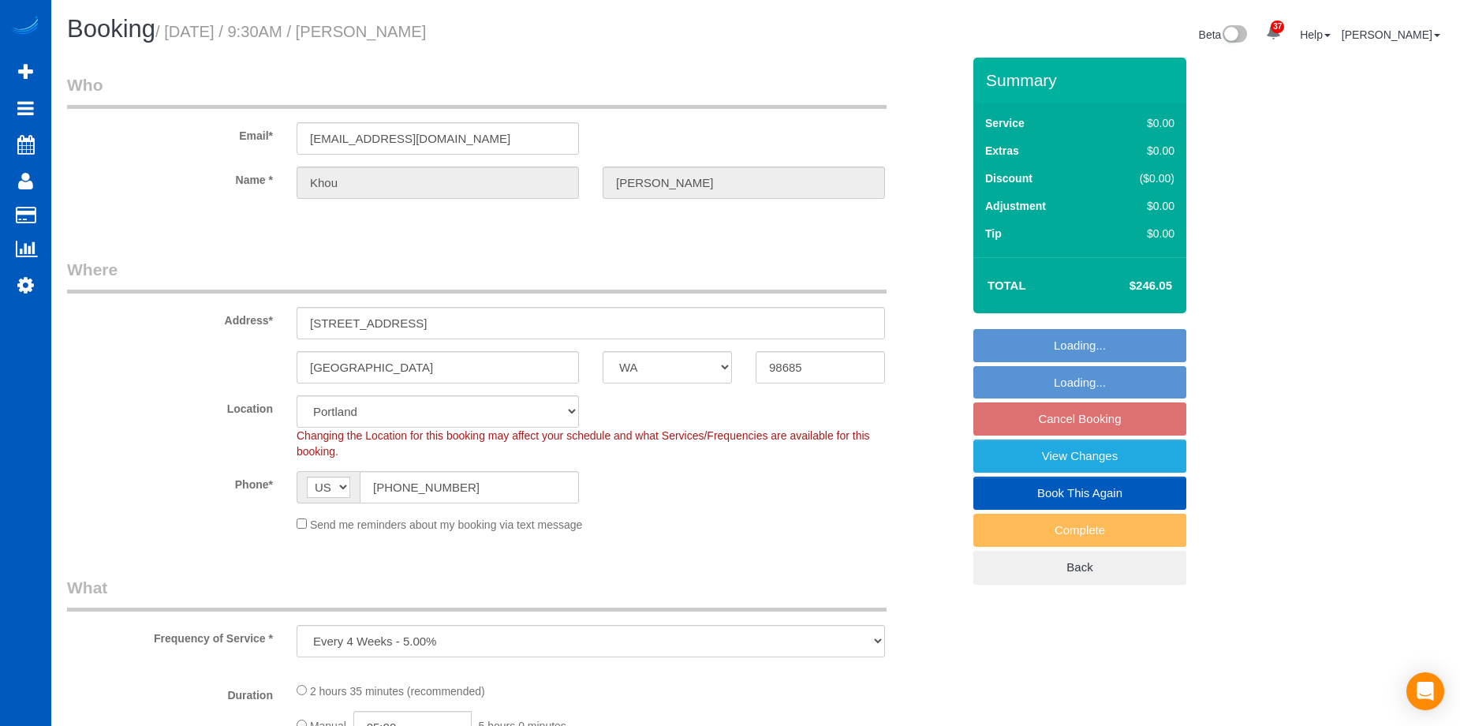
select select "199"
select select "2001"
select select "4"
select select "3"
select select "object:1128"
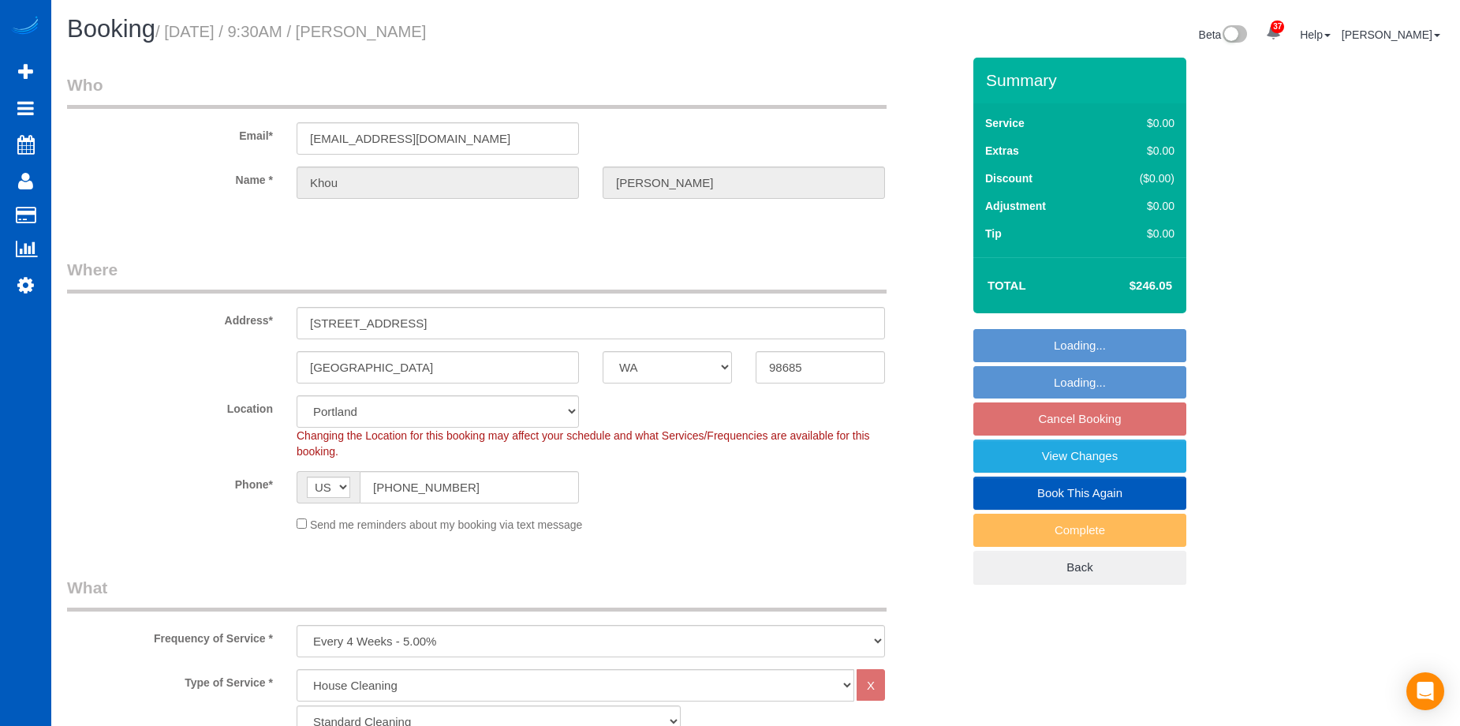
select select "2001"
select select "4"
select select "3"
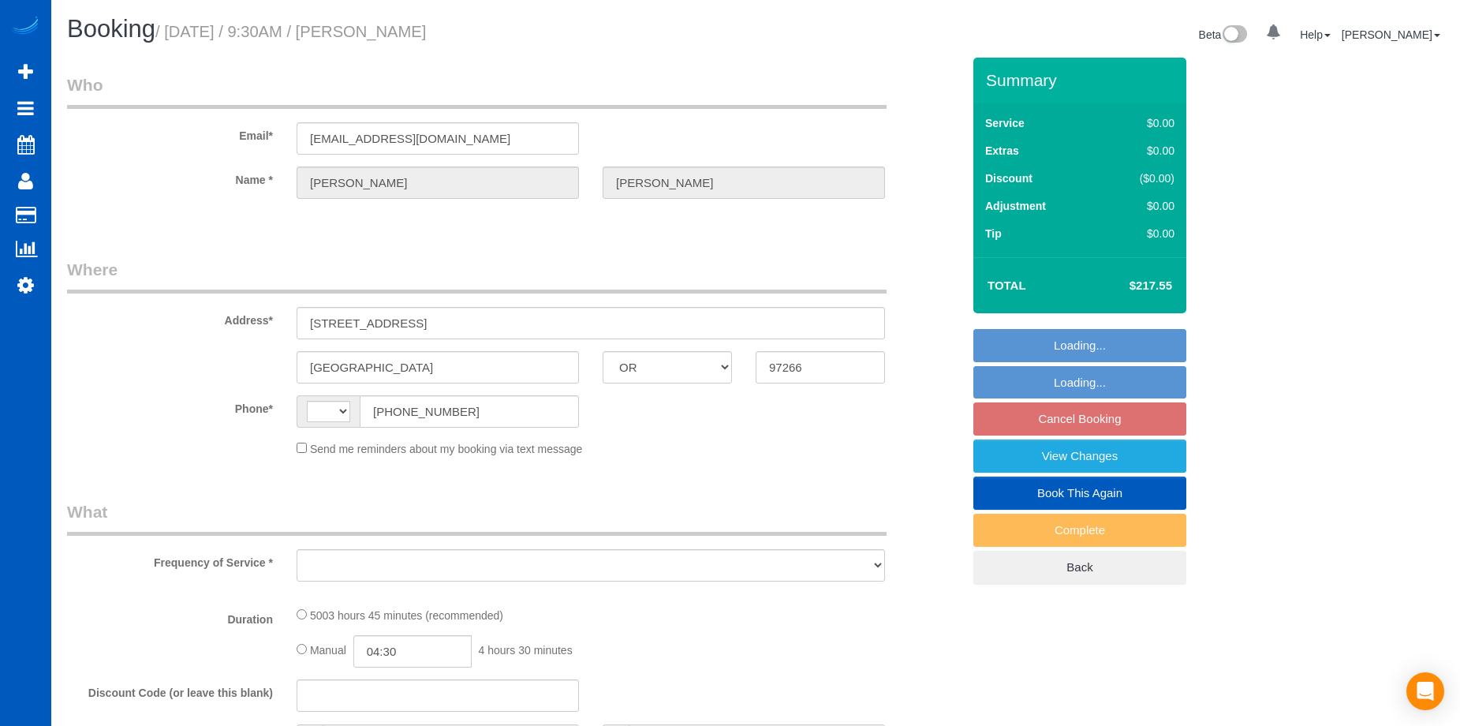
select select "OR"
select select "string:[GEOGRAPHIC_DATA]"
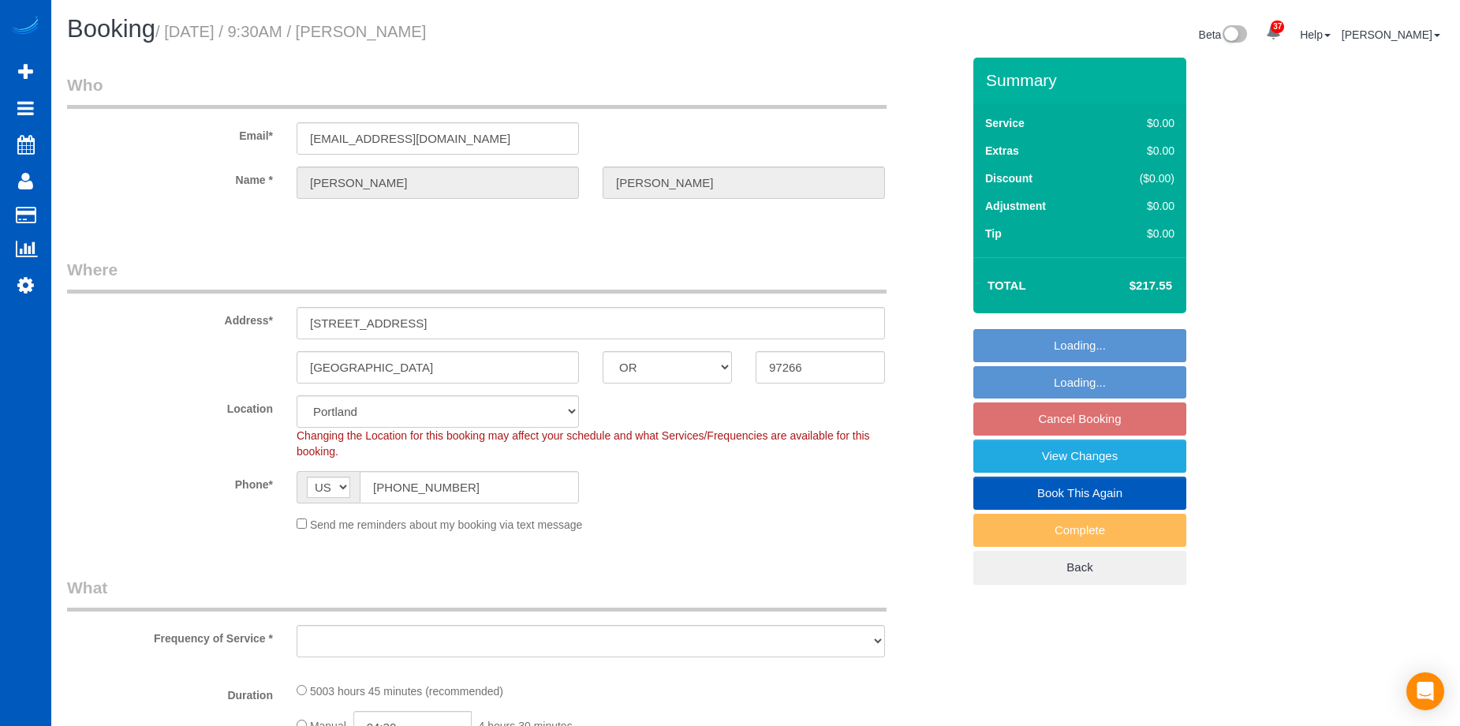
select select "object:909"
select select "string:fspay-74aaa8d9-c540-4256-b82f-7b79a5e2a3c7"
select select "2001"
select select "3"
select select "object:1128"
